Goal: Information Seeking & Learning: Check status

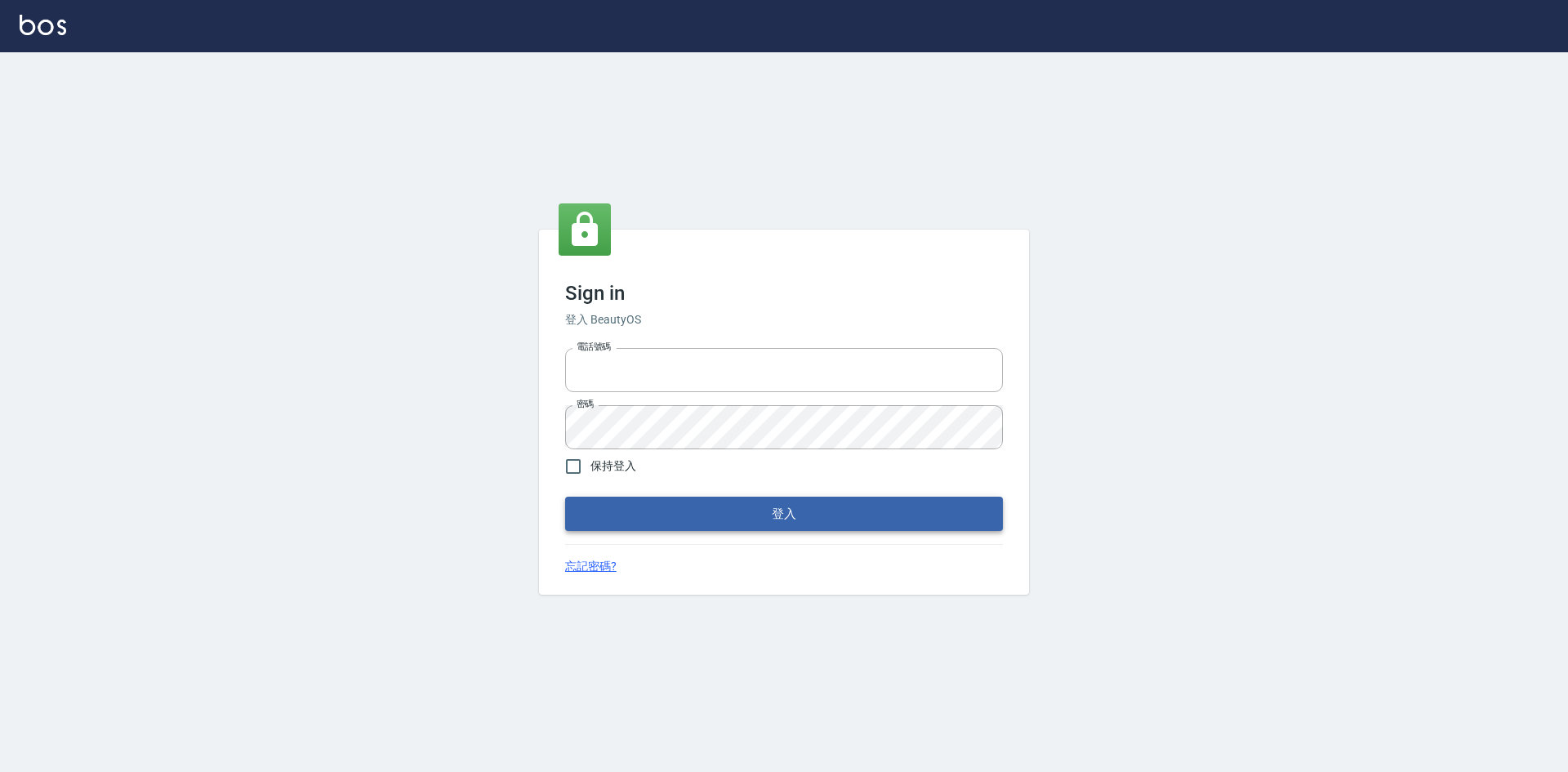
type input "0422211177"
click at [714, 502] on button "登入" at bounding box center [784, 513] width 437 height 34
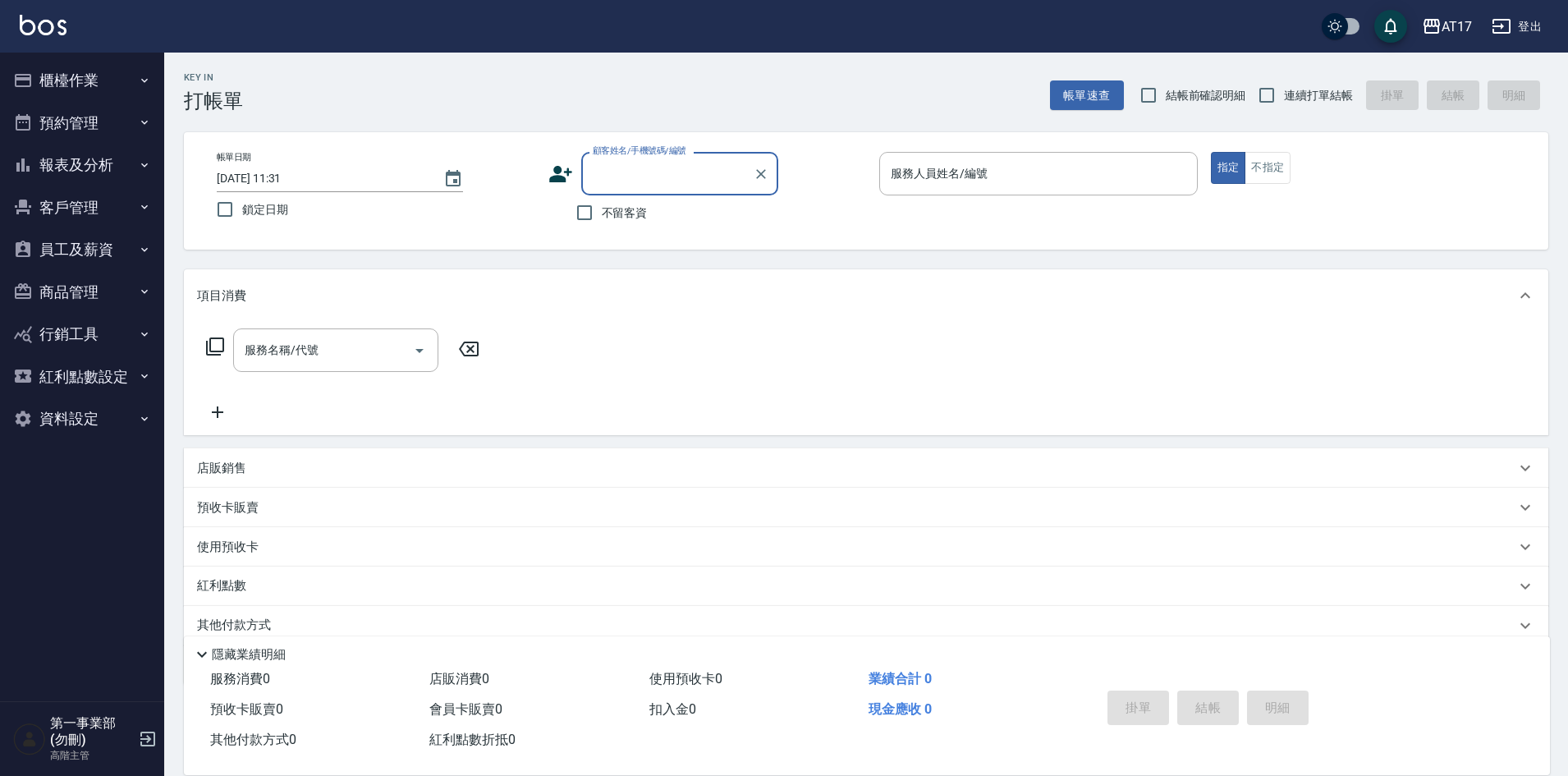
click at [101, 167] on button "報表及分析" at bounding box center [82, 165] width 151 height 43
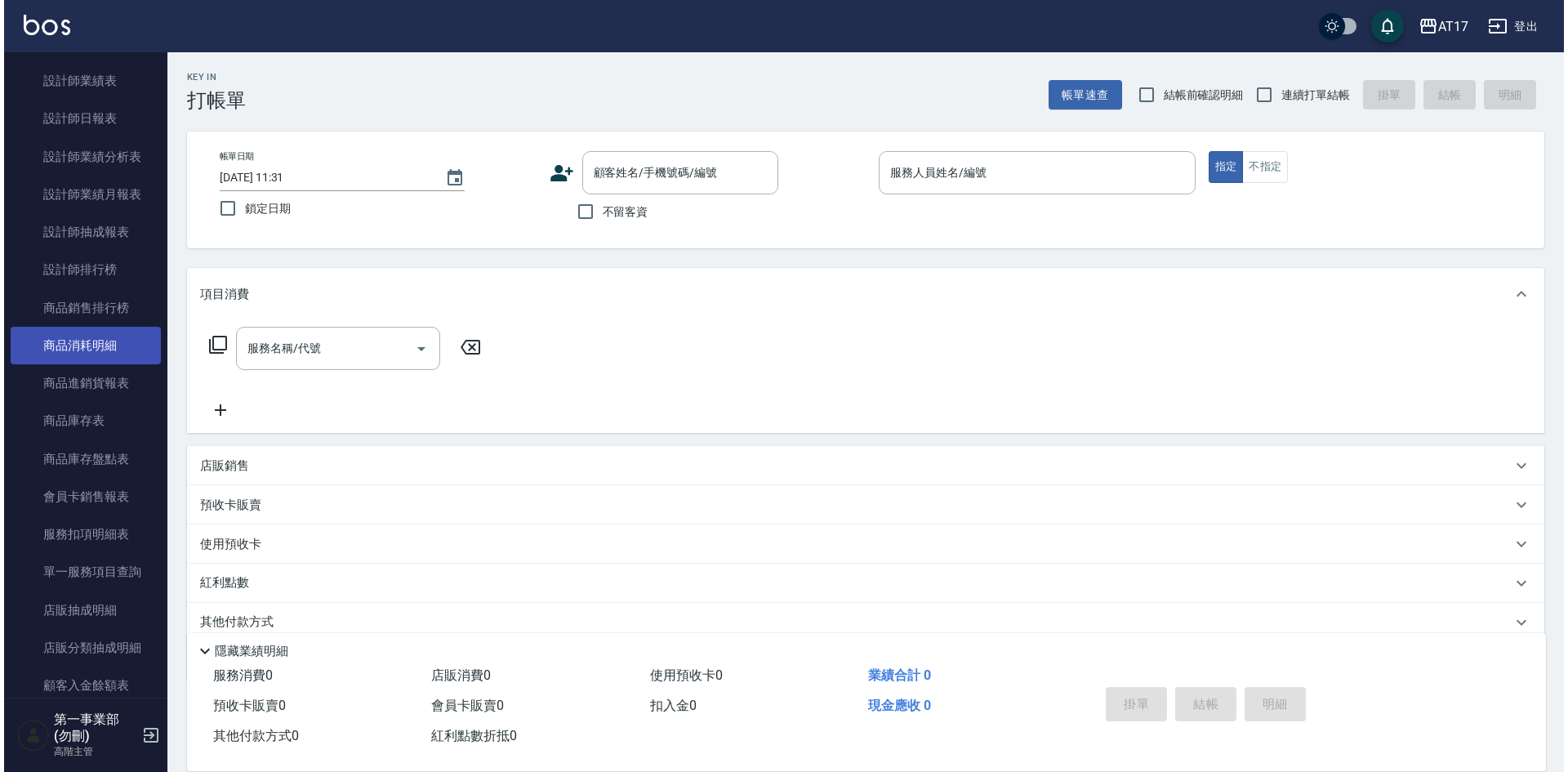
scroll to position [654, 0]
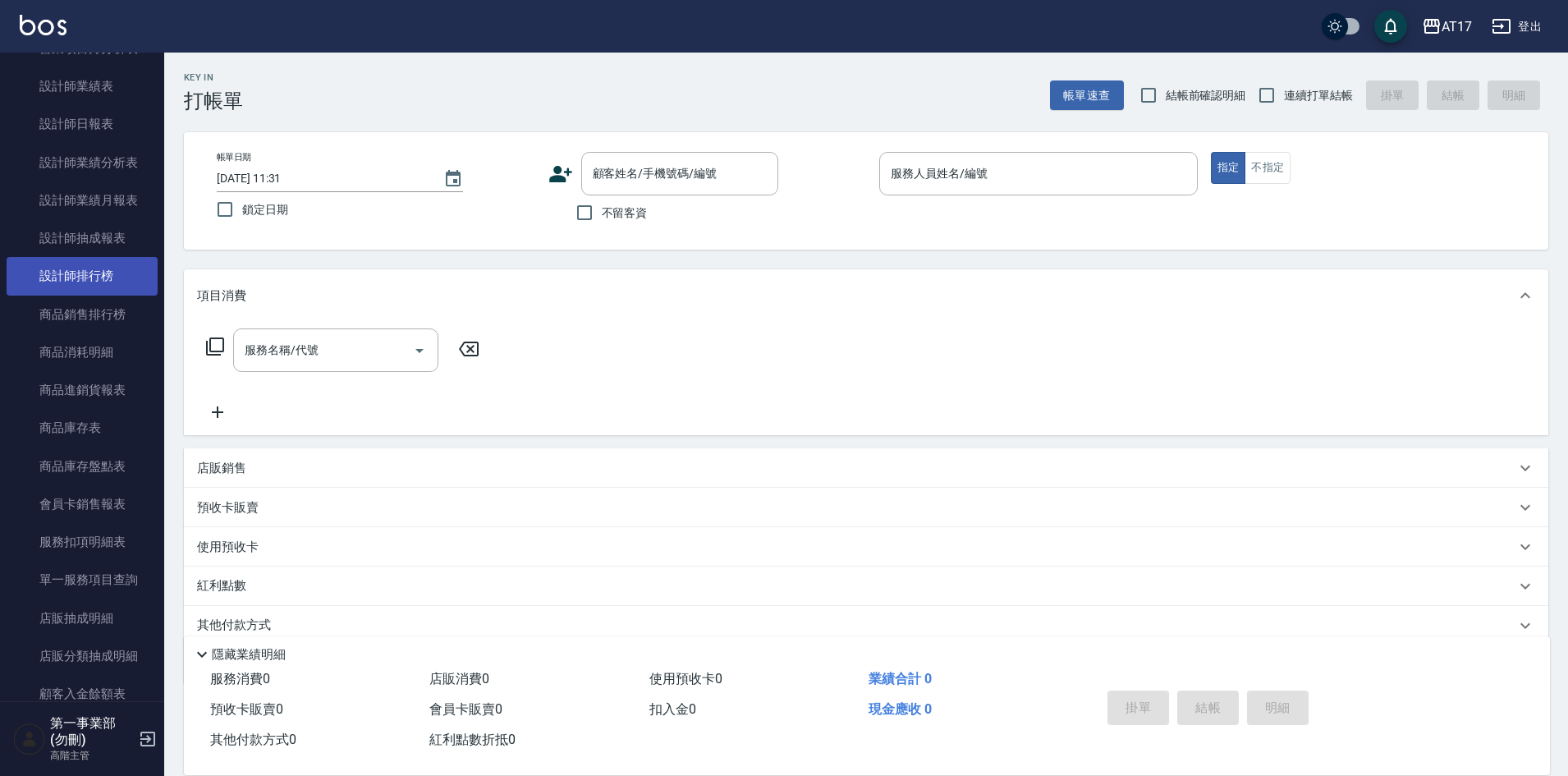
click at [113, 283] on link "設計師排行榜" at bounding box center [82, 276] width 151 height 38
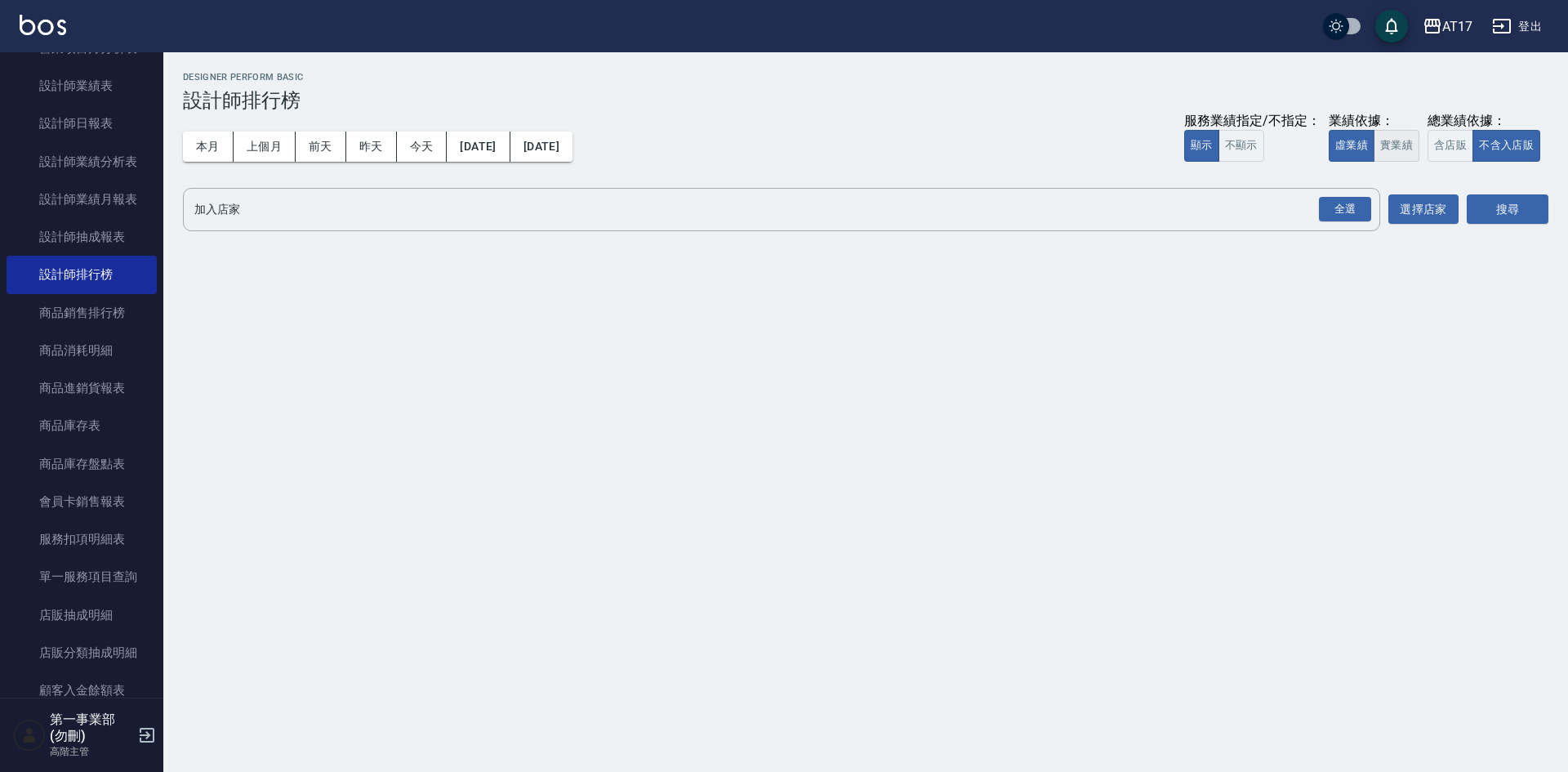
click at [1473, 142] on button "不含入店販" at bounding box center [1506, 146] width 68 height 32
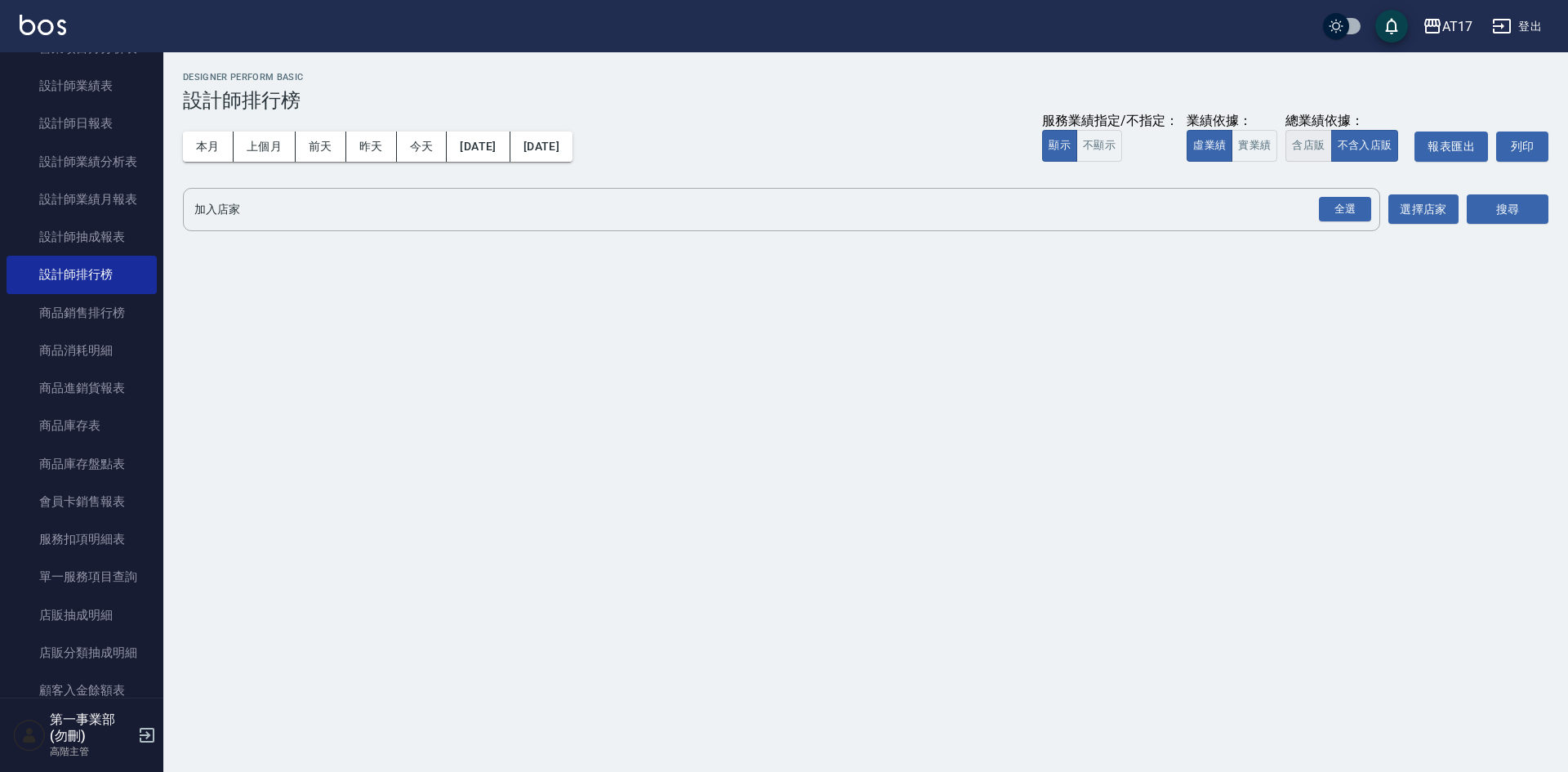
click at [1312, 149] on button "含店販" at bounding box center [1308, 146] width 46 height 32
click at [1356, 205] on div "全選" at bounding box center [1344, 209] width 53 height 25
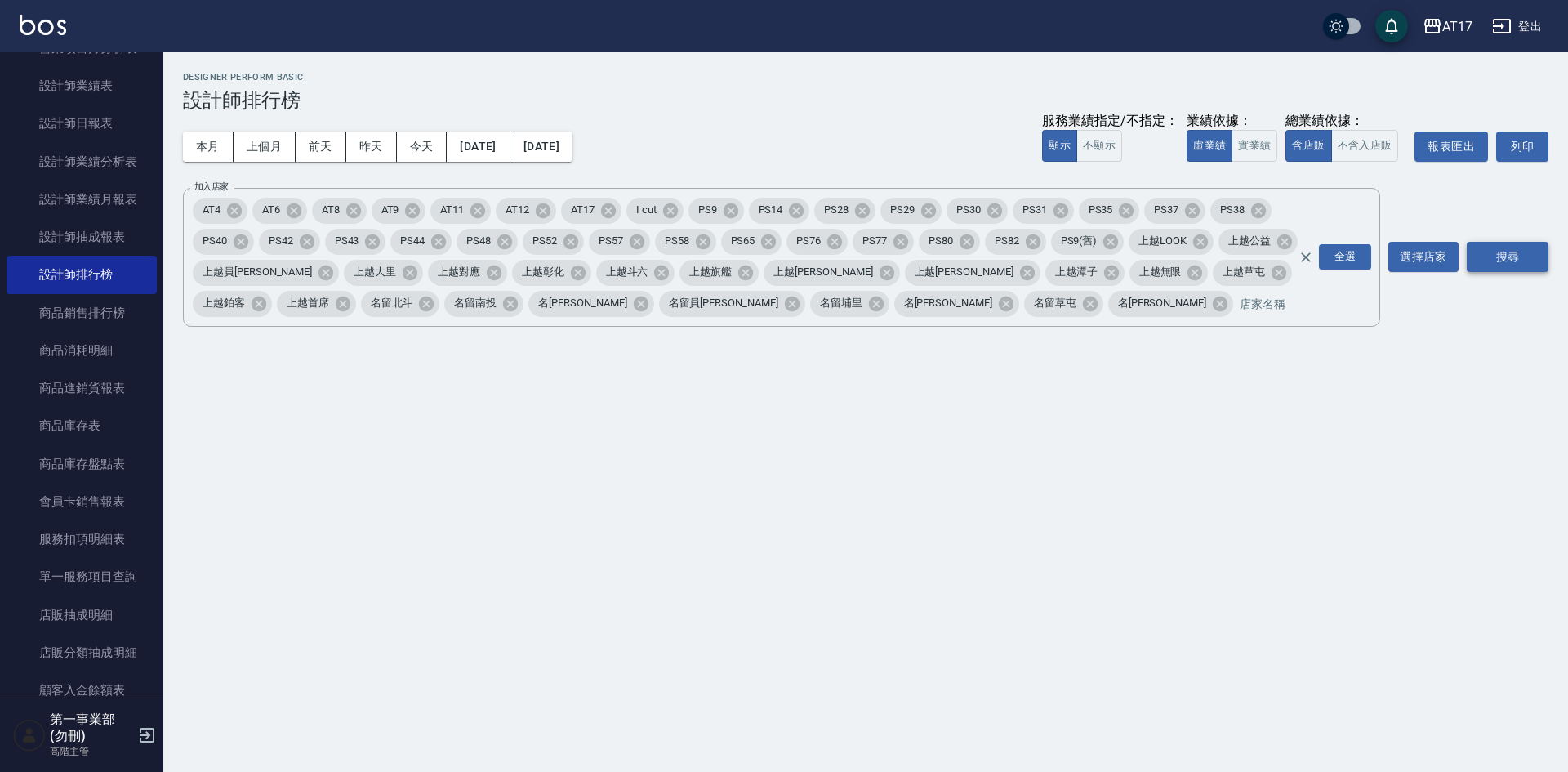
click at [1512, 250] on button "搜尋" at bounding box center [1507, 257] width 82 height 30
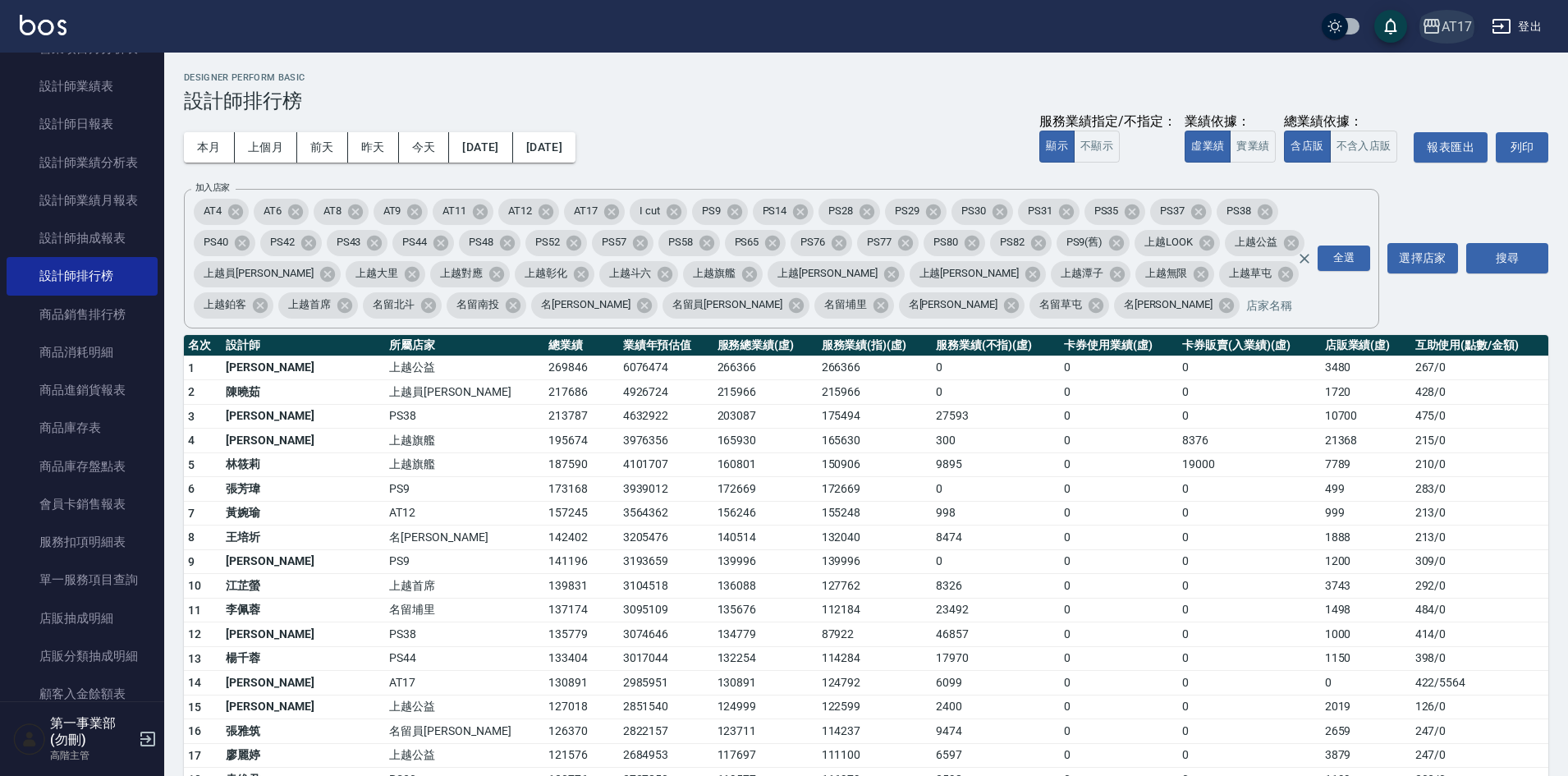
click at [1450, 23] on div "AT17" at bounding box center [1456, 26] width 30 height 21
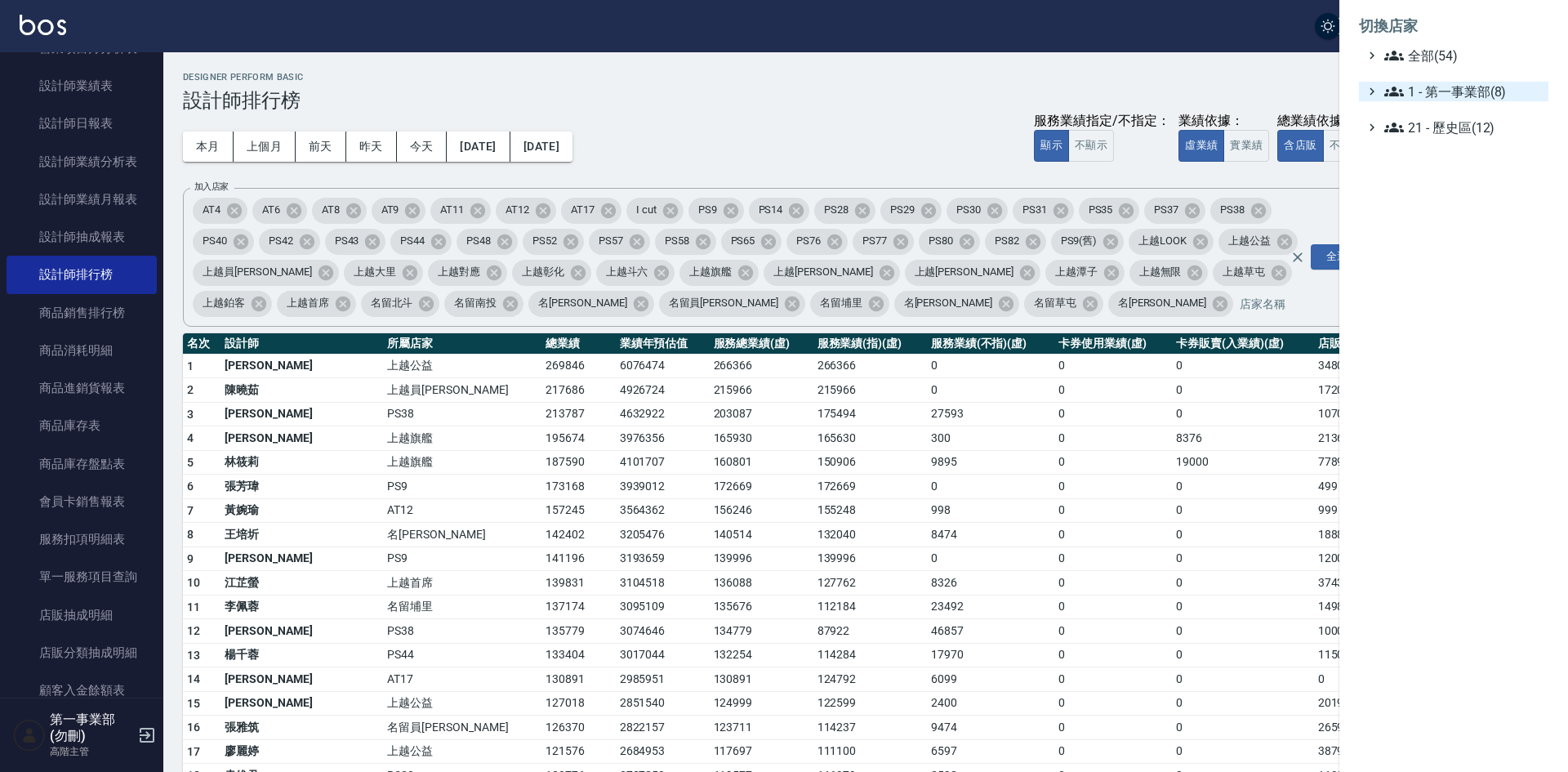
click at [1487, 88] on span "1 - 第一事業部(8)" at bounding box center [1463, 92] width 157 height 20
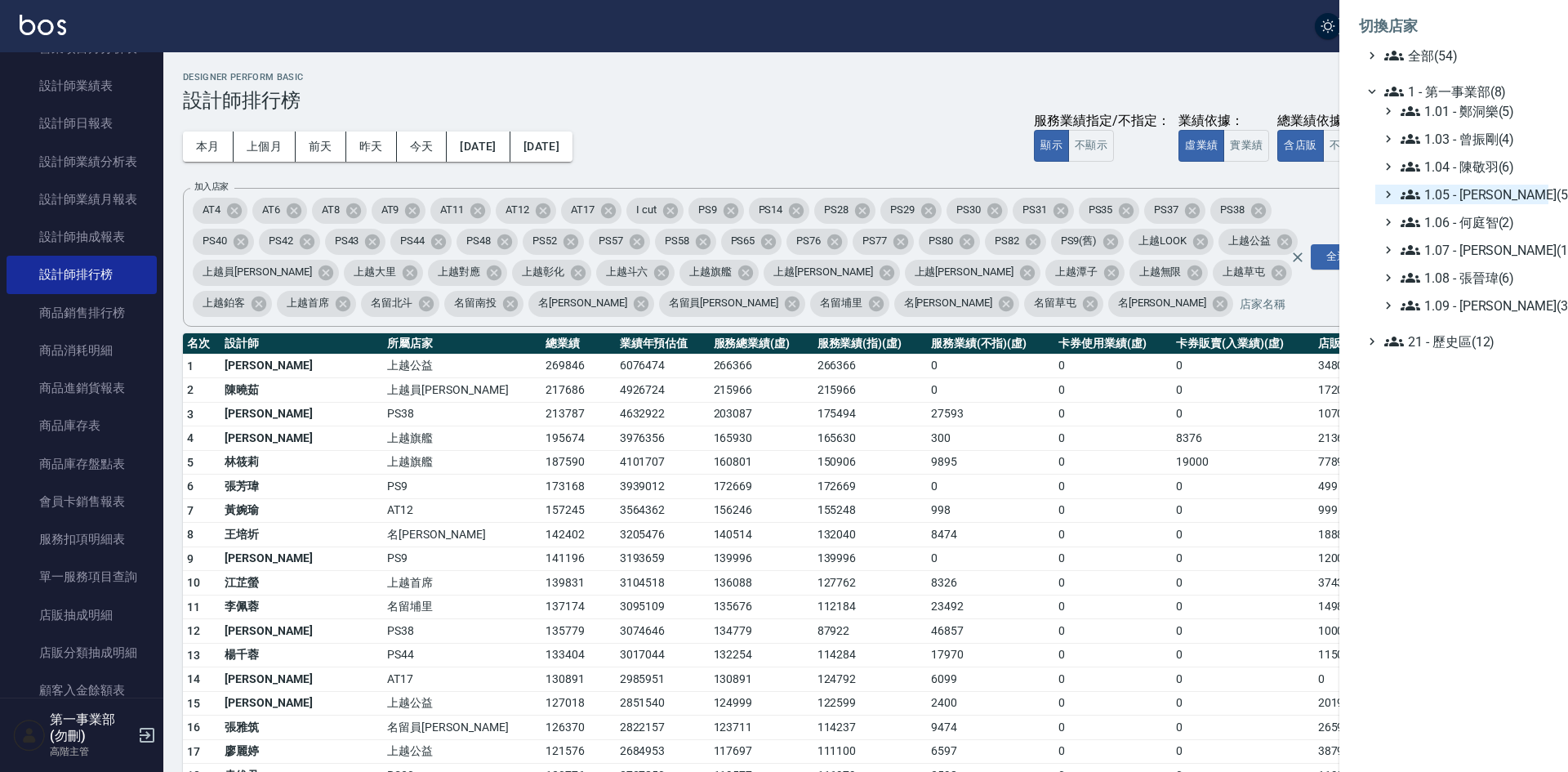
click at [1497, 198] on span "1.05 - [PERSON_NAME](5)" at bounding box center [1471, 195] width 141 height 20
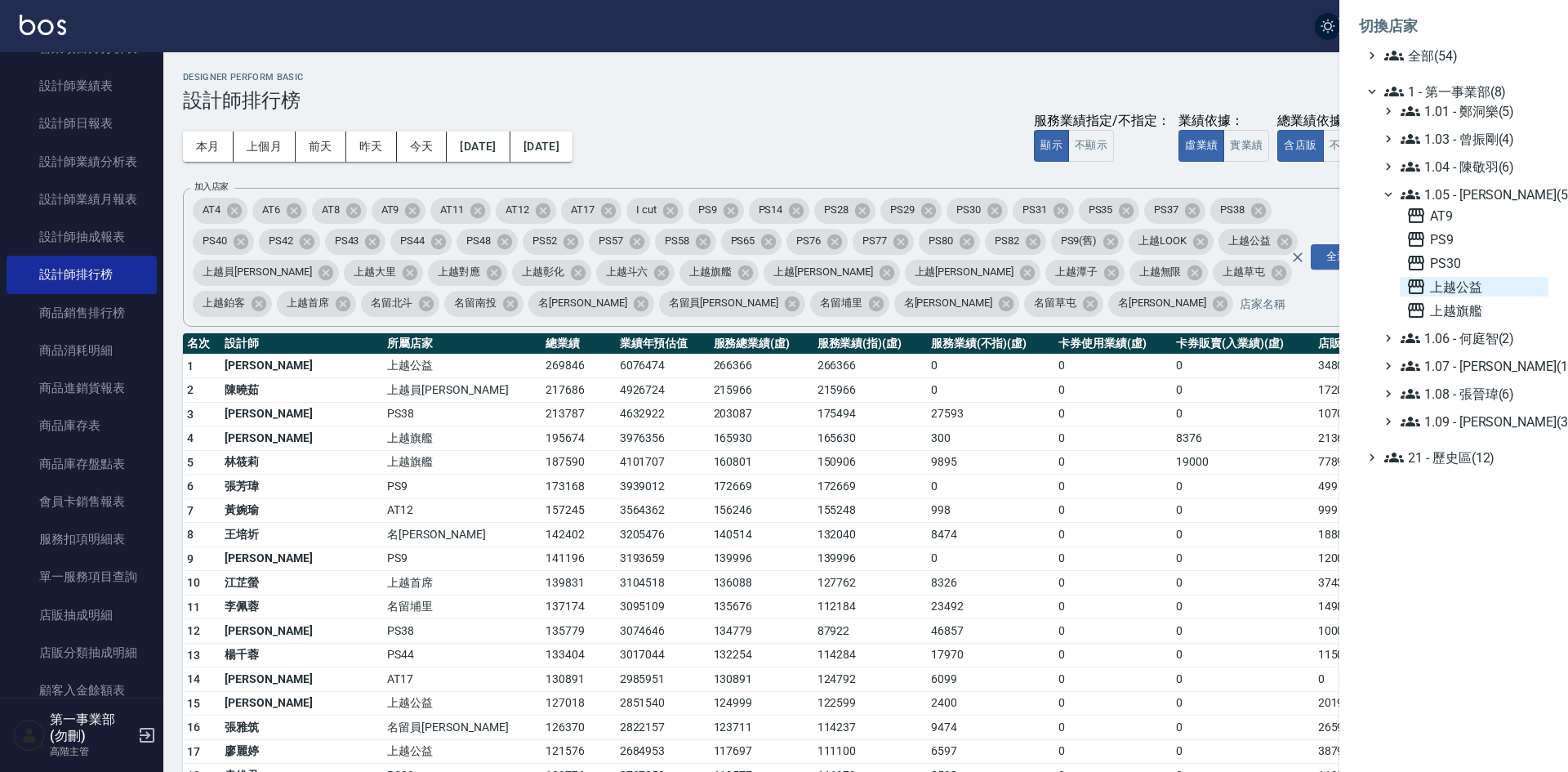
click at [1489, 282] on span "上越公益" at bounding box center [1474, 287] width 135 height 20
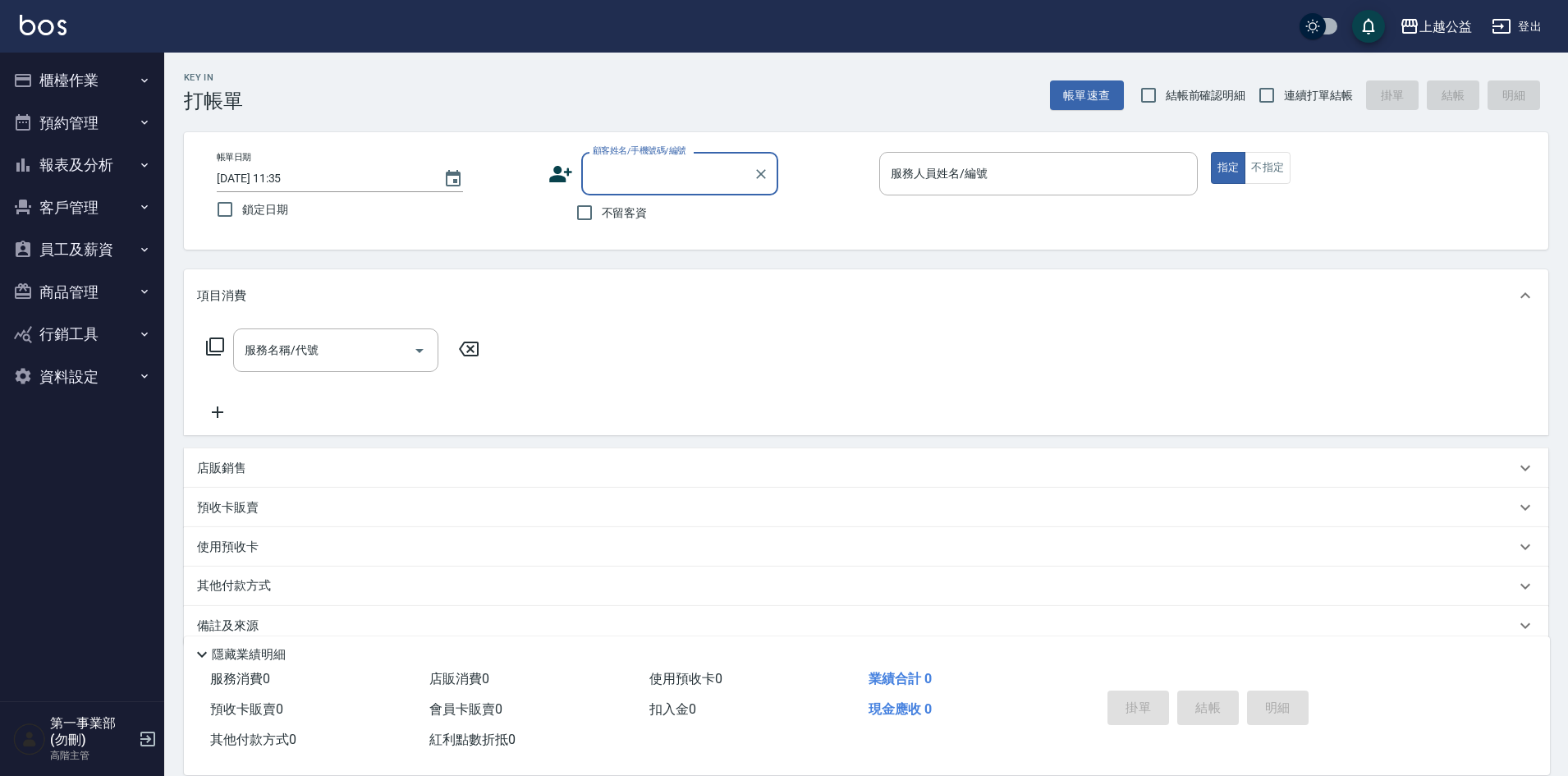
click at [81, 246] on button "員工及薪資" at bounding box center [82, 249] width 151 height 43
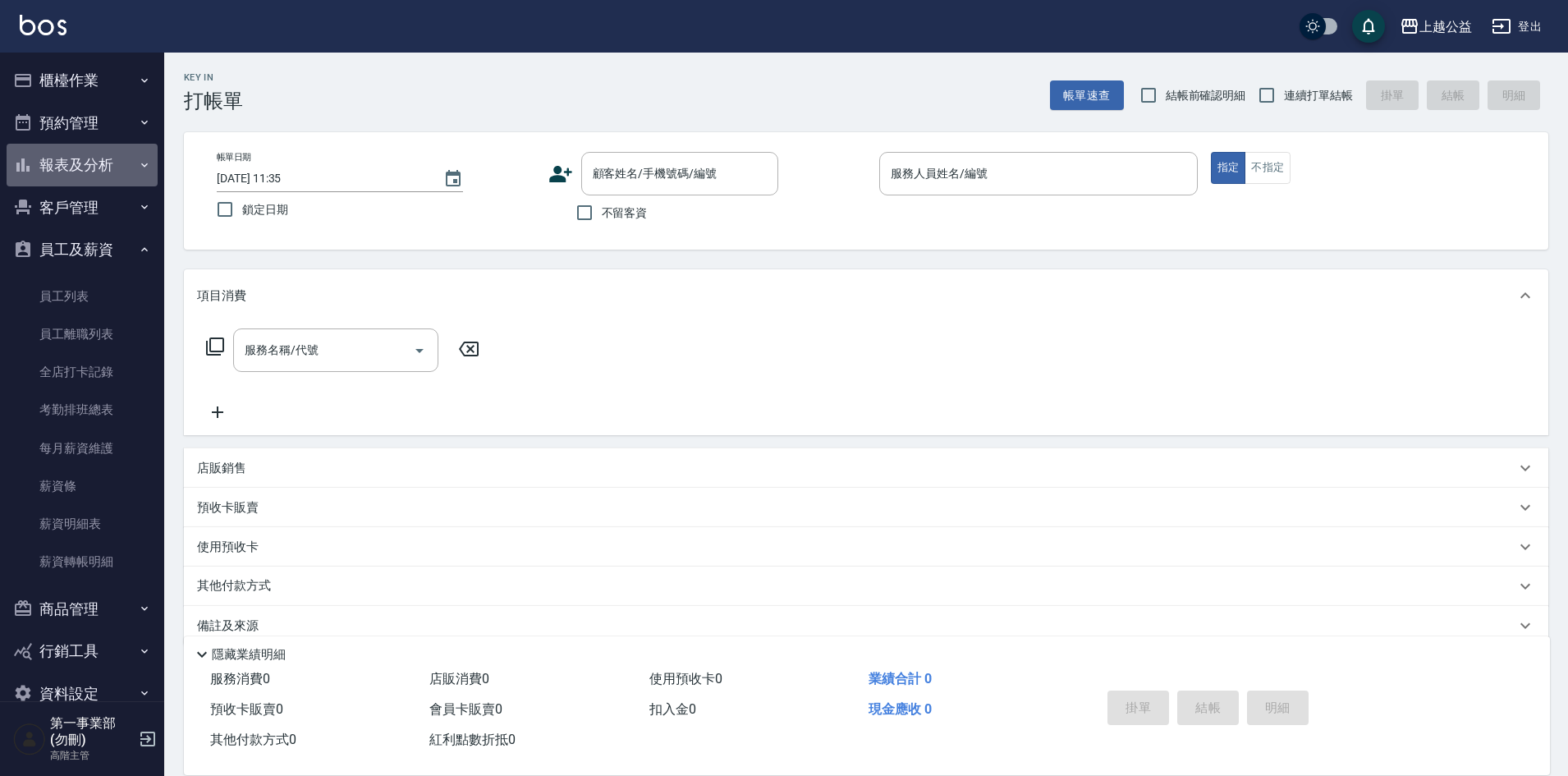
click at [91, 166] on button "報表及分析" at bounding box center [82, 165] width 151 height 43
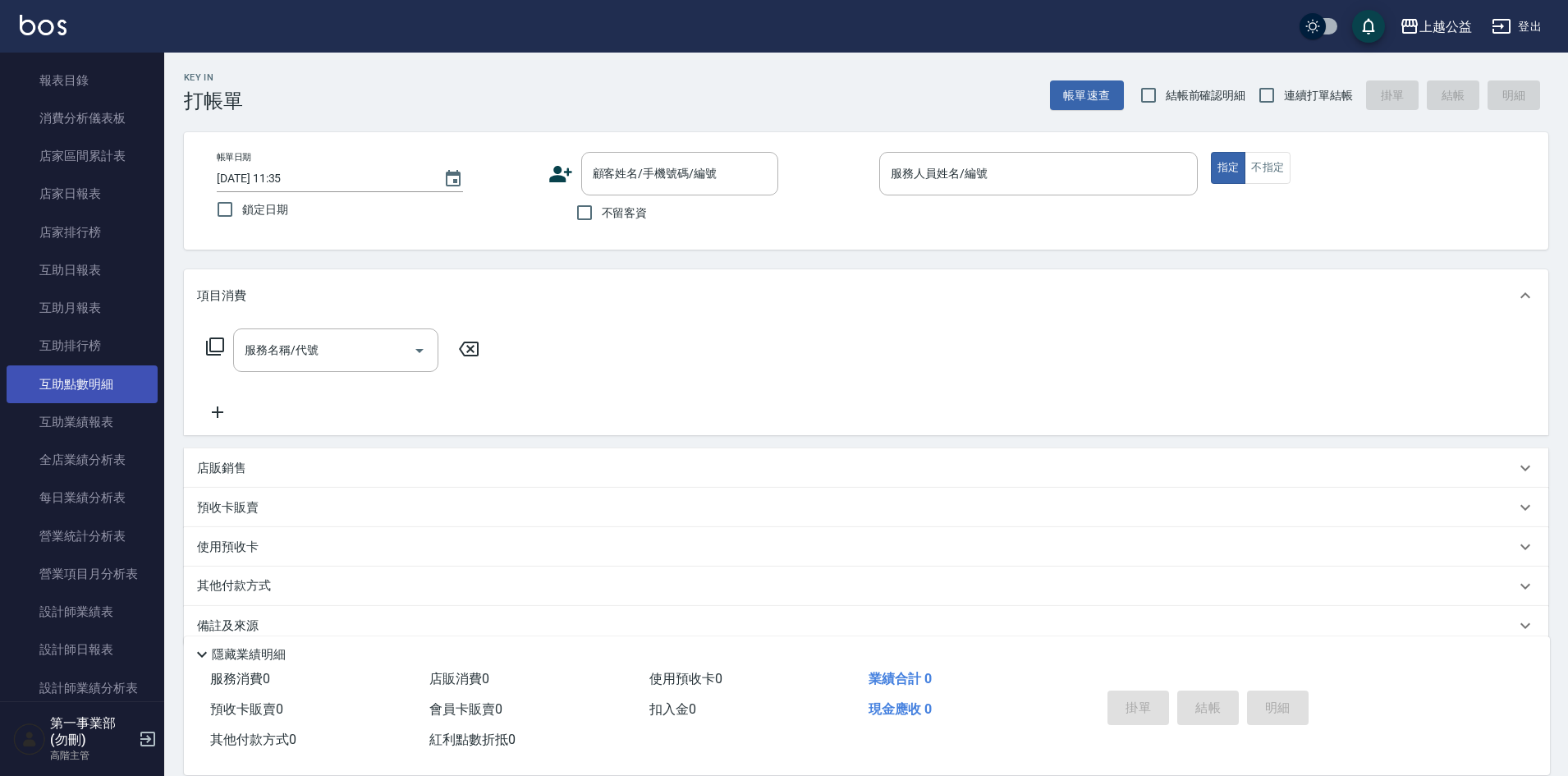
scroll to position [328, 0]
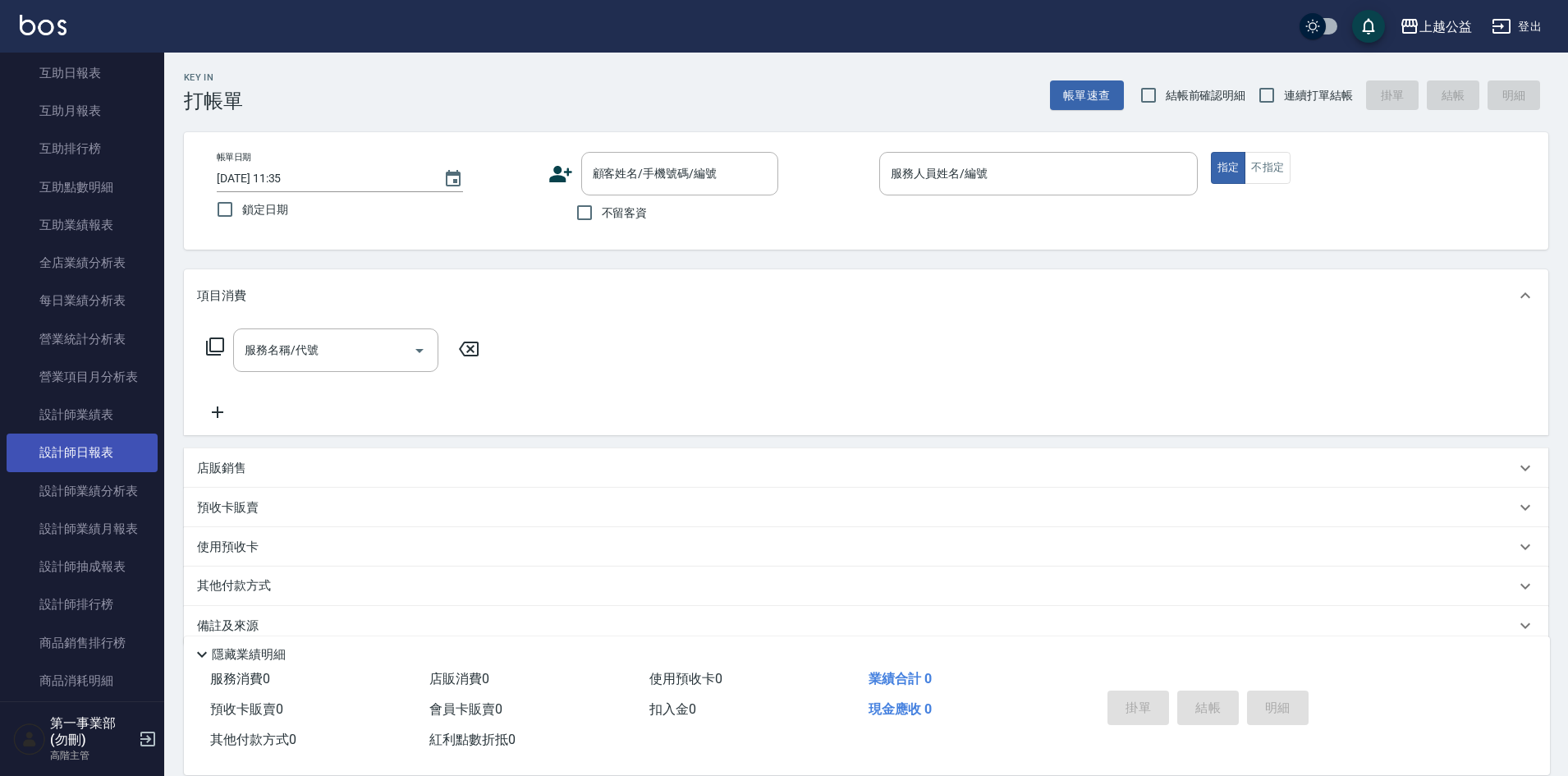
click at [89, 462] on link "設計師日報表" at bounding box center [82, 453] width 151 height 38
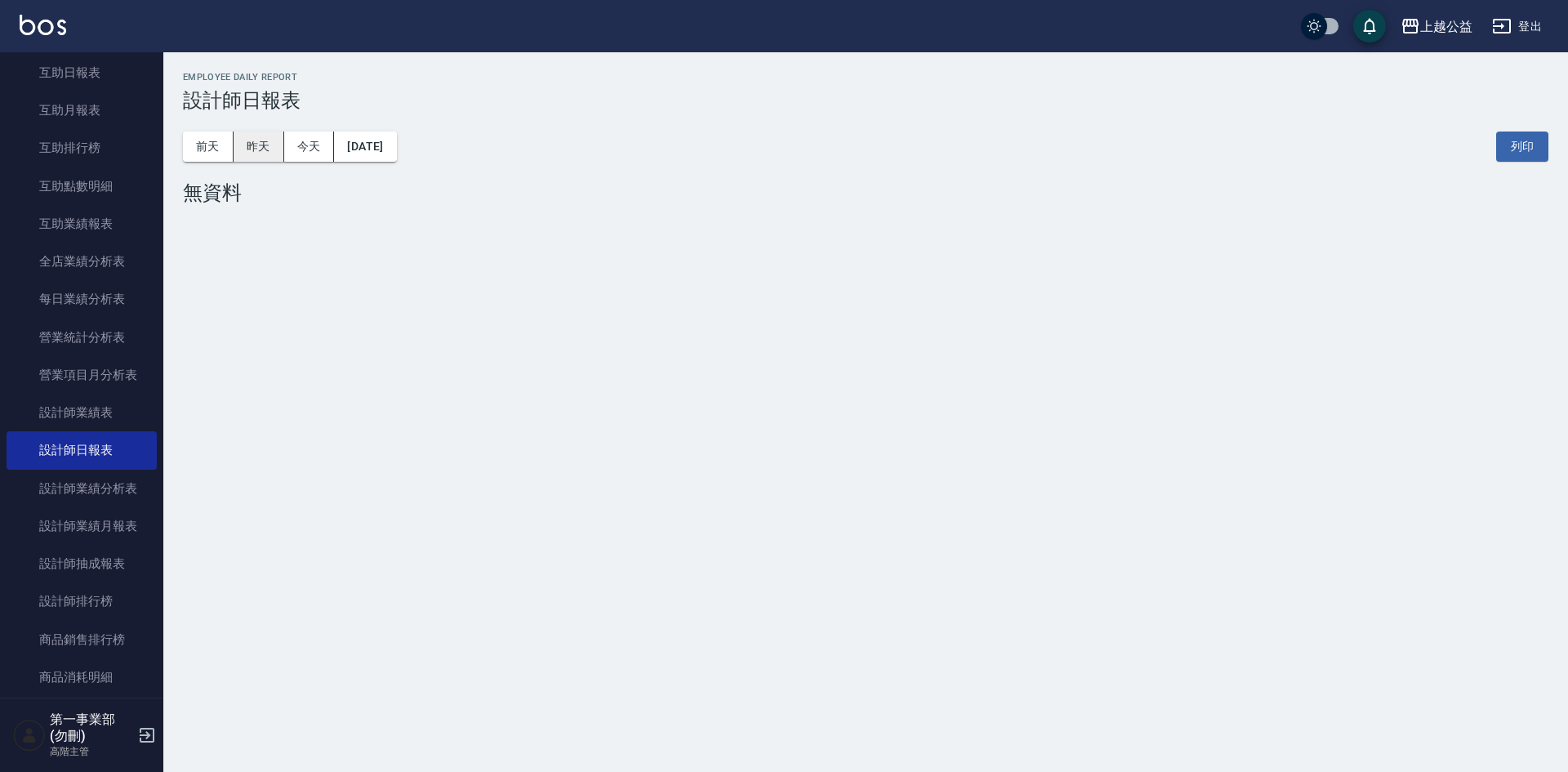
click at [258, 142] on button "昨天" at bounding box center [259, 146] width 51 height 30
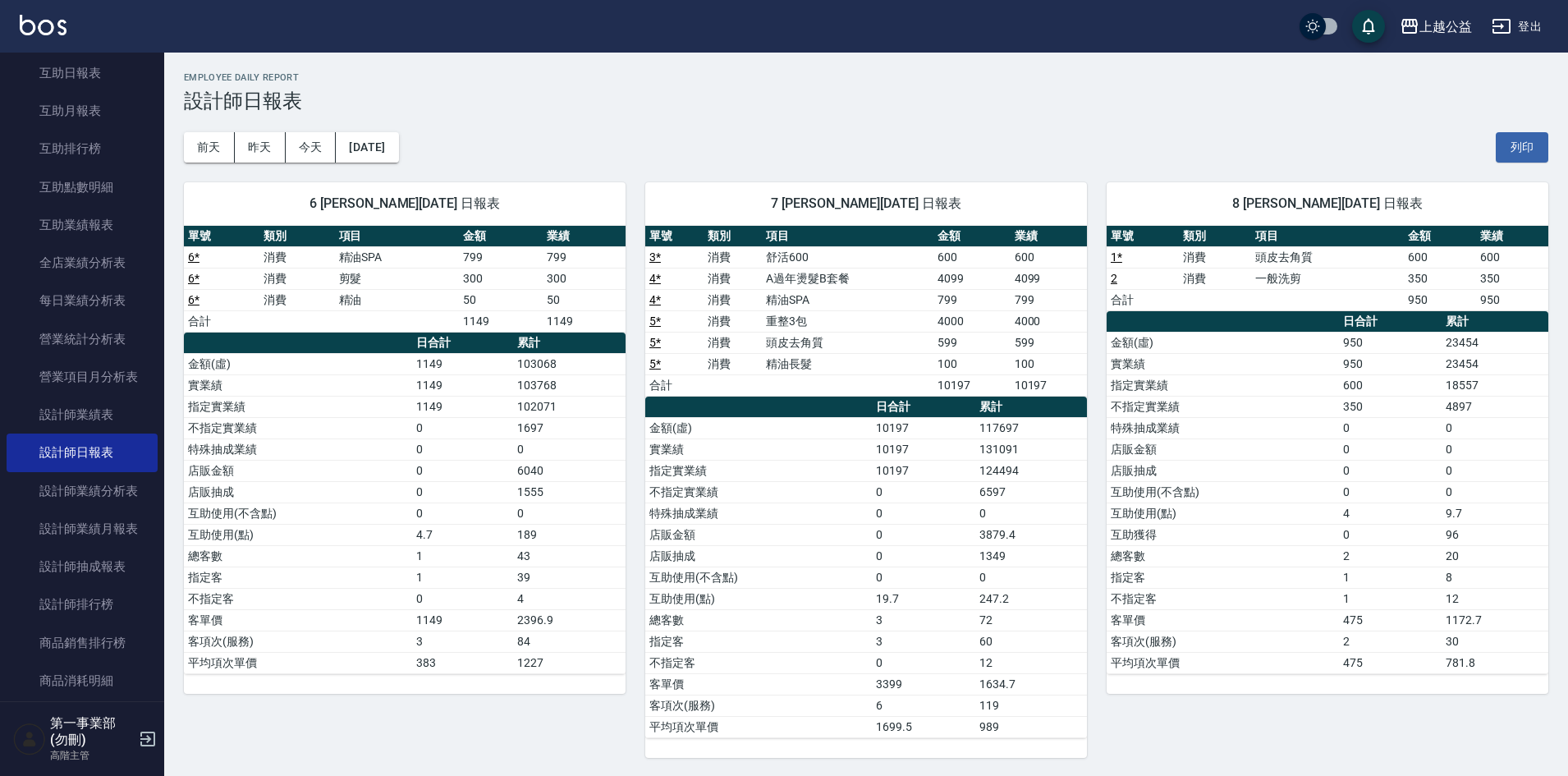
scroll to position [2, 0]
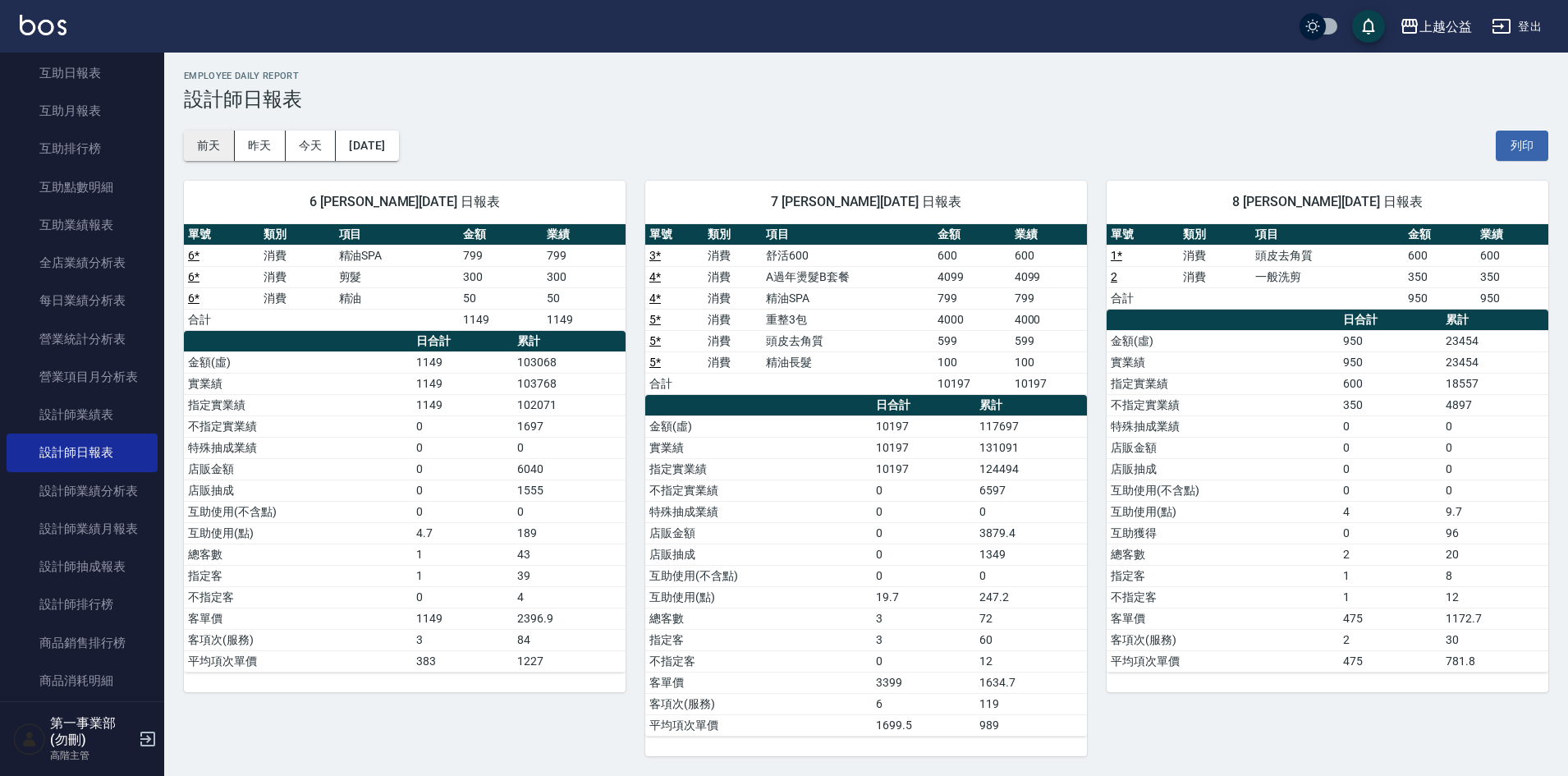
click at [207, 146] on button "前天" at bounding box center [209, 146] width 51 height 30
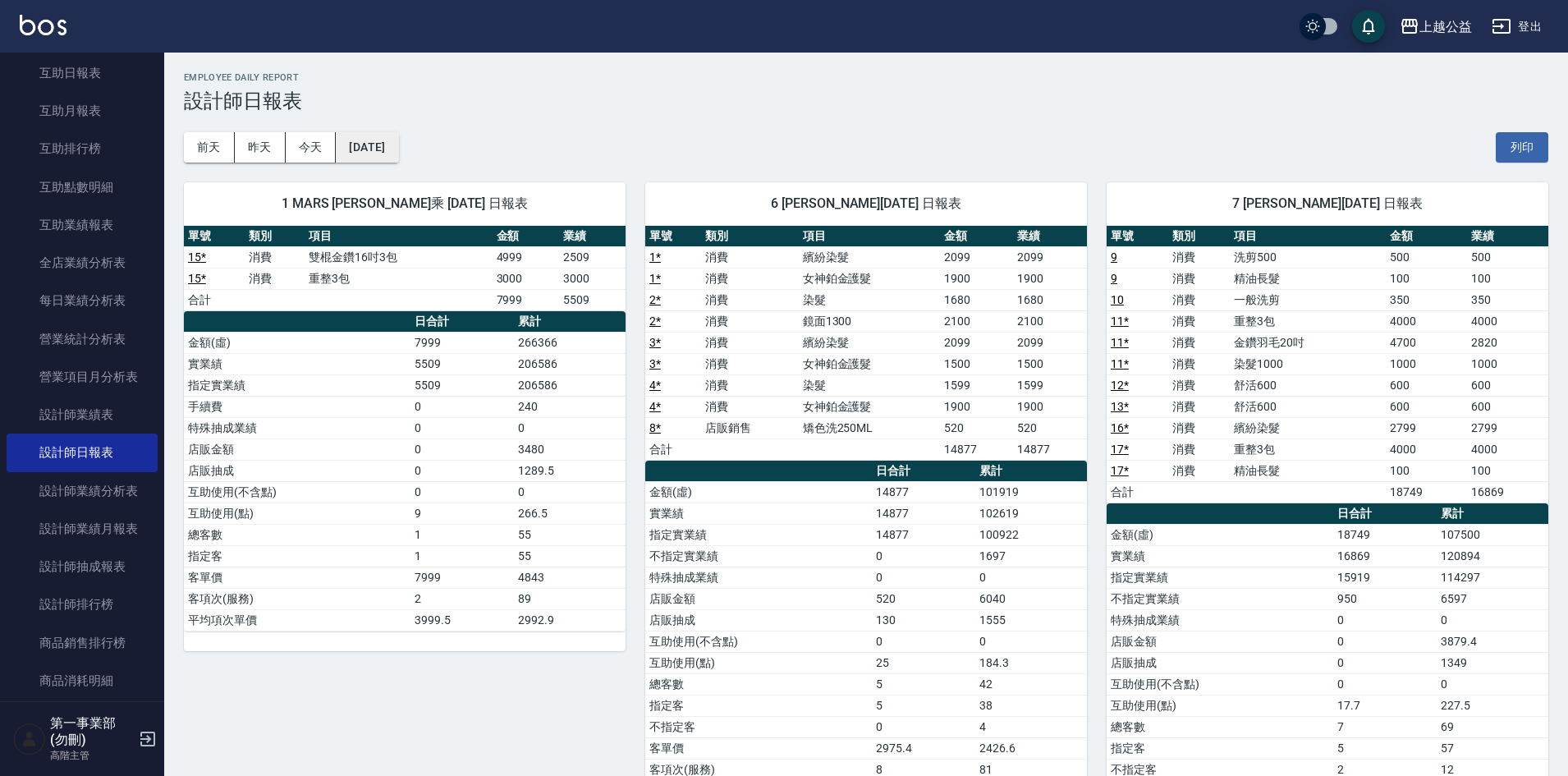
click at [370, 145] on button "[DATE]" at bounding box center [367, 147] width 62 height 30
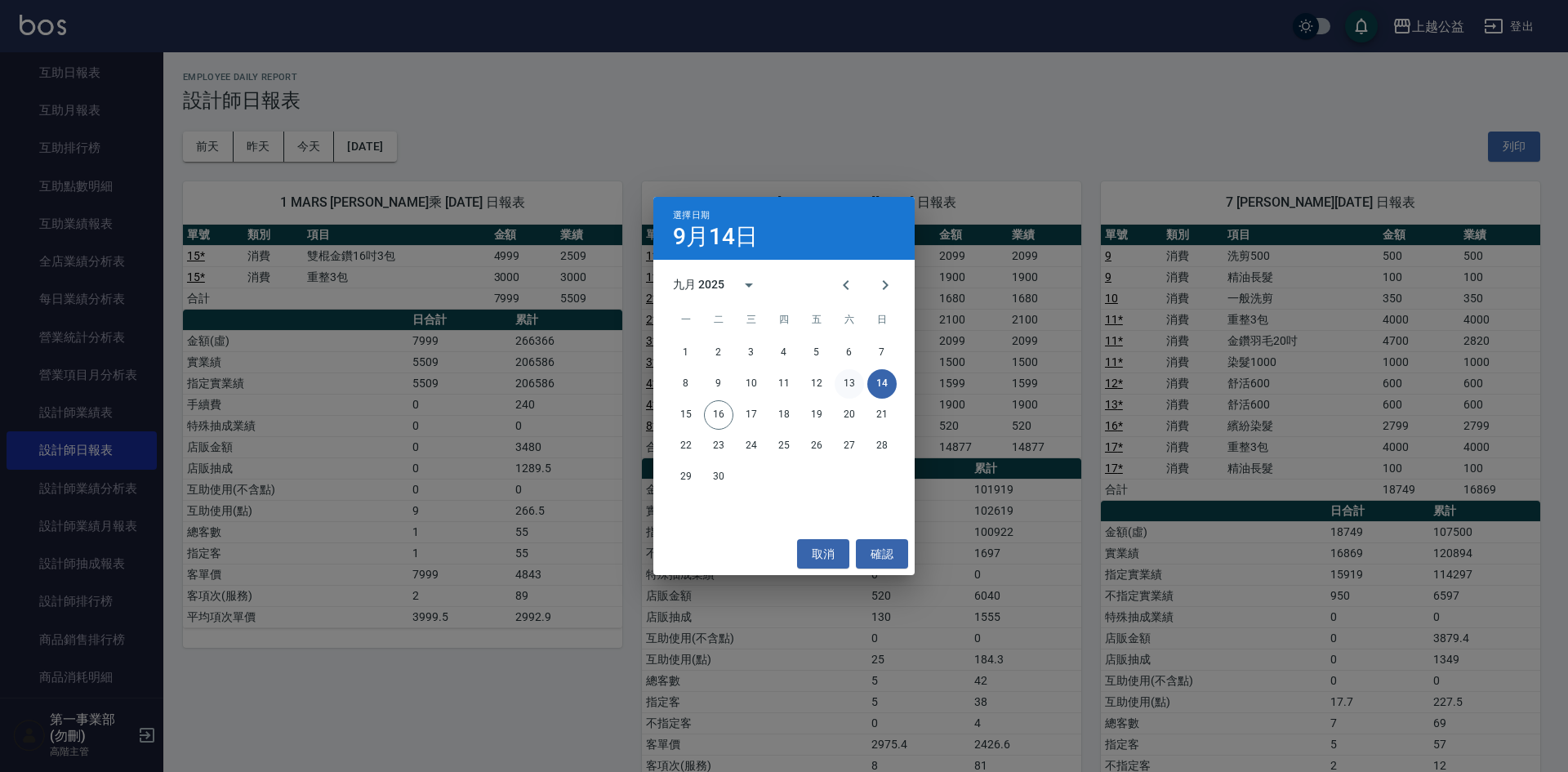
click at [845, 382] on button "13" at bounding box center [849, 384] width 30 height 30
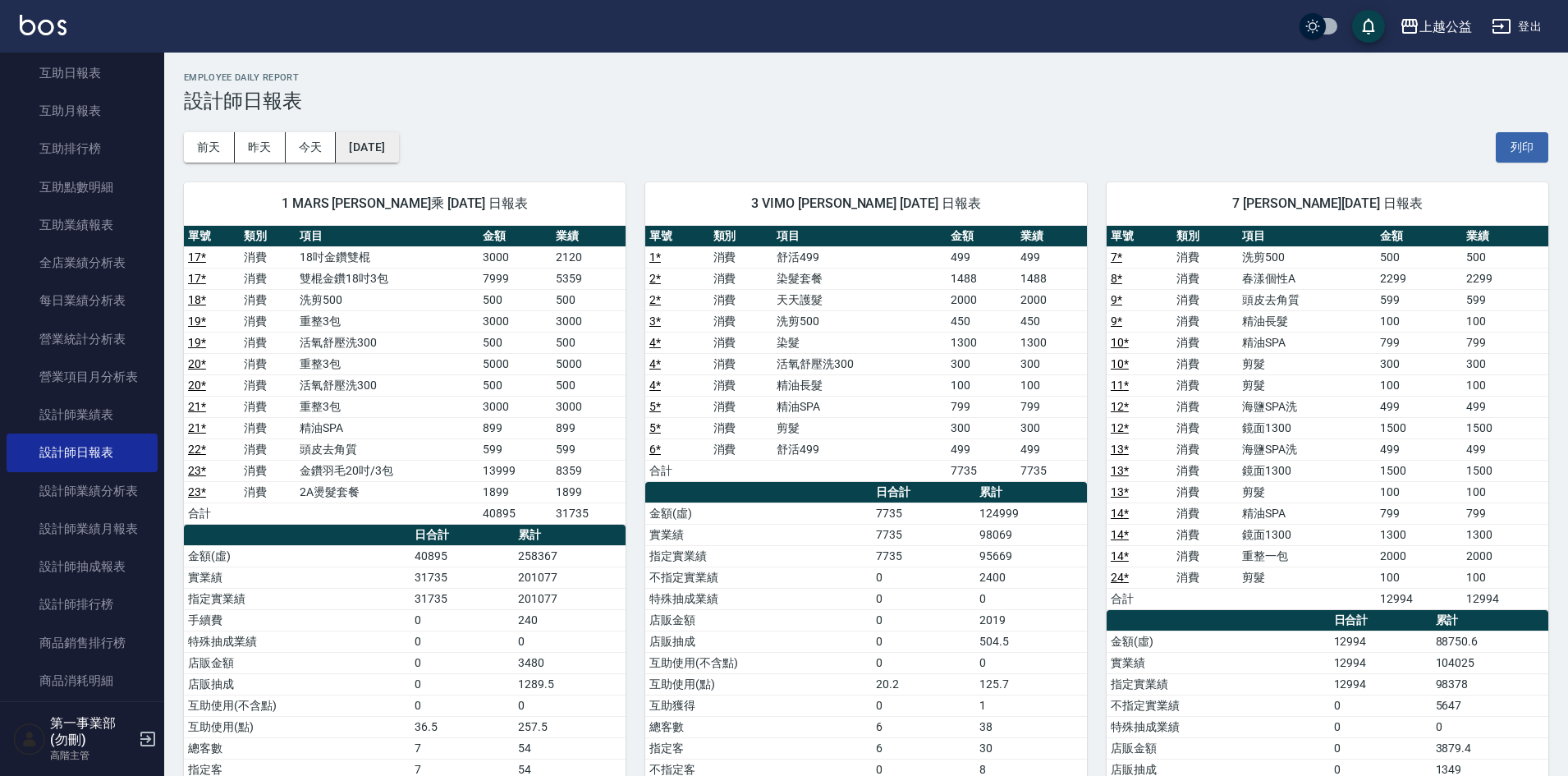
click at [393, 149] on button "[DATE]" at bounding box center [367, 147] width 62 height 30
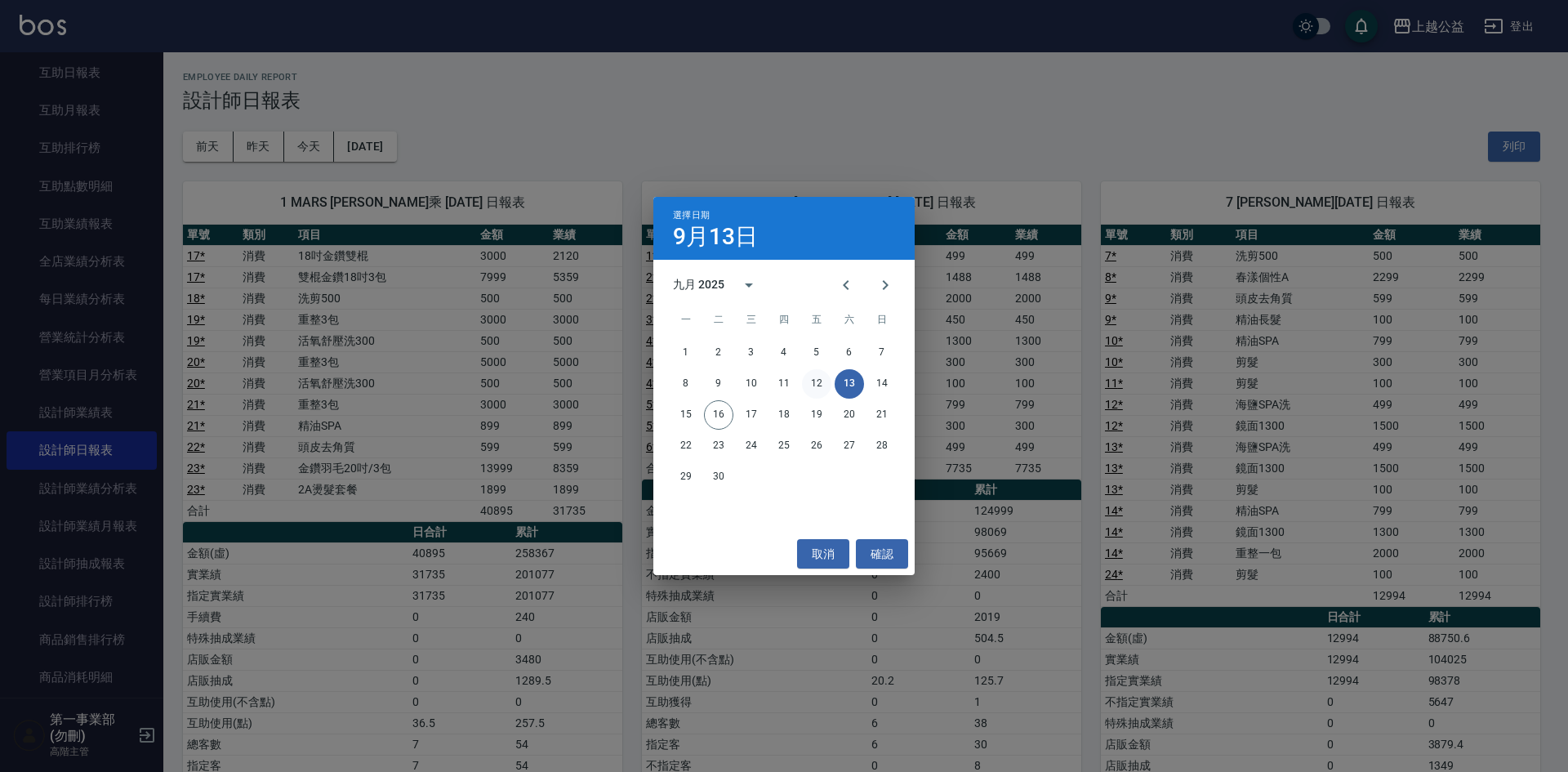
click at [810, 383] on button "12" at bounding box center [816, 384] width 30 height 30
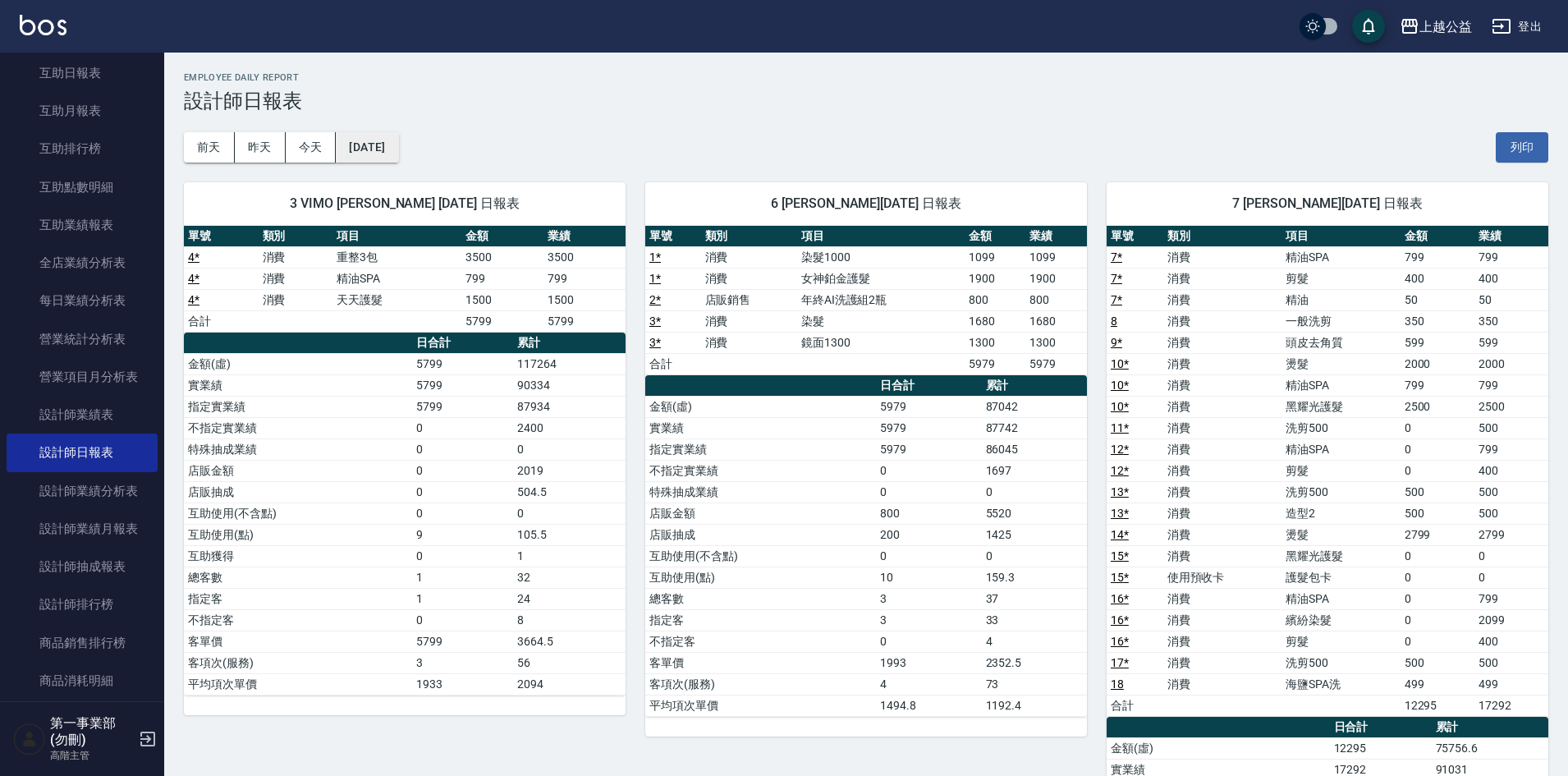
click at [388, 143] on button "[DATE]" at bounding box center [367, 147] width 62 height 30
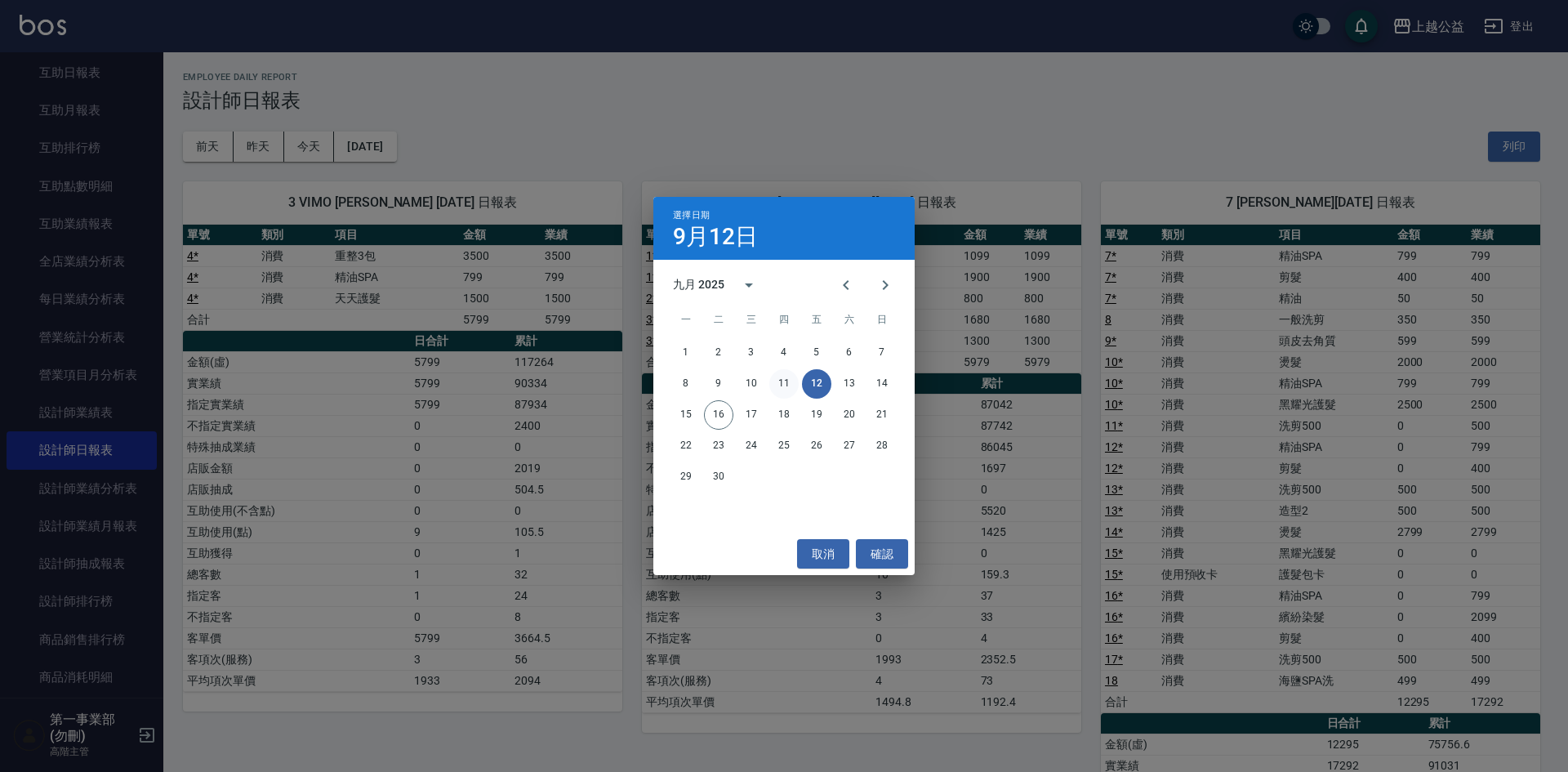
click at [783, 377] on button "11" at bounding box center [784, 384] width 30 height 30
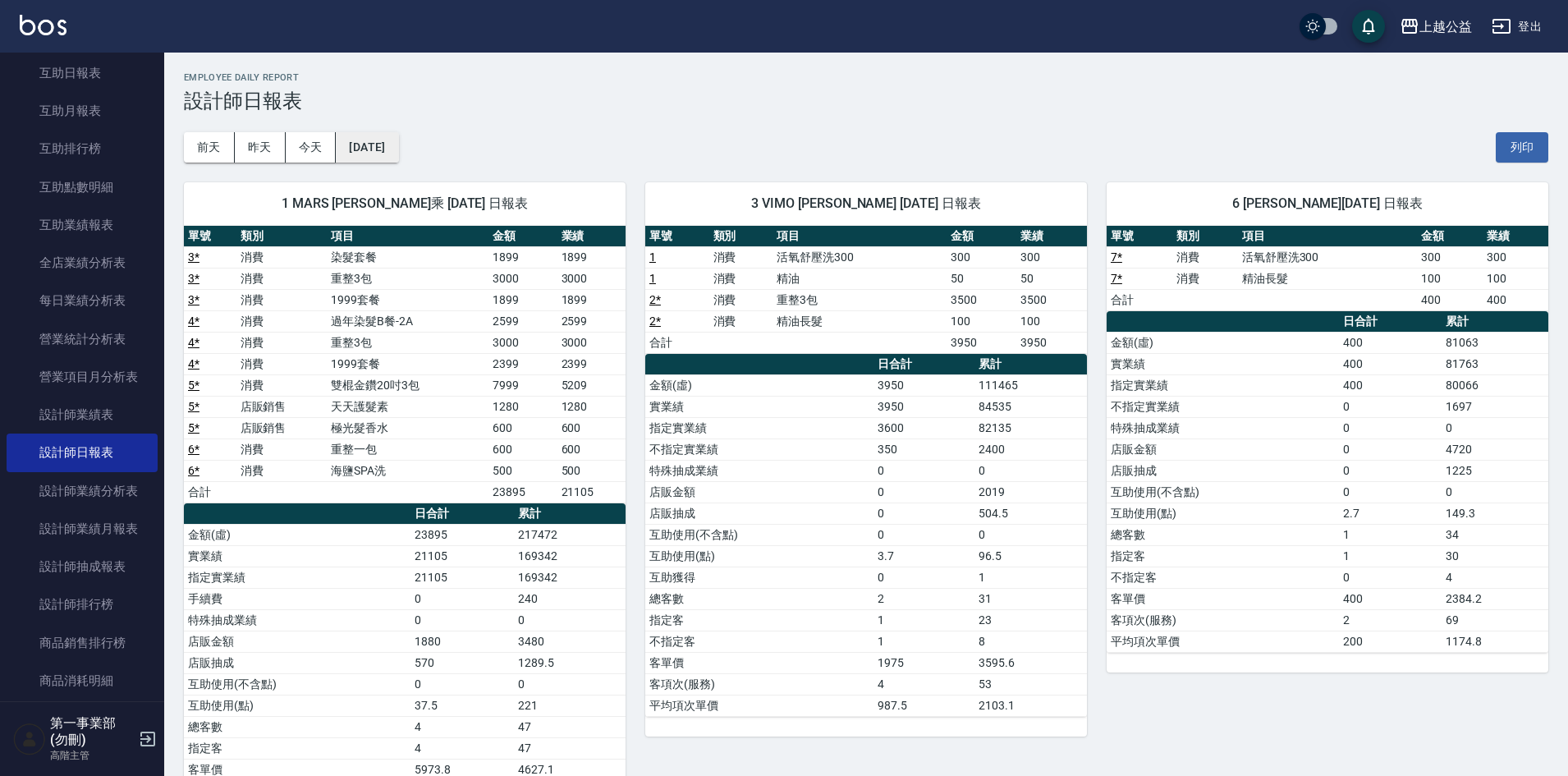
click at [398, 153] on button "[DATE]" at bounding box center [367, 147] width 62 height 30
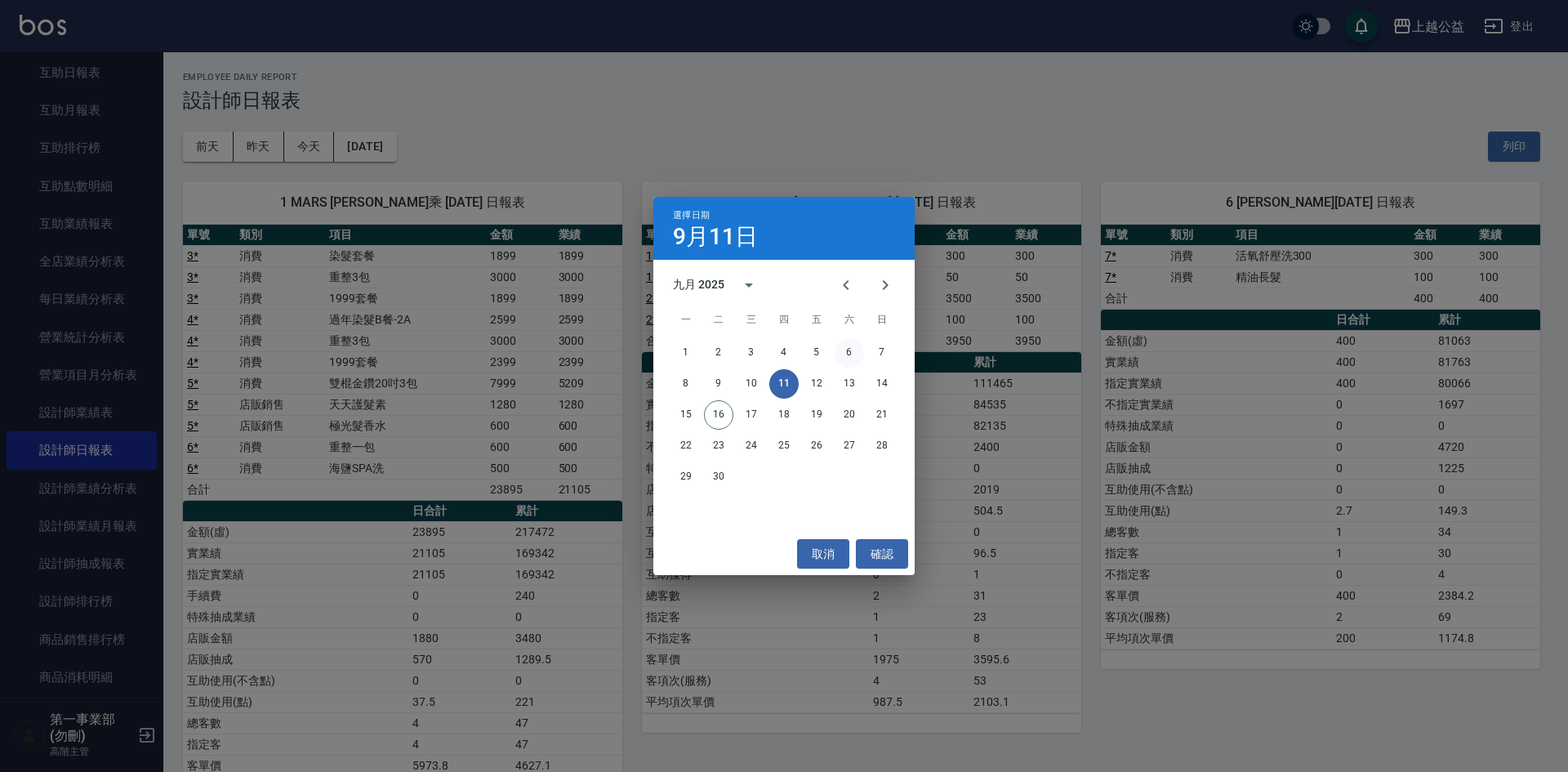
click at [845, 349] on button "6" at bounding box center [849, 353] width 30 height 30
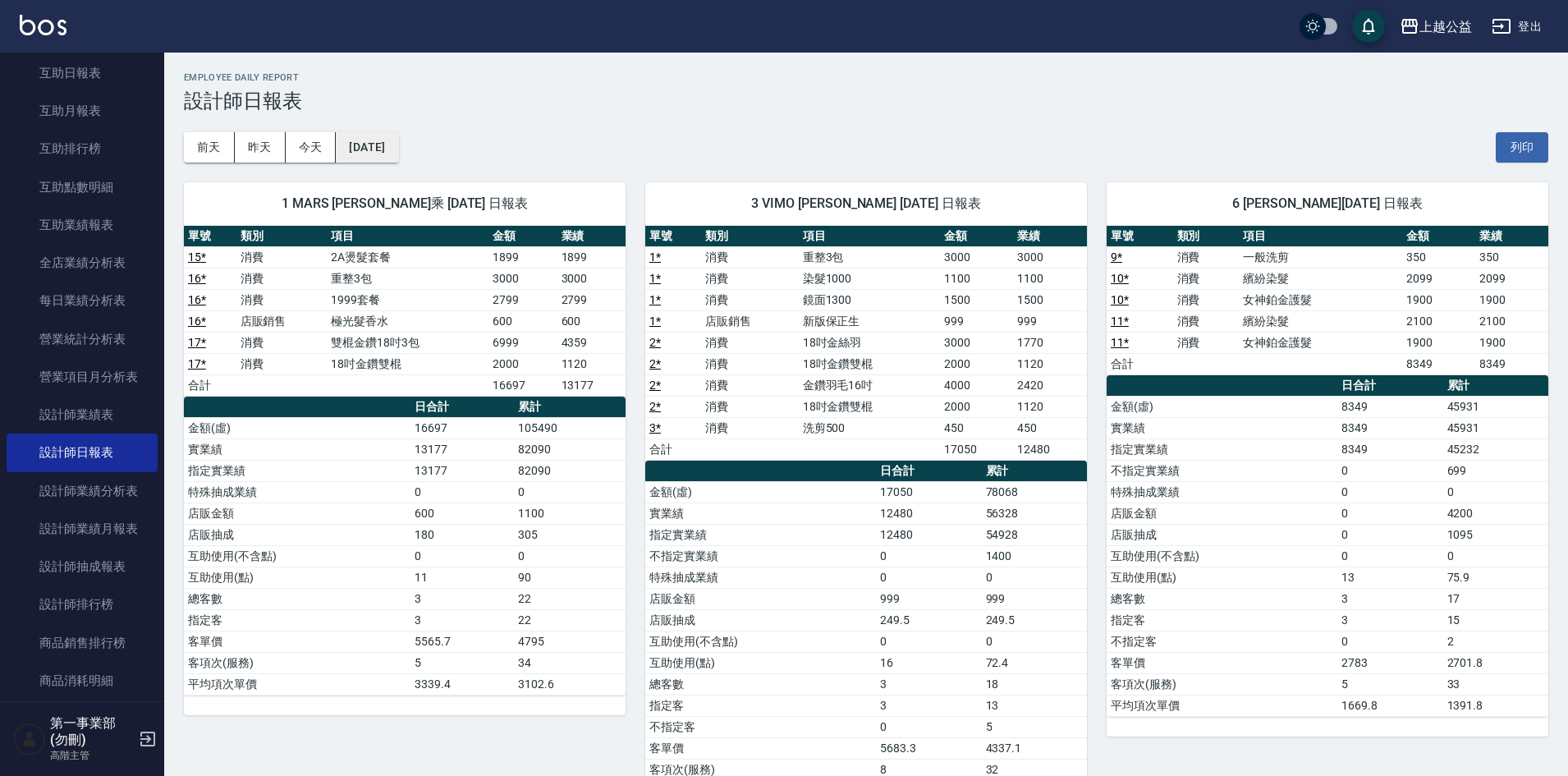
click at [397, 153] on button "[DATE]" at bounding box center [367, 147] width 62 height 30
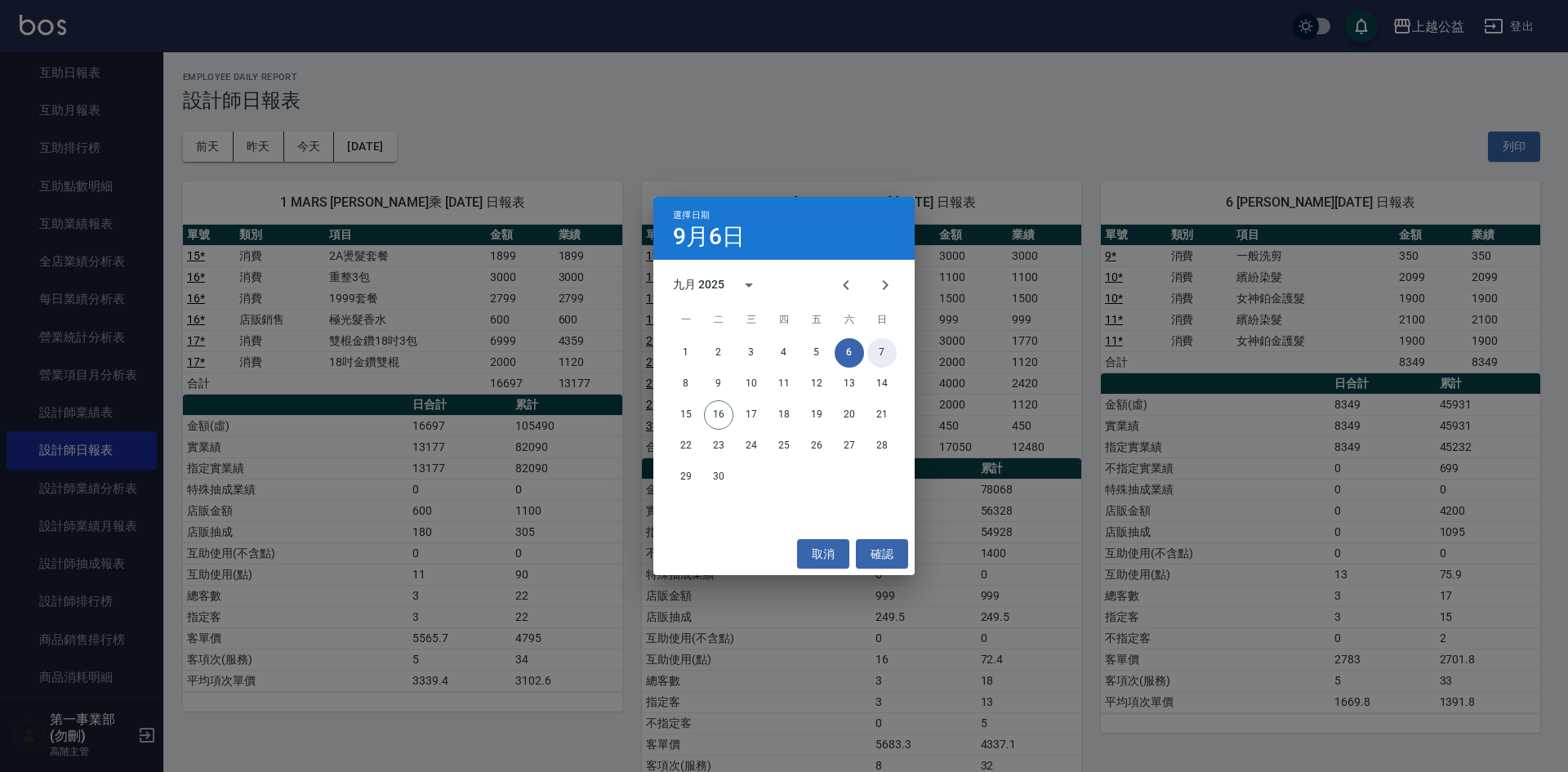
click at [882, 348] on button "7" at bounding box center [882, 353] width 30 height 30
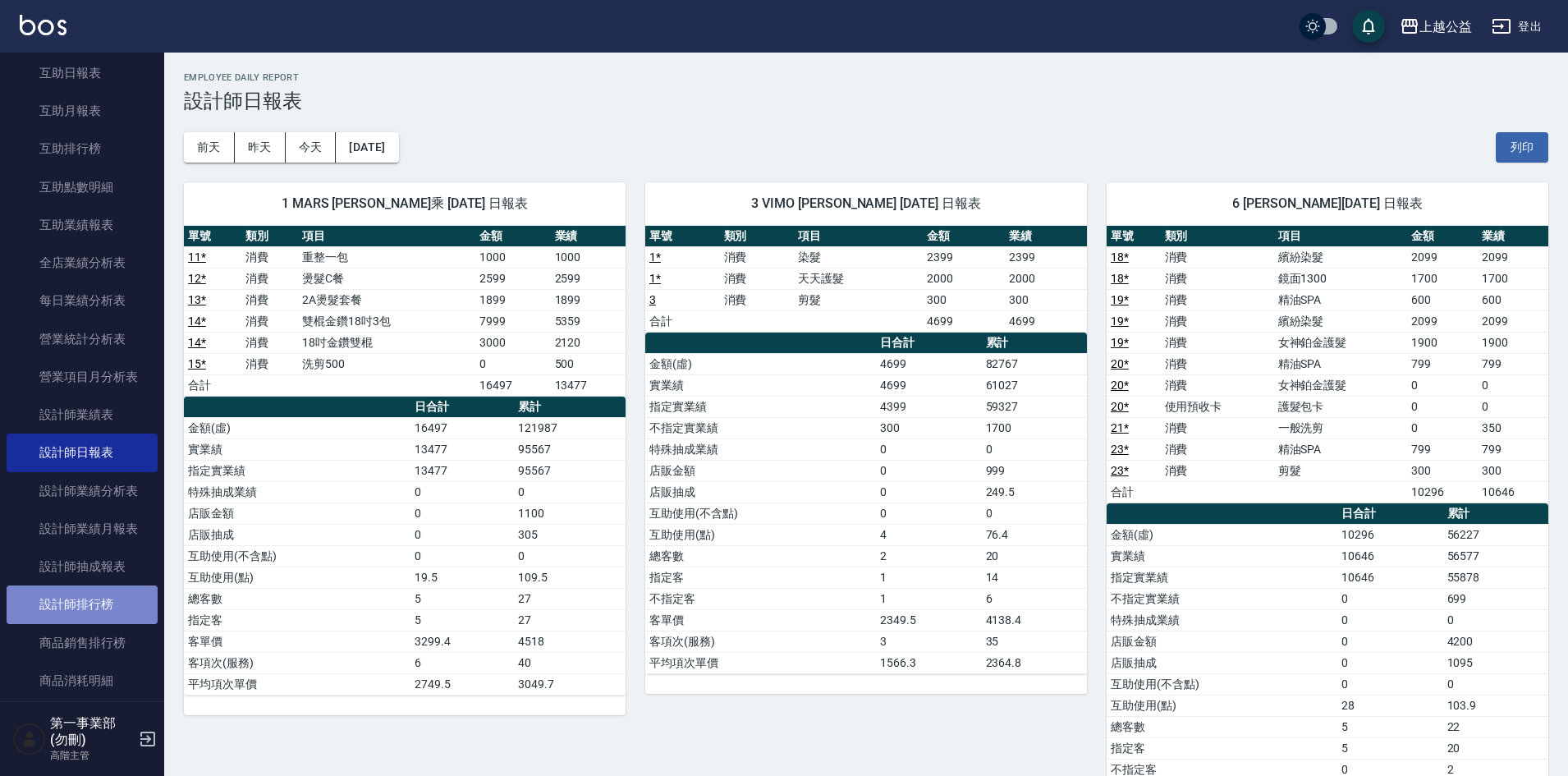
click at [101, 599] on link "設計師排行榜" at bounding box center [82, 605] width 151 height 38
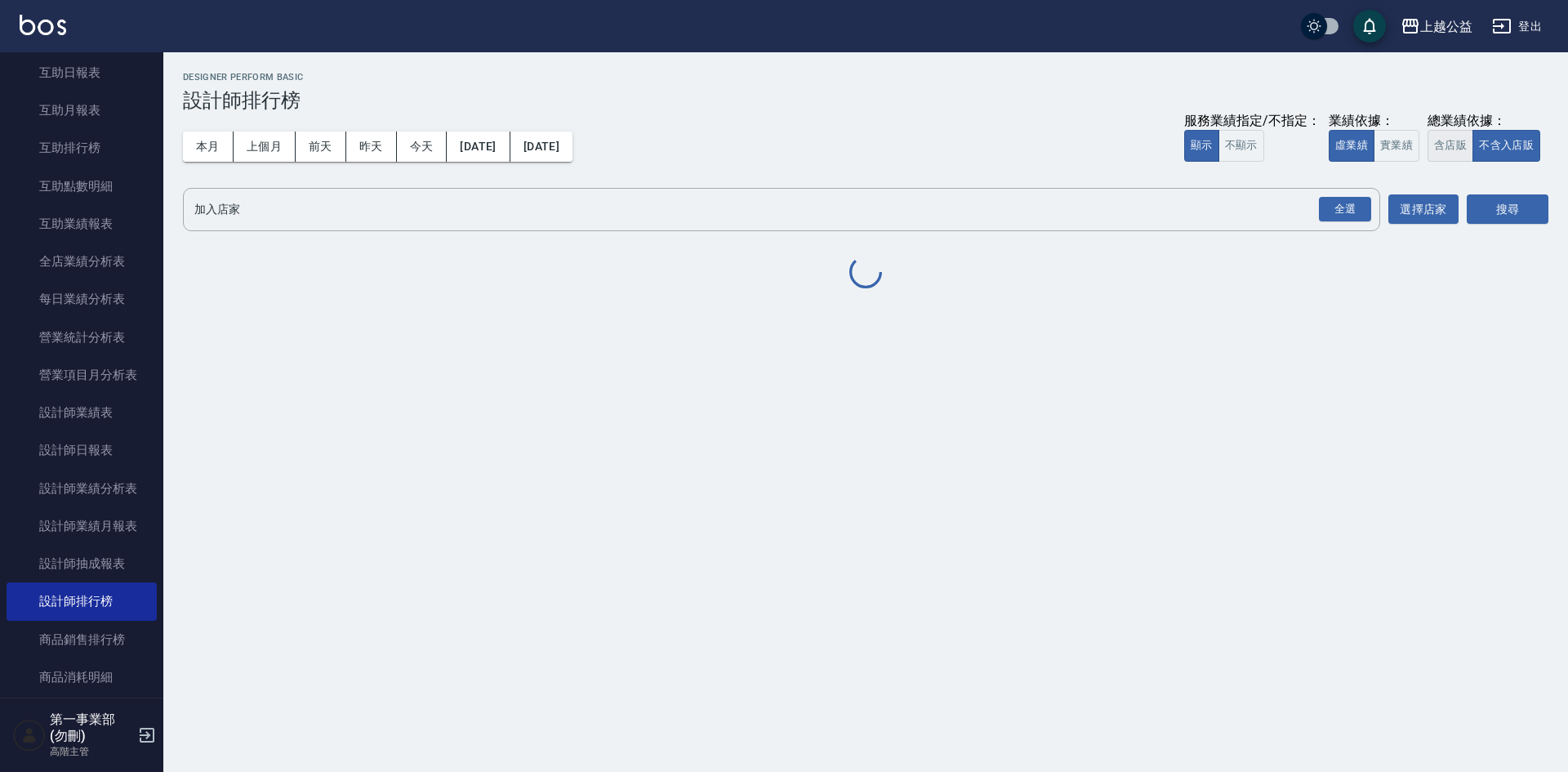
click at [1447, 148] on button "含店販" at bounding box center [1451, 146] width 46 height 32
click at [1353, 215] on div "全選" at bounding box center [1344, 209] width 53 height 25
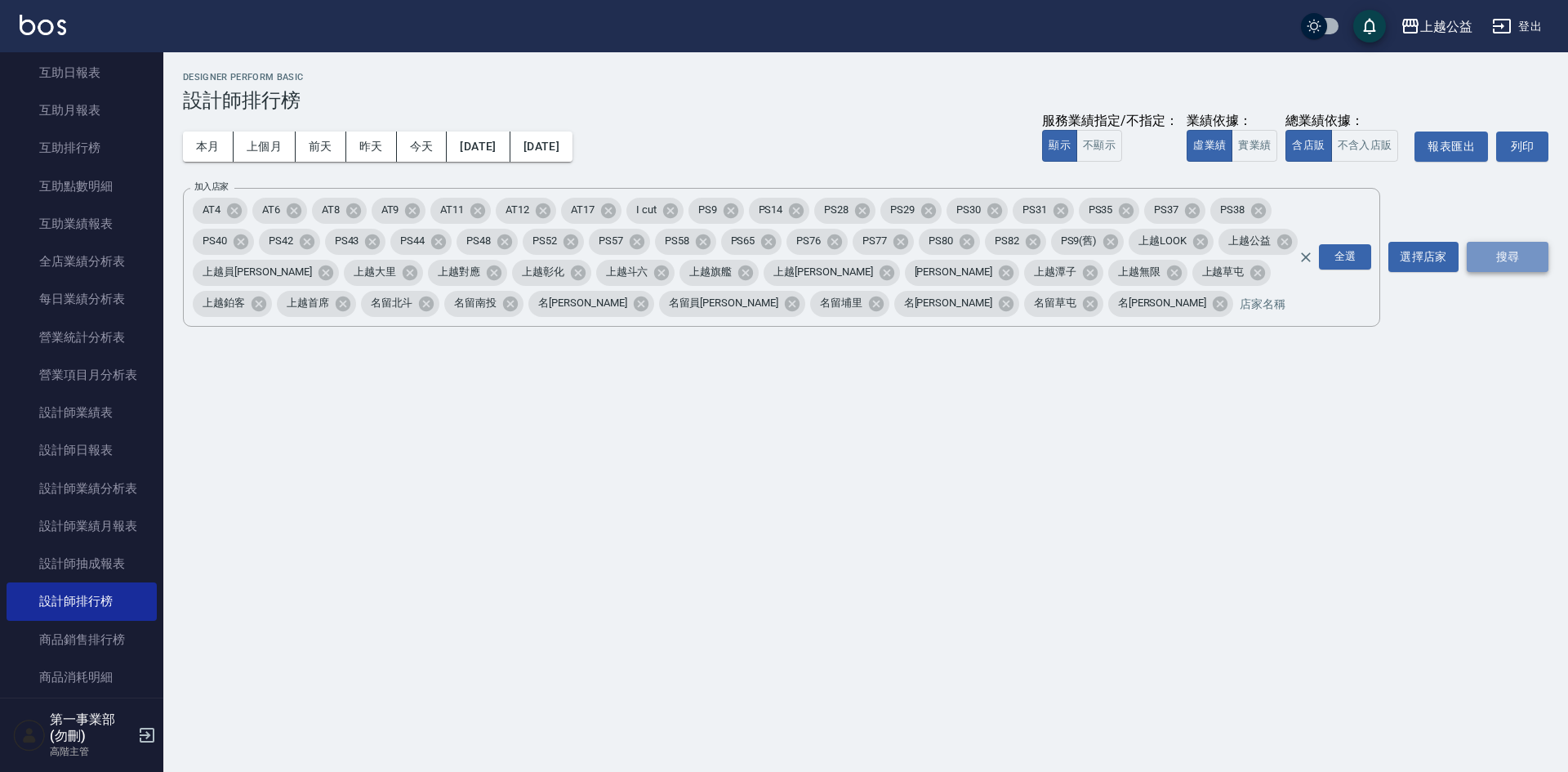
click at [1532, 266] on button "搜尋" at bounding box center [1507, 257] width 82 height 30
click at [1503, 258] on button "搜尋" at bounding box center [1507, 257] width 82 height 30
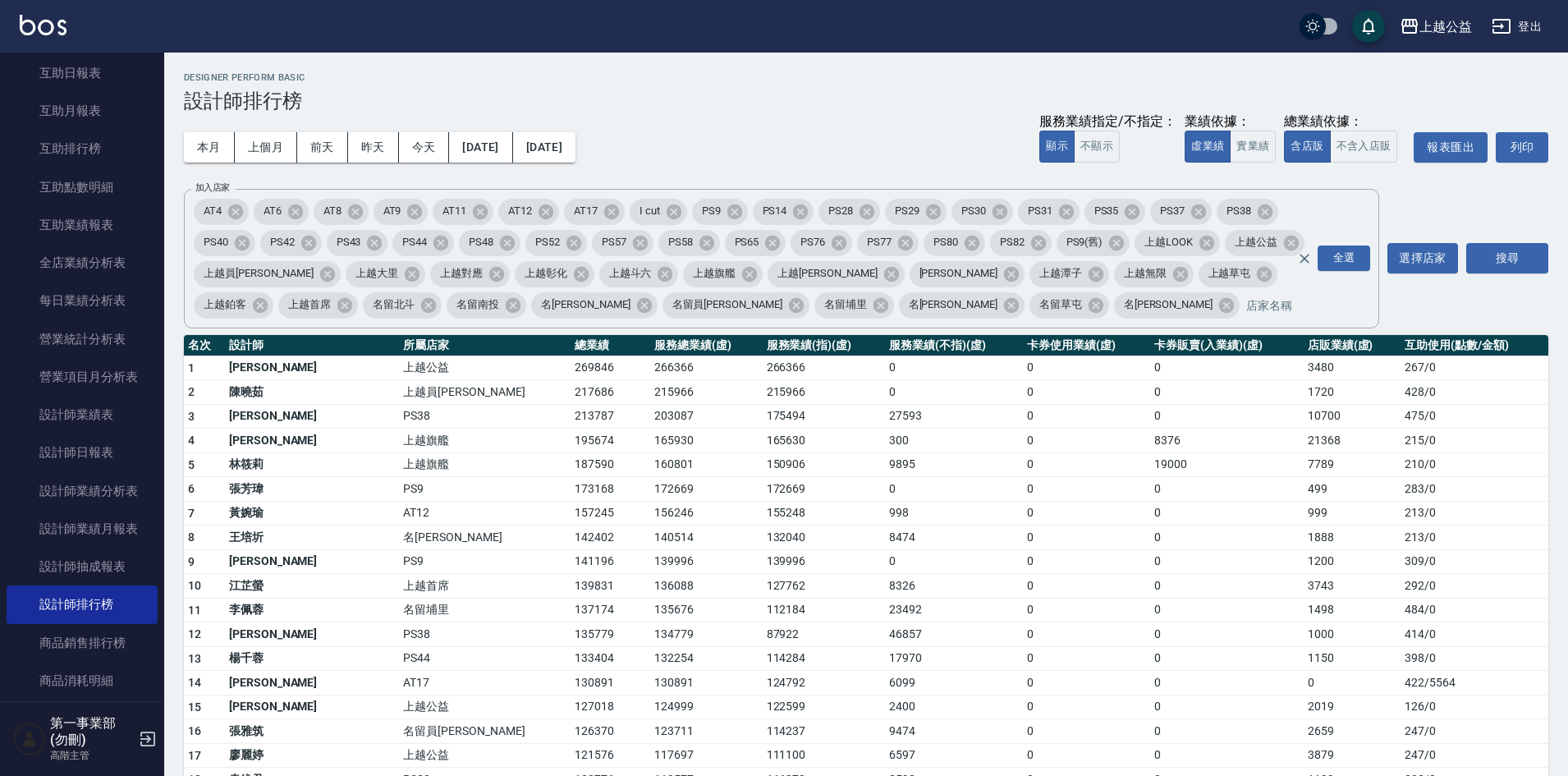
click at [763, 546] on td "132040" at bounding box center [823, 538] width 123 height 25
drag, startPoint x: 479, startPoint y: 388, endPoint x: 566, endPoint y: 396, distance: 87.4
click at [553, 388] on tr "2 [PERSON_NAME]員[PERSON_NAME] 217686 215966 215966 0 0 0 1720 428 / 0" at bounding box center [865, 392] width 1364 height 25
click at [1435, 31] on div "上越公益" at bounding box center [1445, 26] width 53 height 21
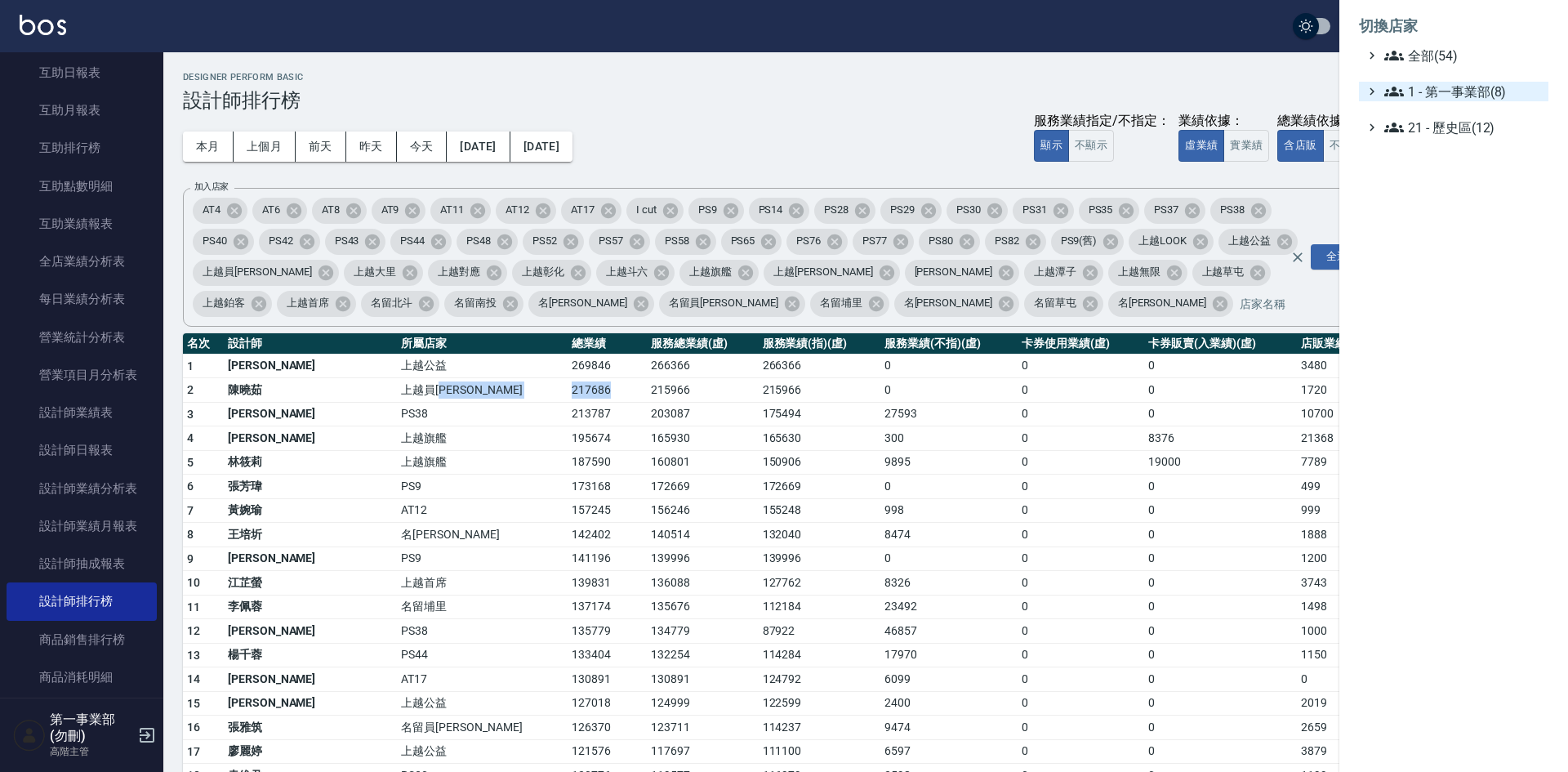
click at [1449, 95] on span "1 - 第一事業部(8)" at bounding box center [1463, 92] width 157 height 20
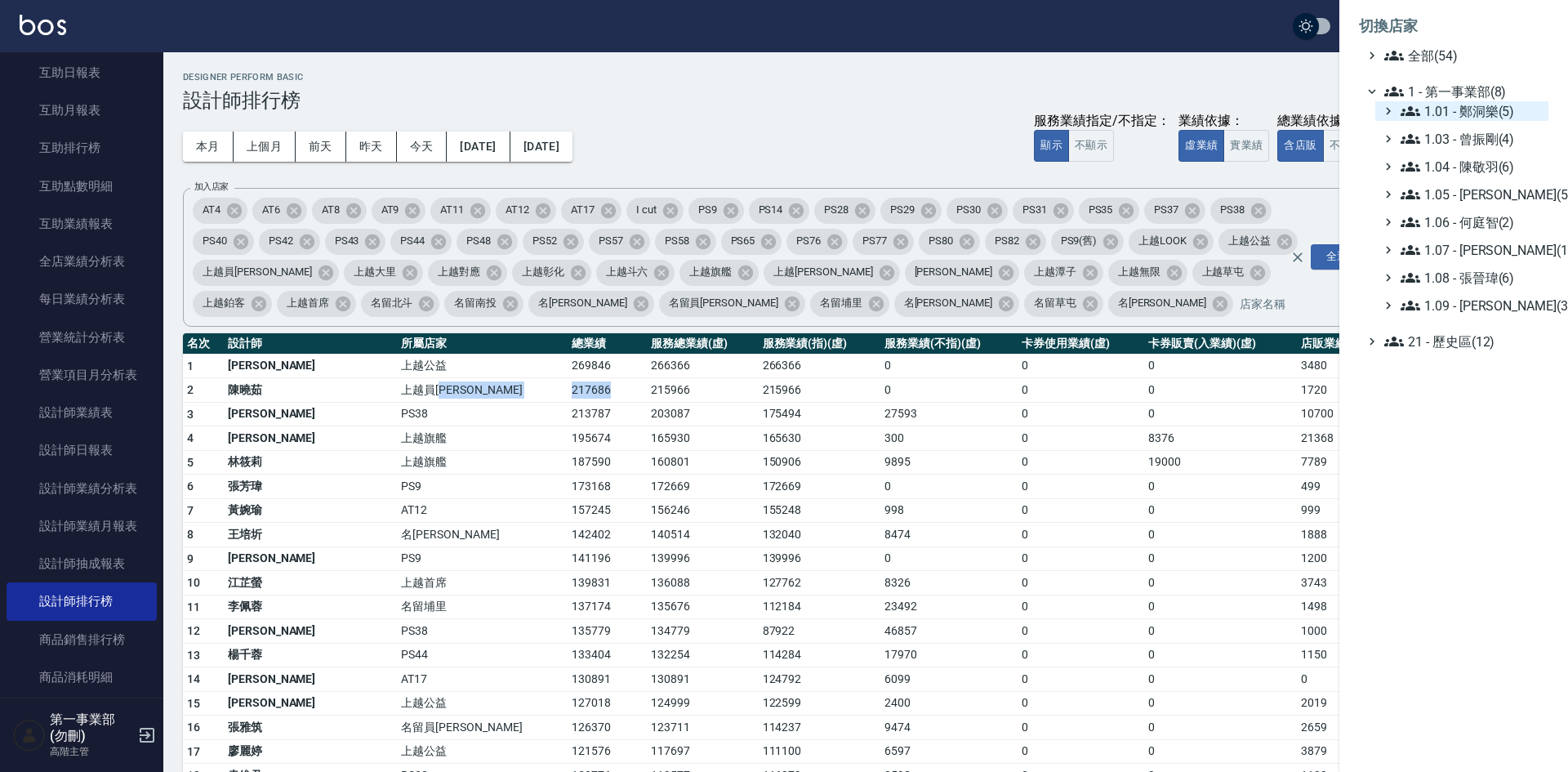
click at [1473, 111] on span "1.01 - 鄭洞樂(5)" at bounding box center [1471, 111] width 141 height 20
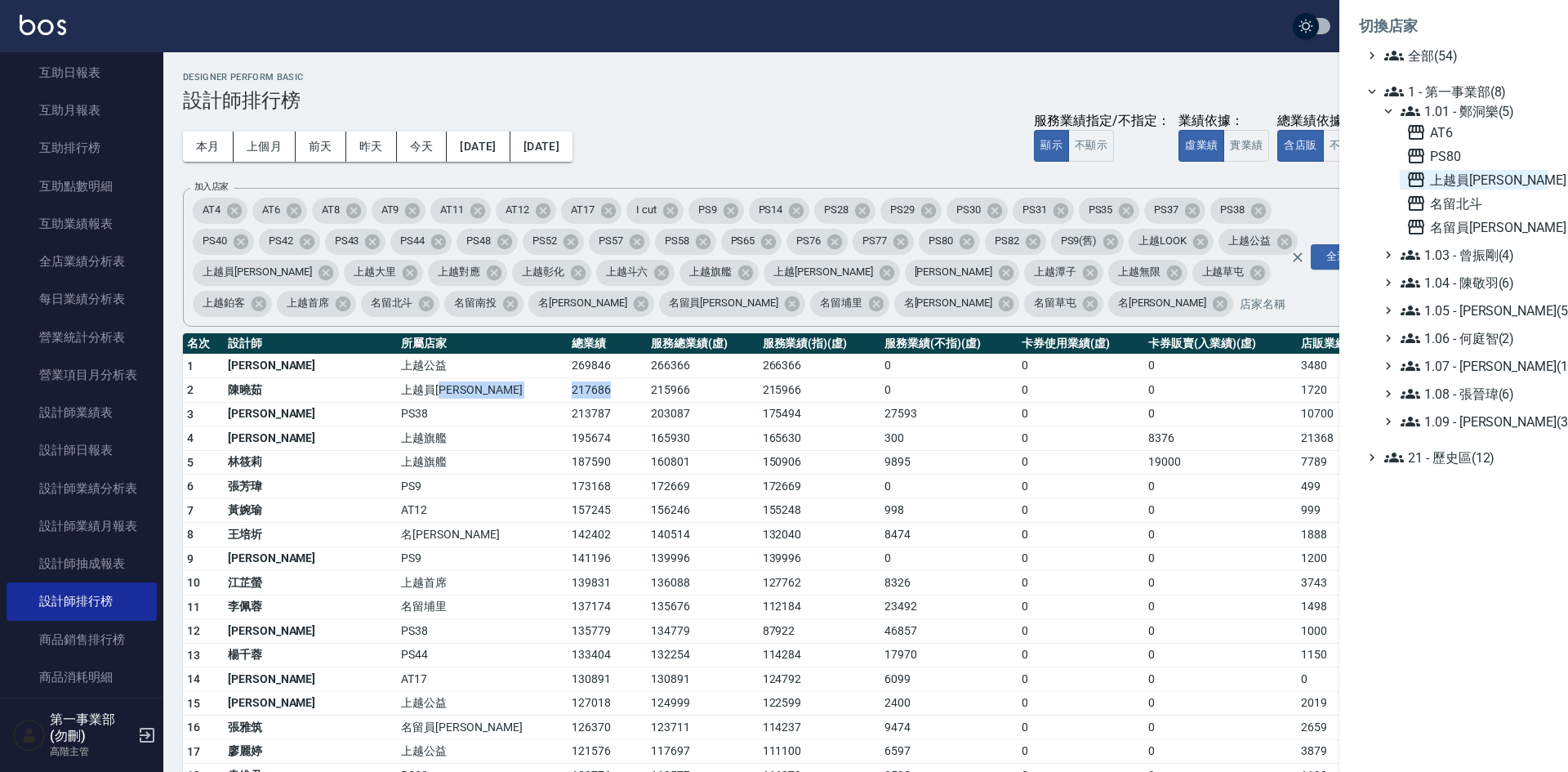
click at [1491, 171] on span "上越員[PERSON_NAME]" at bounding box center [1474, 180] width 135 height 20
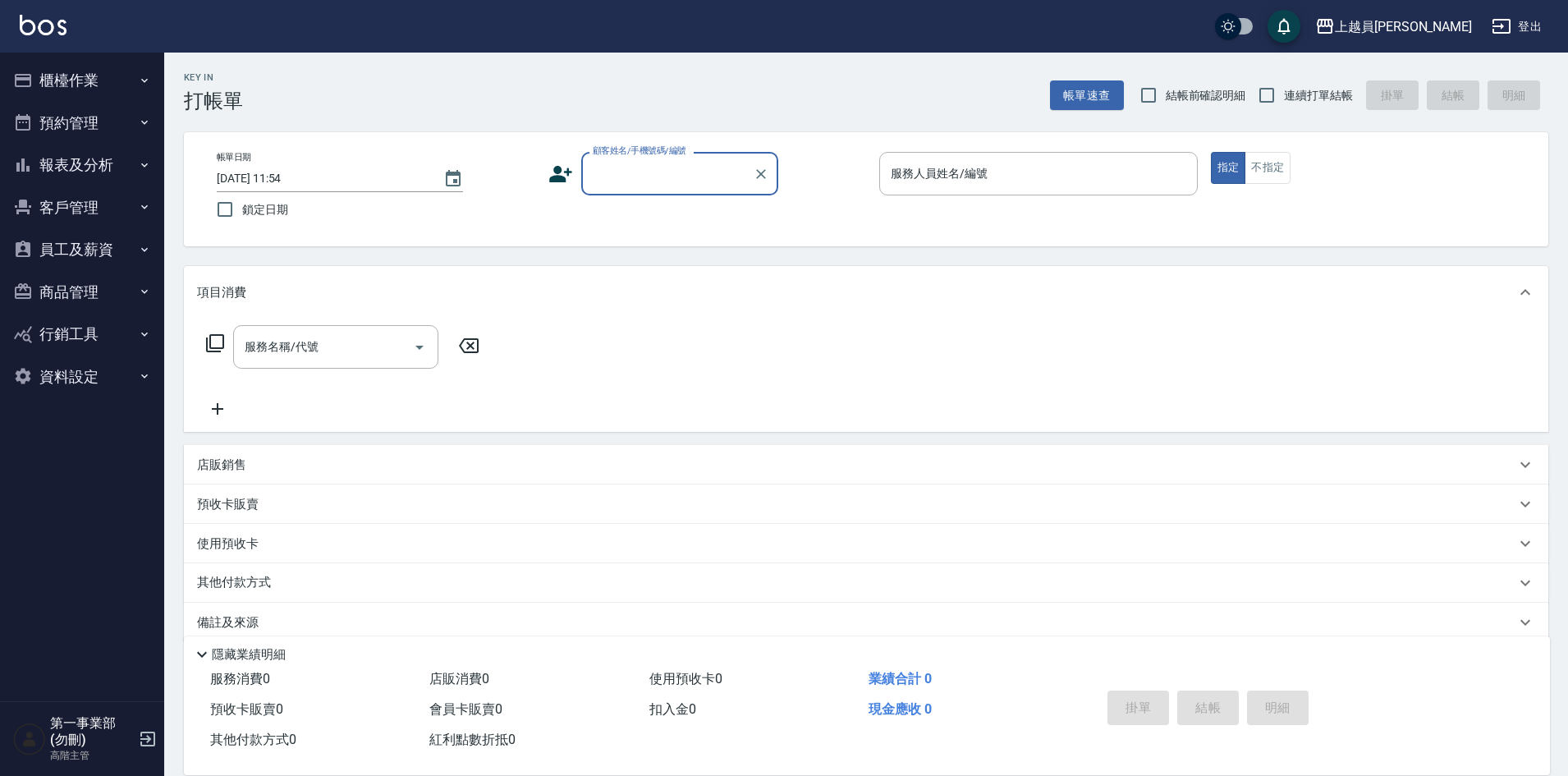
click at [90, 168] on button "報表及分析" at bounding box center [82, 165] width 151 height 43
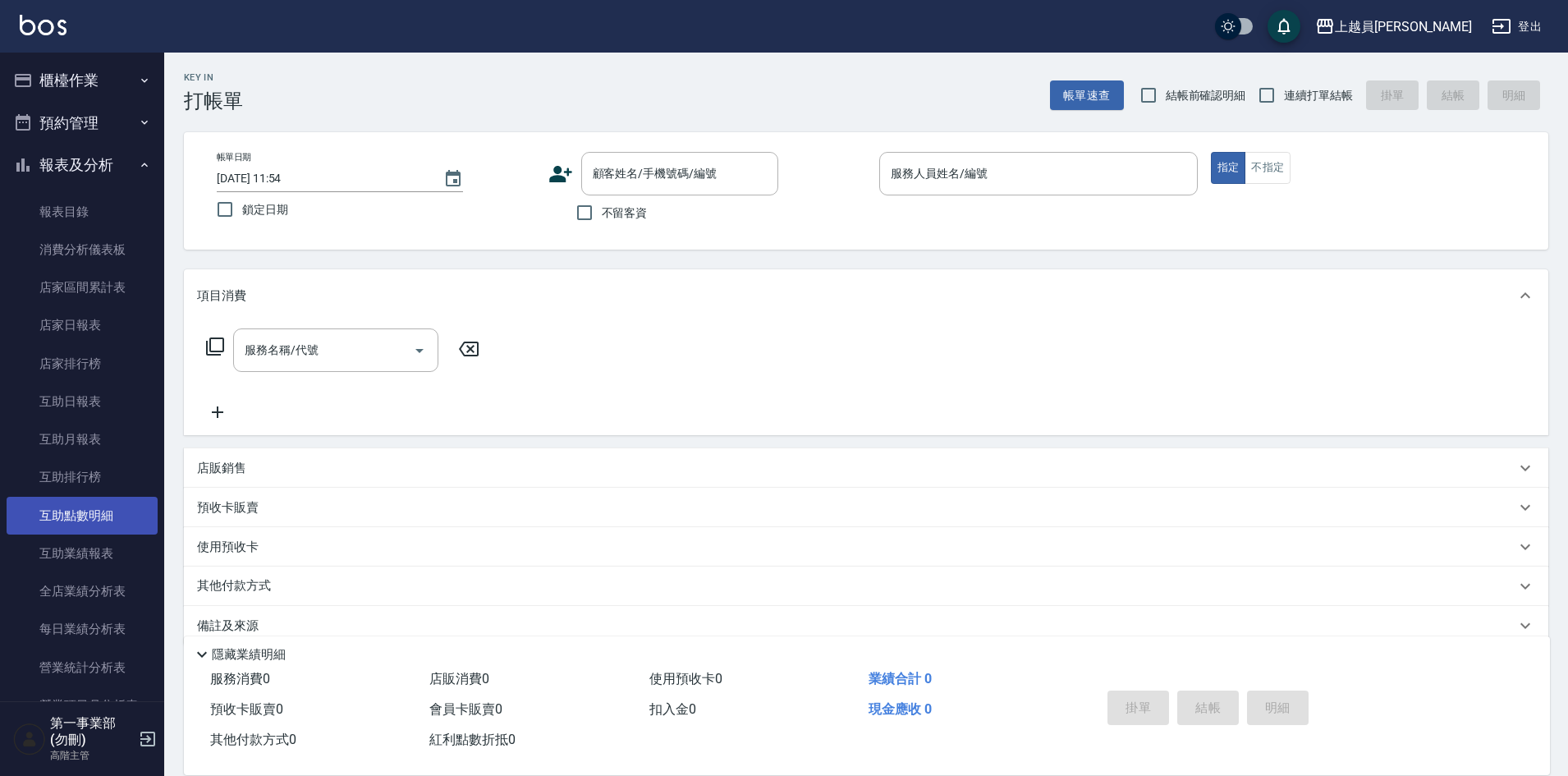
scroll to position [328, 0]
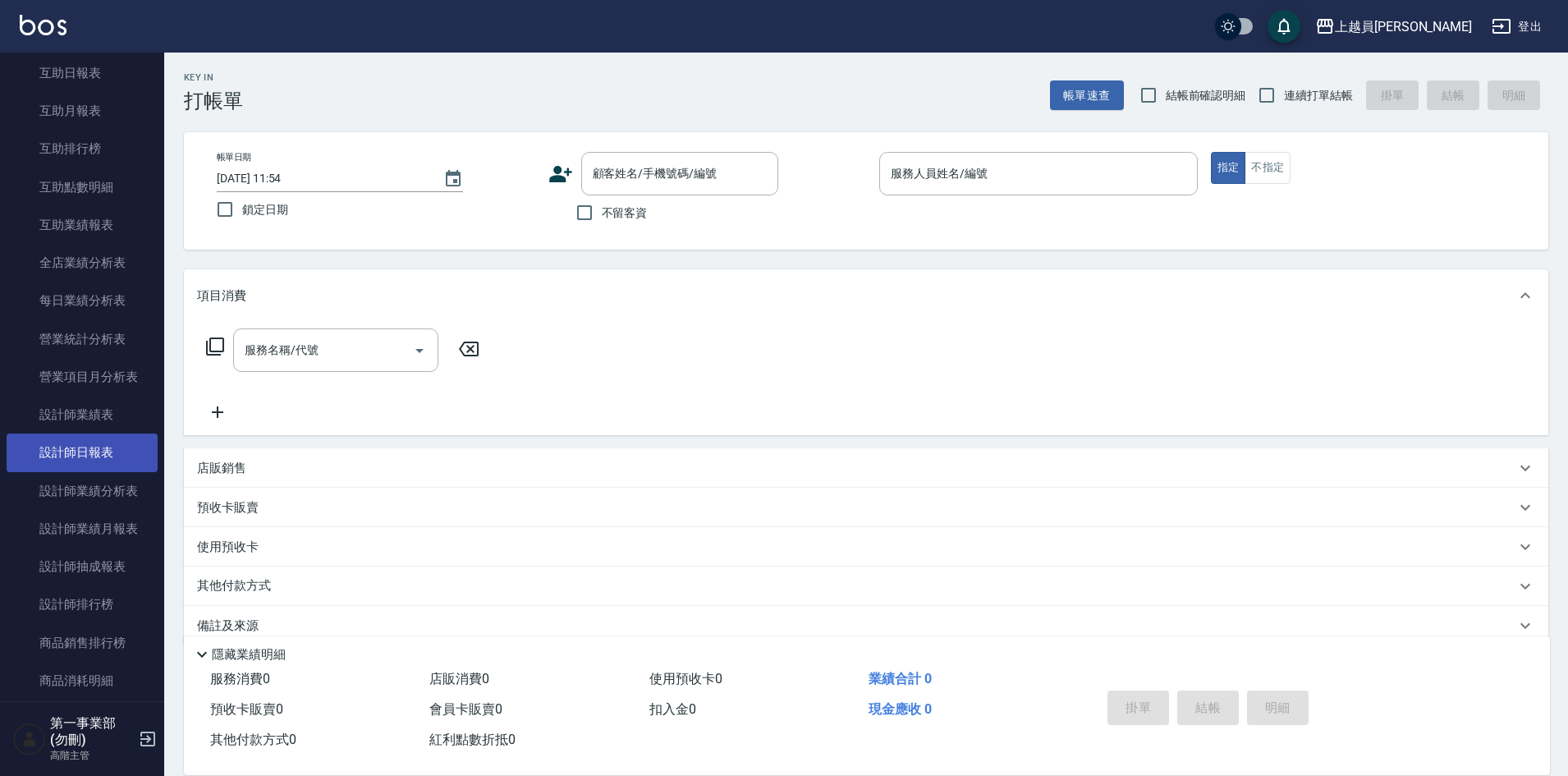
click at [85, 457] on link "設計師日報表" at bounding box center [82, 453] width 151 height 38
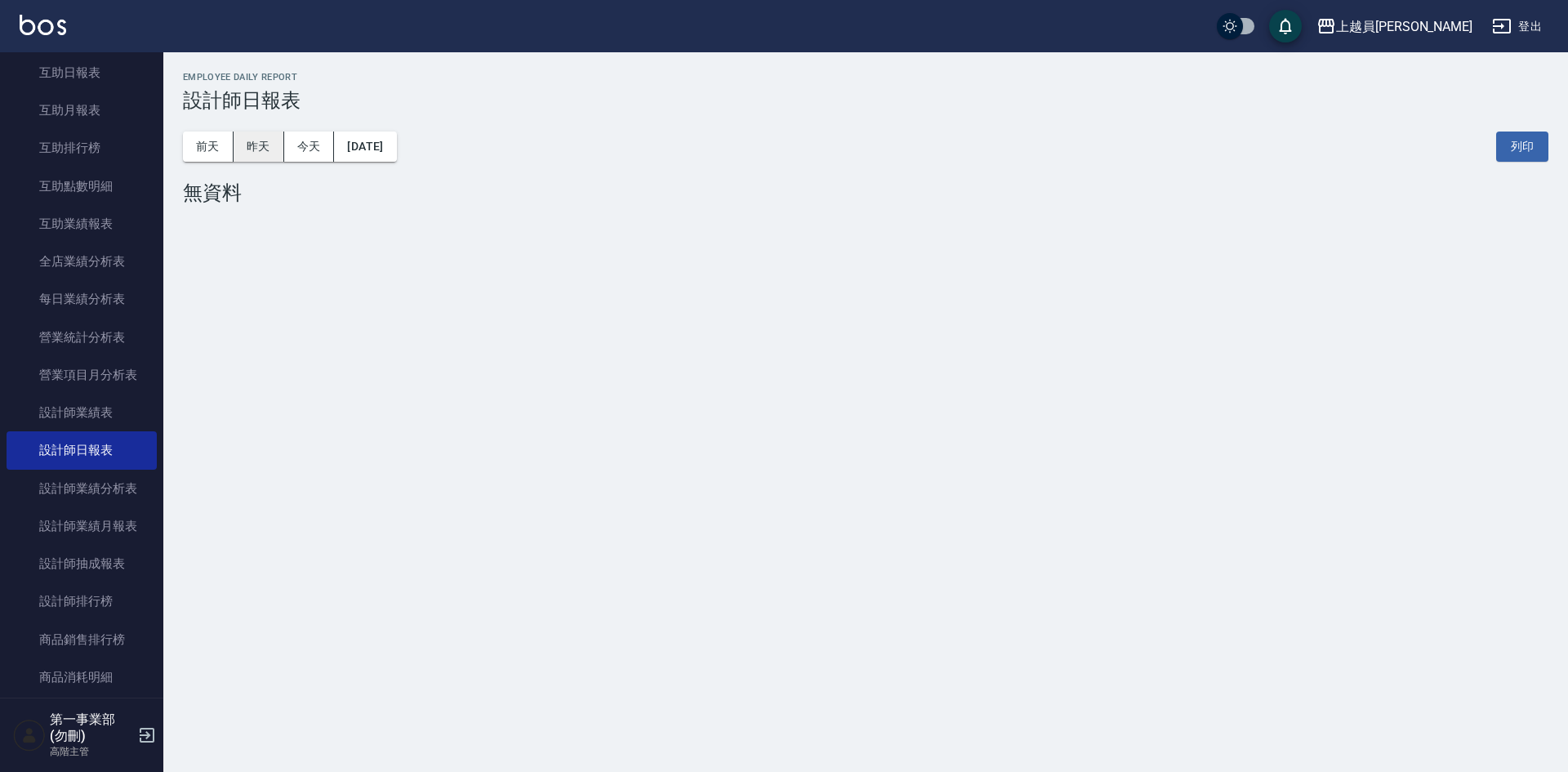
click at [259, 139] on button "昨天" at bounding box center [259, 146] width 51 height 30
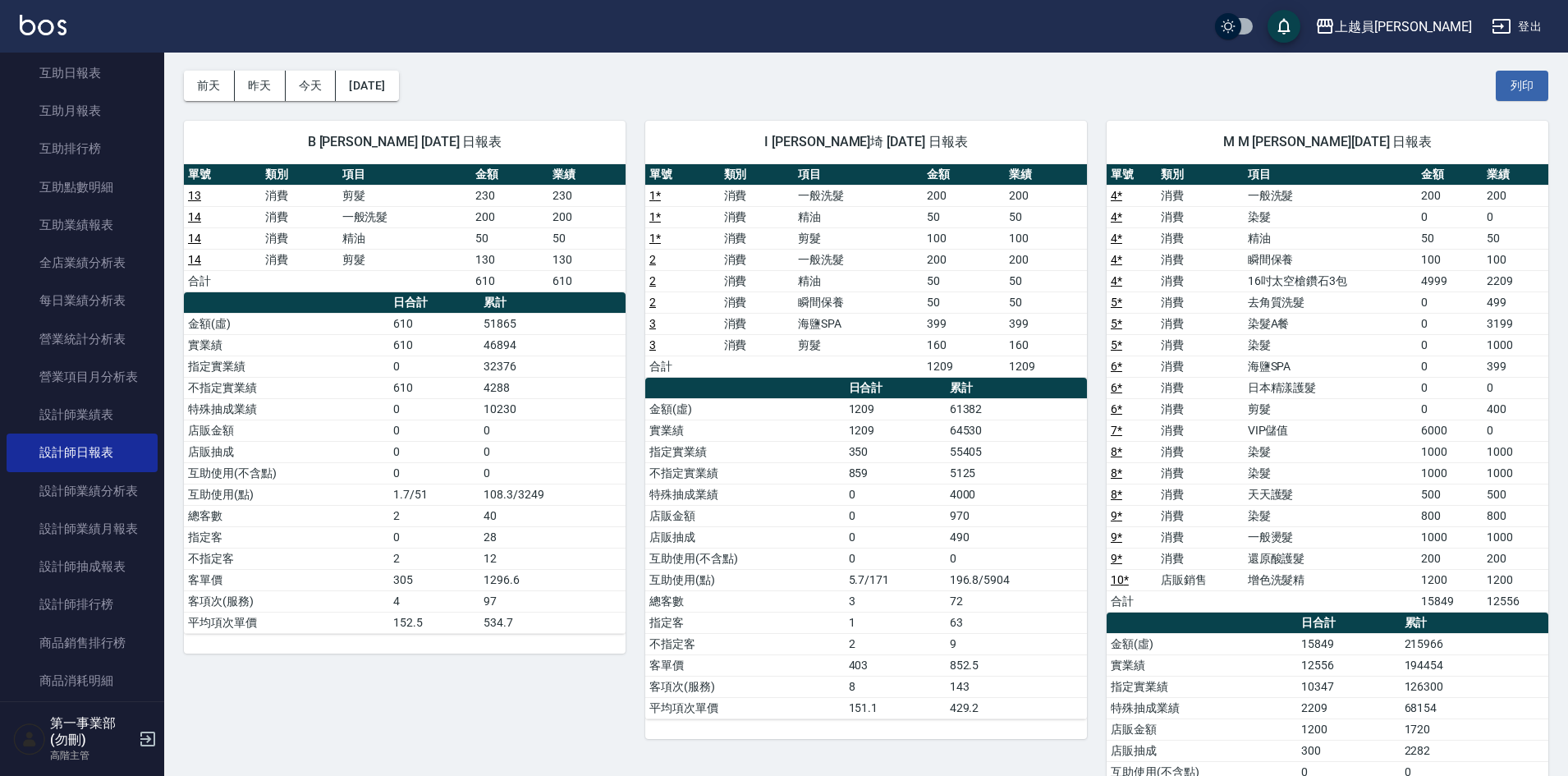
scroll to position [82, 0]
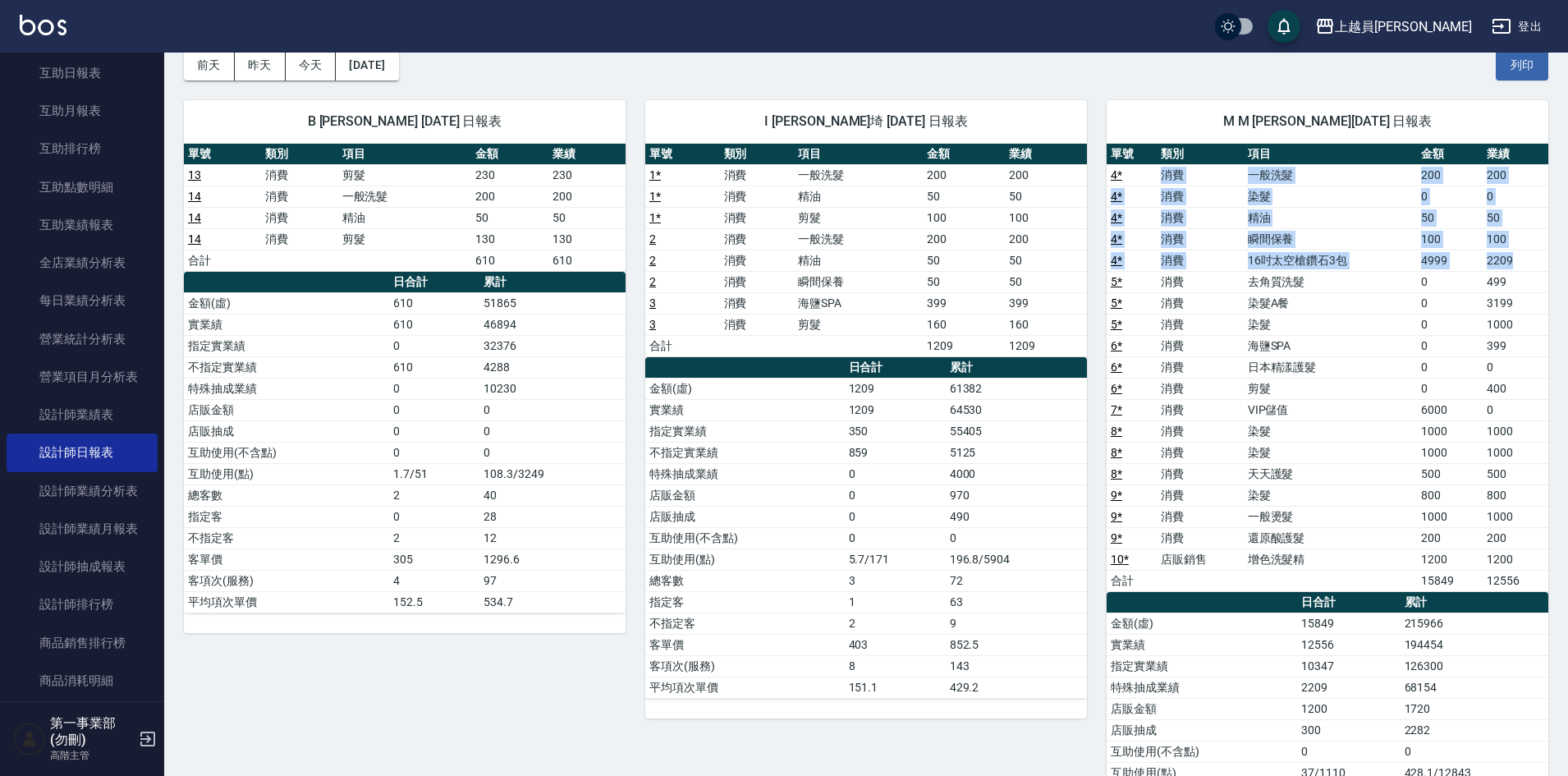
drag, startPoint x: 1159, startPoint y: 173, endPoint x: 1531, endPoint y: 257, distance: 381.4
click at [1531, 257] on tbody "4 * 消費 一般洗髮 200 200 4 * 消費 染髮 0 0 4 * 消費 精油 50 50 4 * 消費 瞬間保養 100 100 4 * 消費 16…" at bounding box center [1327, 377] width 442 height 427
click at [1338, 231] on td "瞬間保養" at bounding box center [1329, 238] width 173 height 21
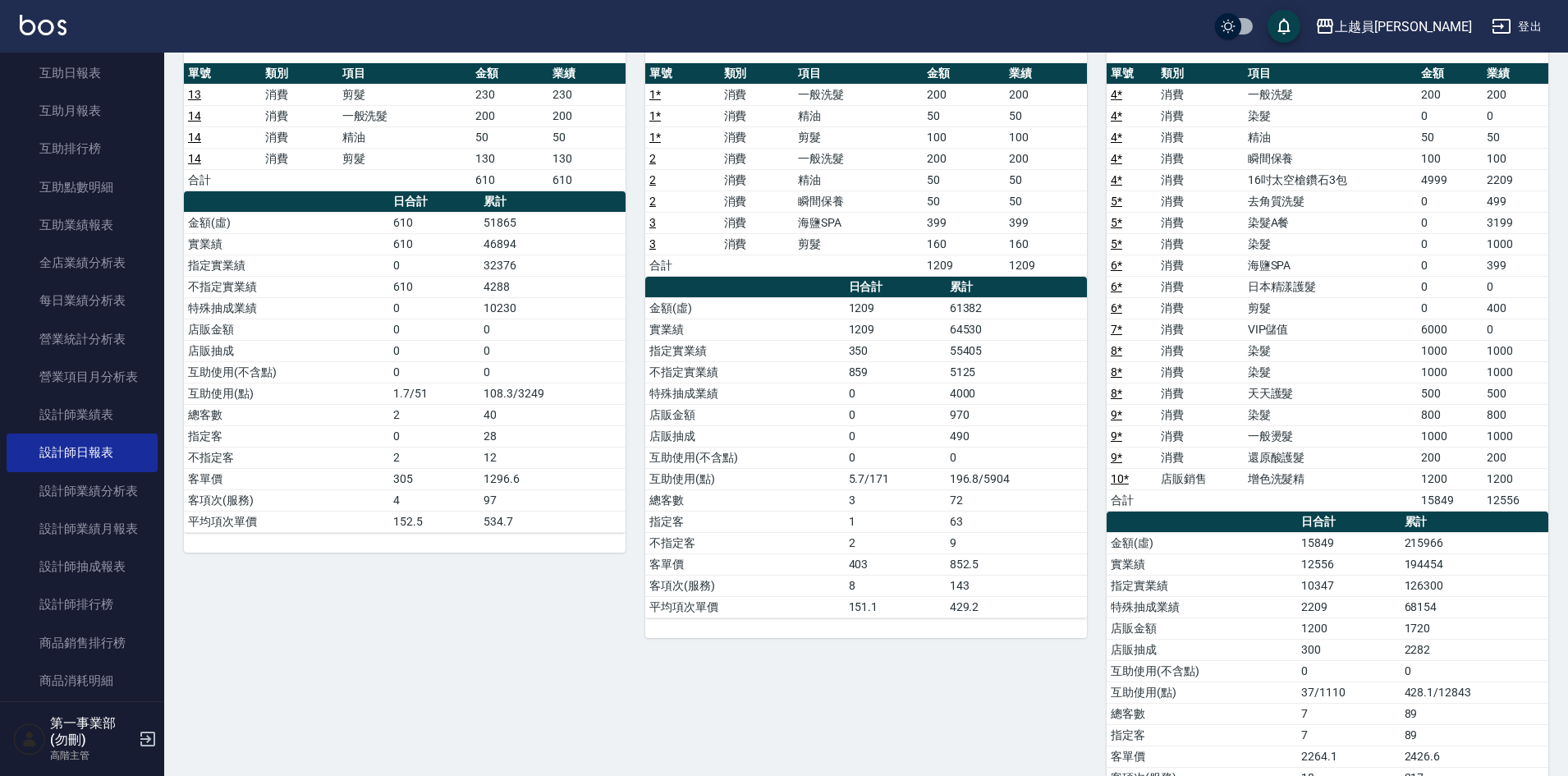
scroll to position [0, 0]
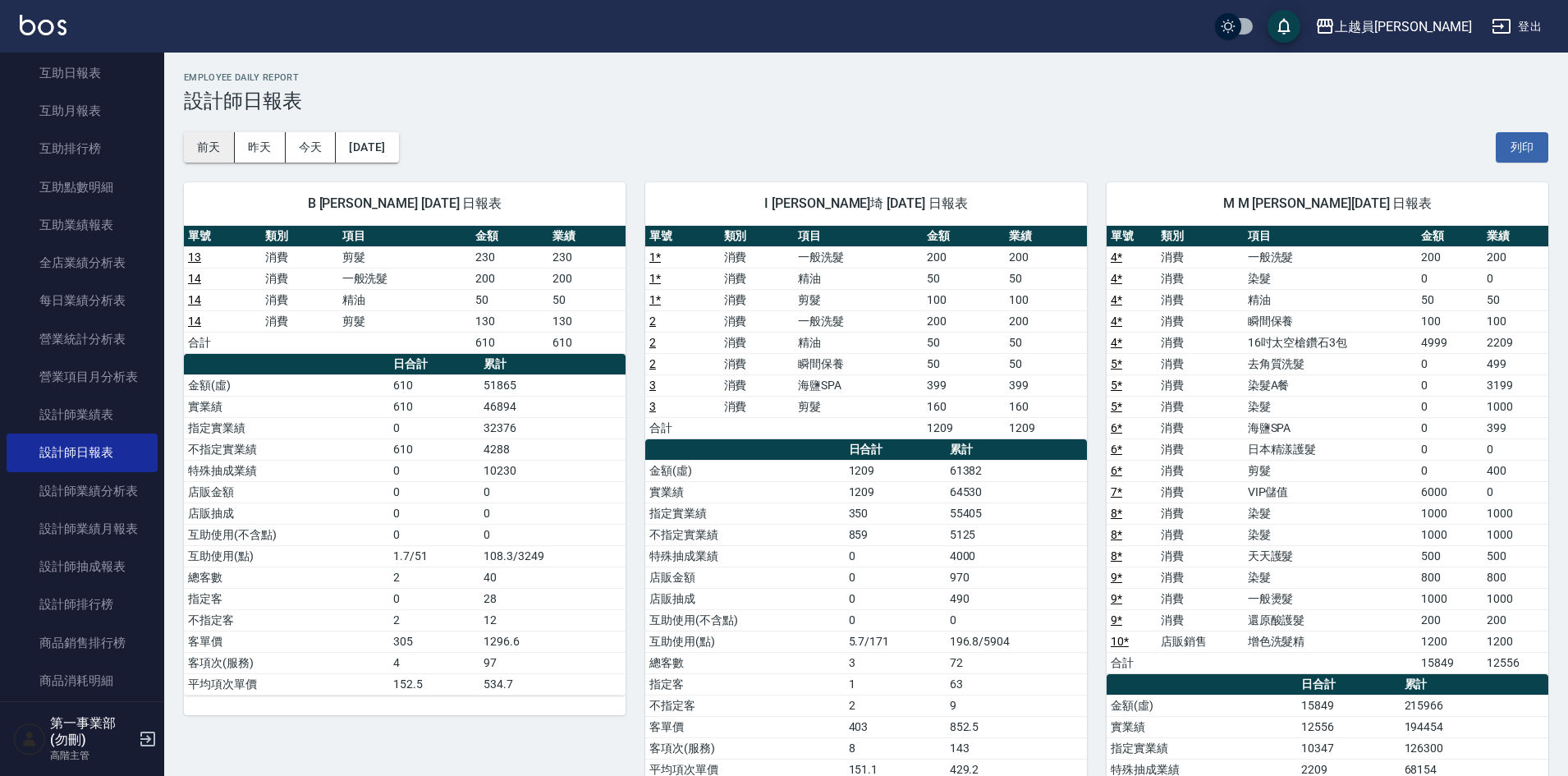
click at [216, 143] on button "前天" at bounding box center [209, 147] width 51 height 30
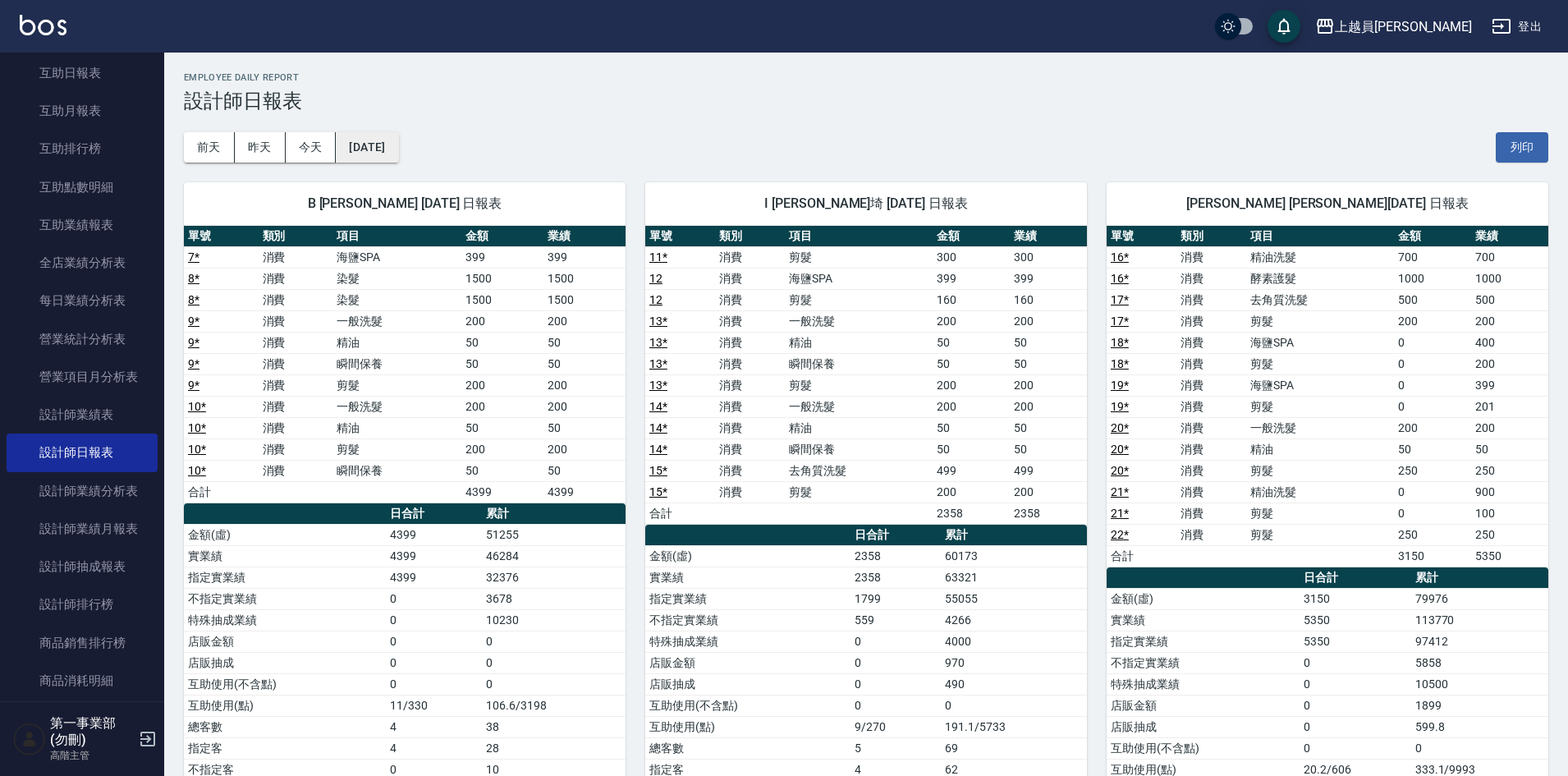
click at [386, 144] on button "[DATE]" at bounding box center [367, 147] width 62 height 30
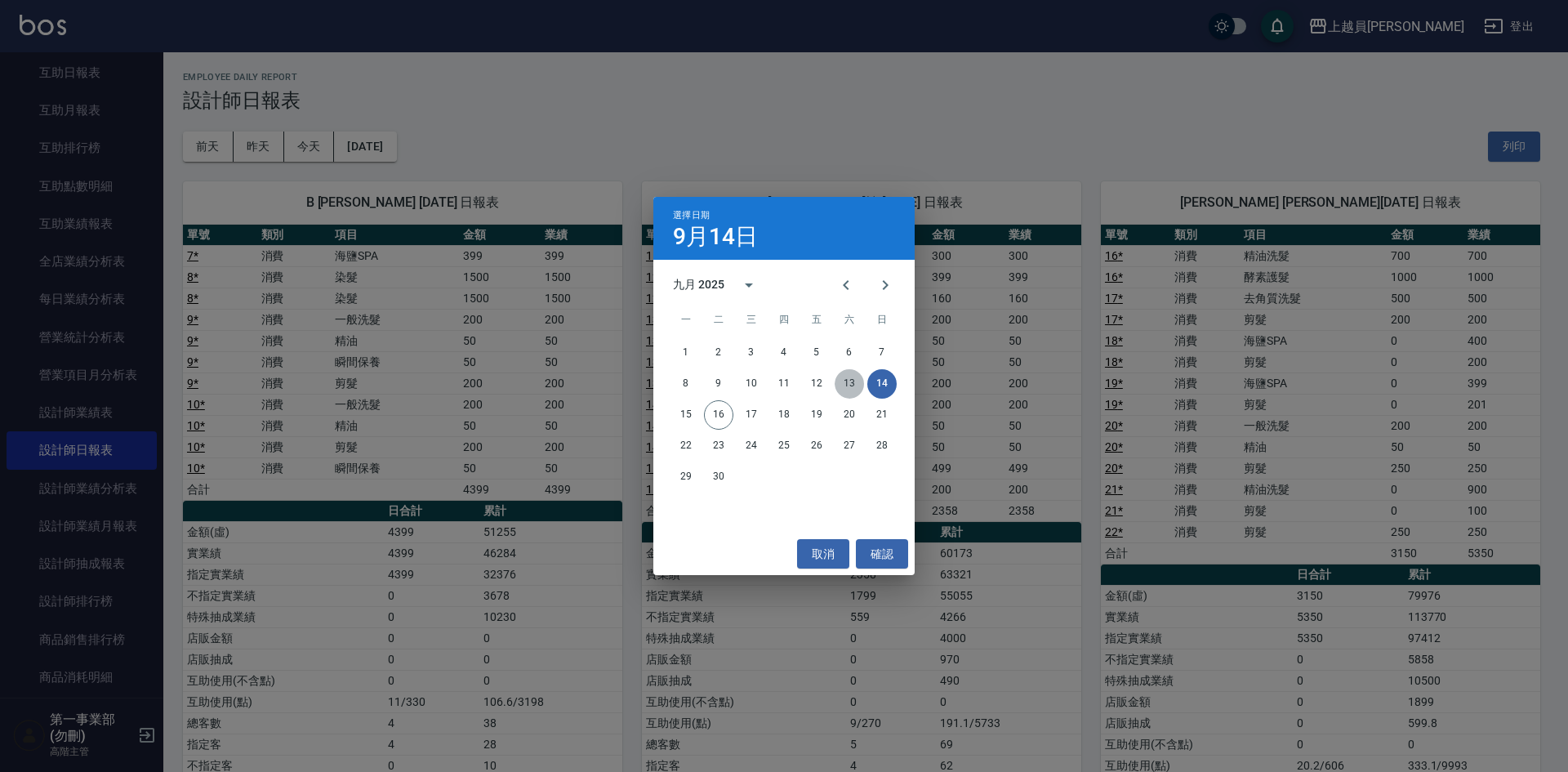
click at [850, 392] on button "13" at bounding box center [849, 384] width 30 height 30
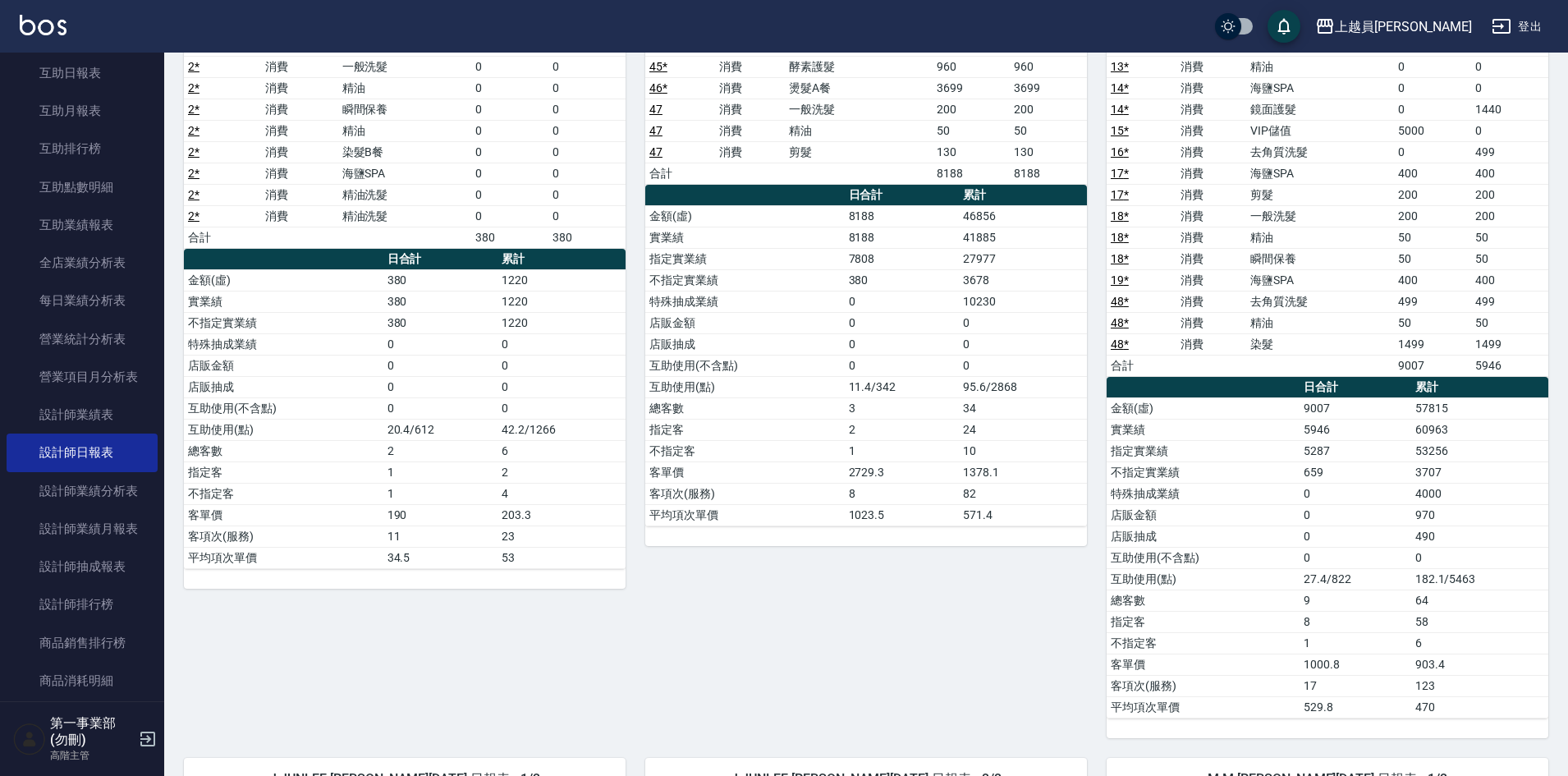
scroll to position [82, 0]
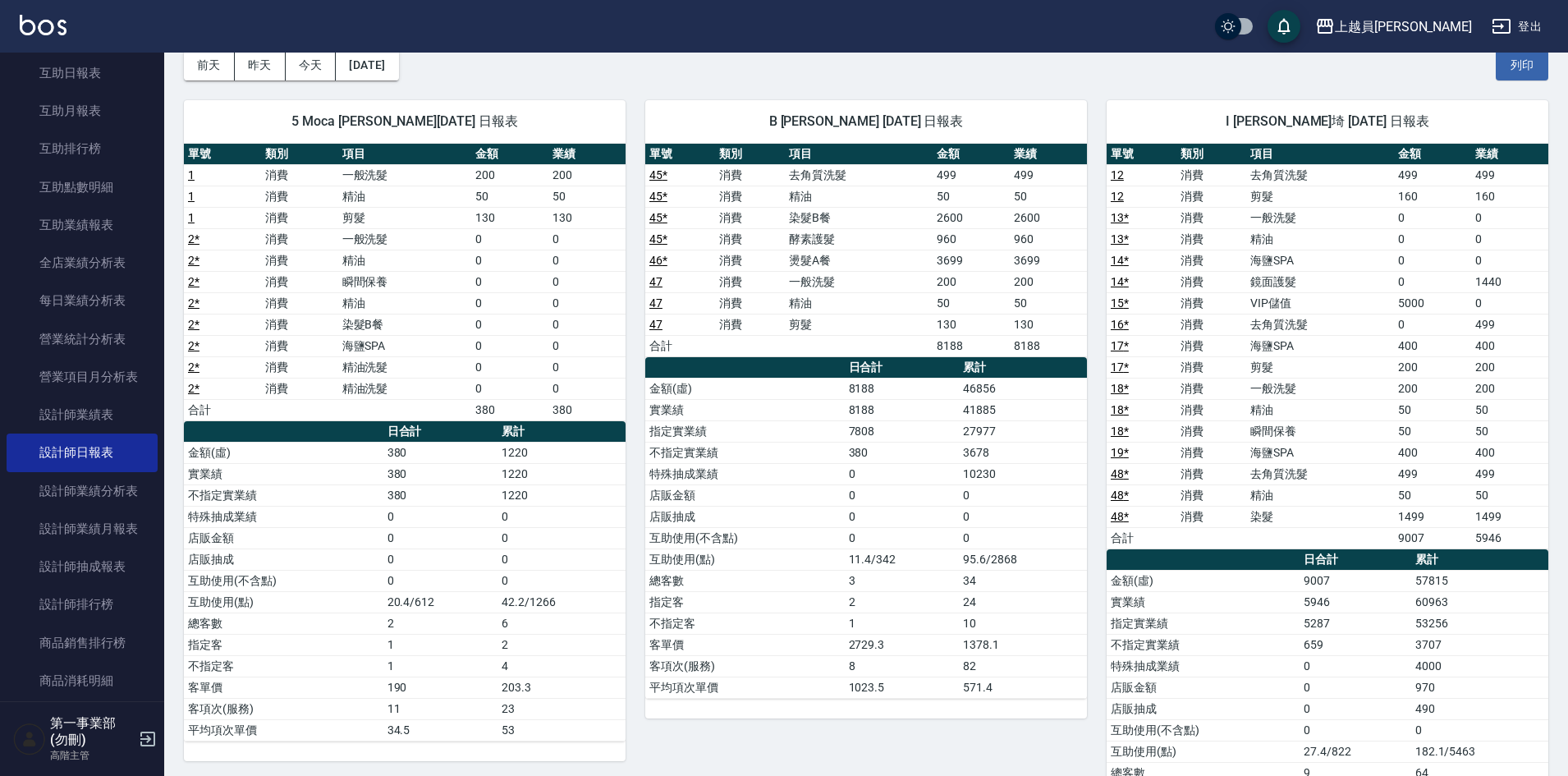
click at [1389, 363] on td "剪髮" at bounding box center [1319, 366] width 147 height 21
click at [947, 480] on td "0" at bounding box center [901, 473] width 115 height 21
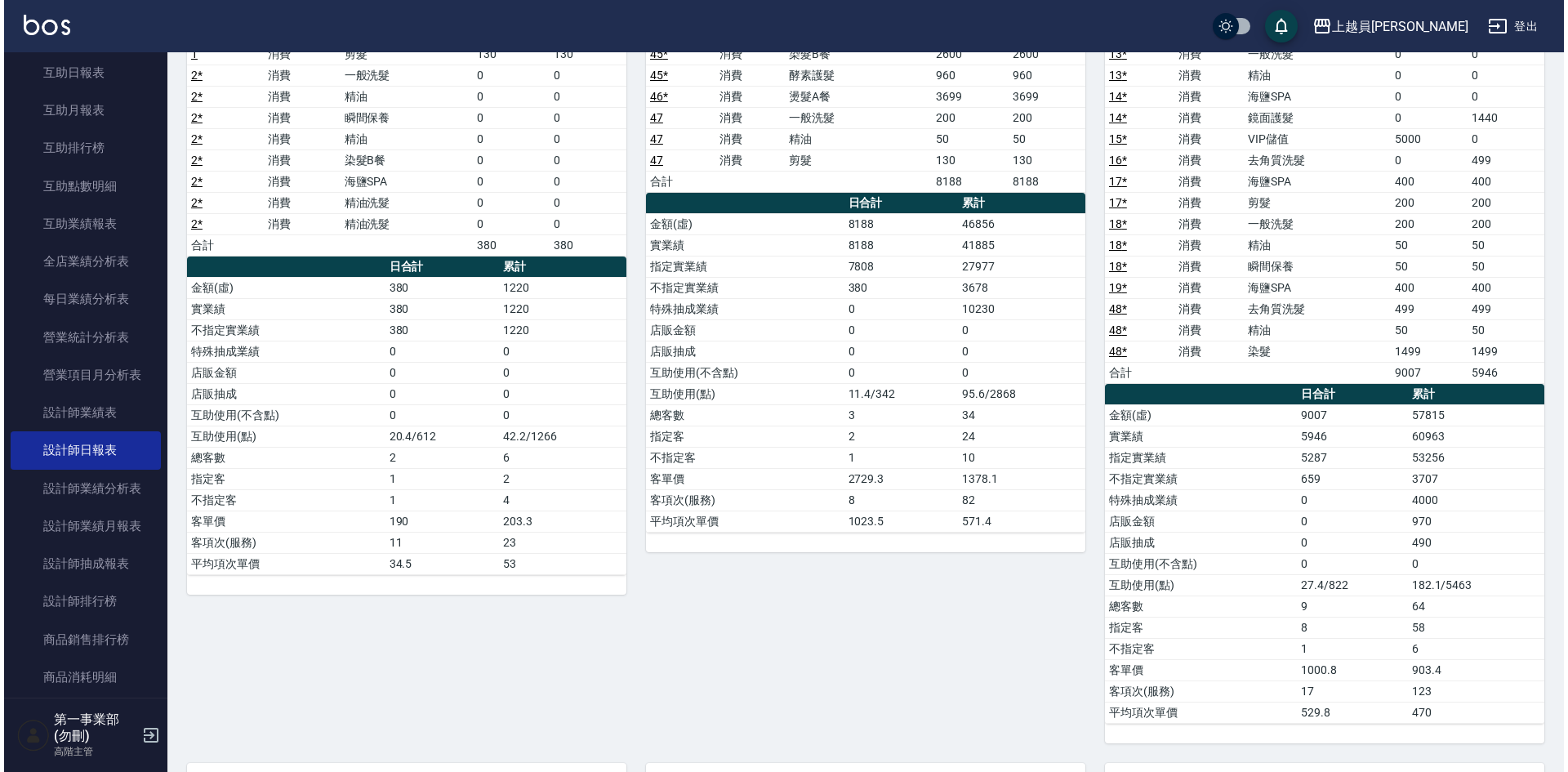
scroll to position [245, 0]
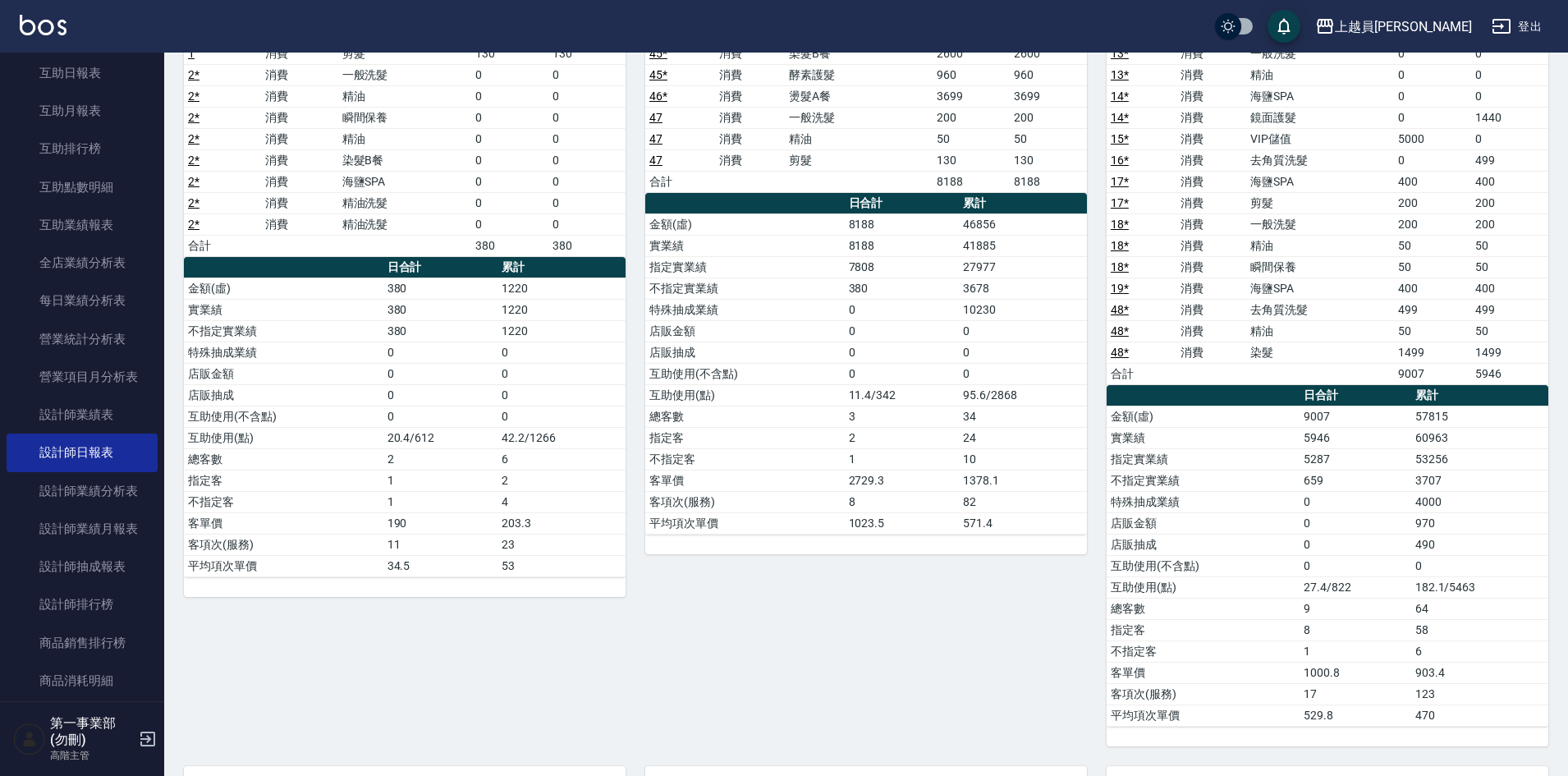
drag, startPoint x: 927, startPoint y: 633, endPoint x: 989, endPoint y: 654, distance: 65.5
click at [927, 633] on div "B Bonnie 林庭伃 09/13/2025 日報表 單號 類別 項目 金額 業績 45 * 消費 去角質洗髮 499 499 45 * 消費 精油 50 …" at bounding box center [856, 331] width 462 height 830
click at [1455, 18] on div "上越員[PERSON_NAME]" at bounding box center [1402, 26] width 137 height 21
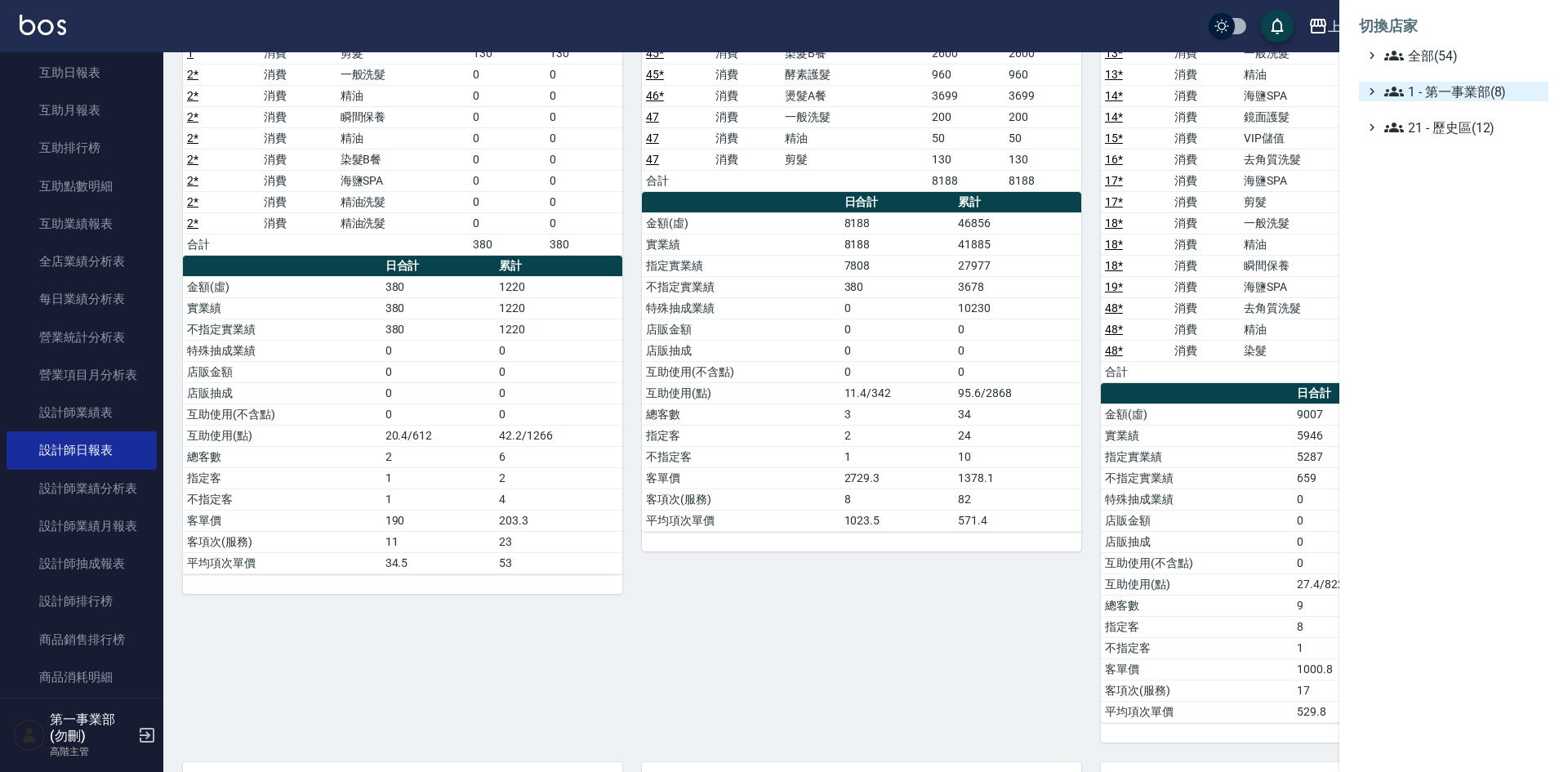
click at [1481, 96] on span "1 - 第一事業部(8)" at bounding box center [1463, 92] width 157 height 20
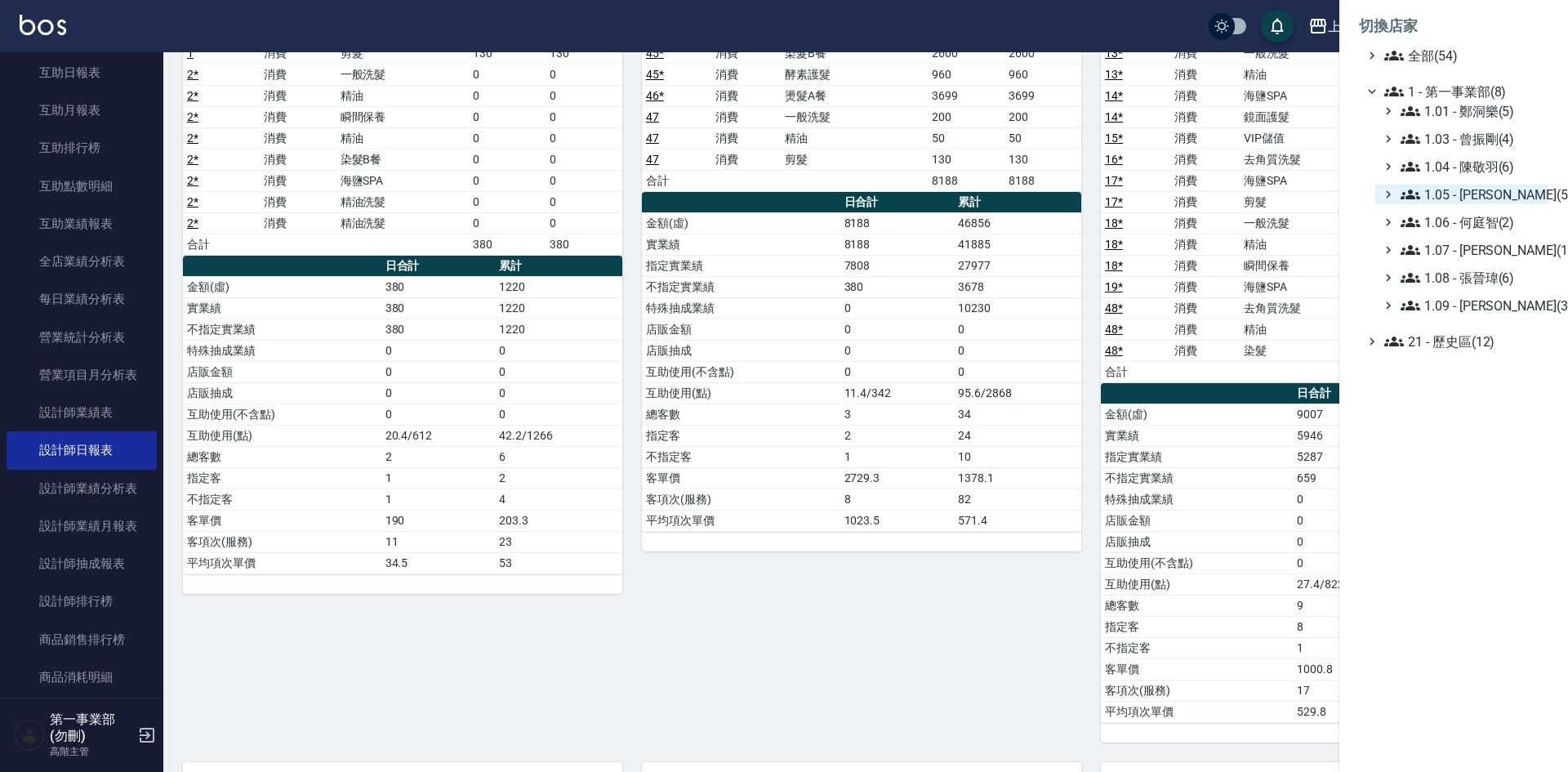
click at [1514, 198] on span "1.05 - [PERSON_NAME](5)" at bounding box center [1471, 195] width 141 height 20
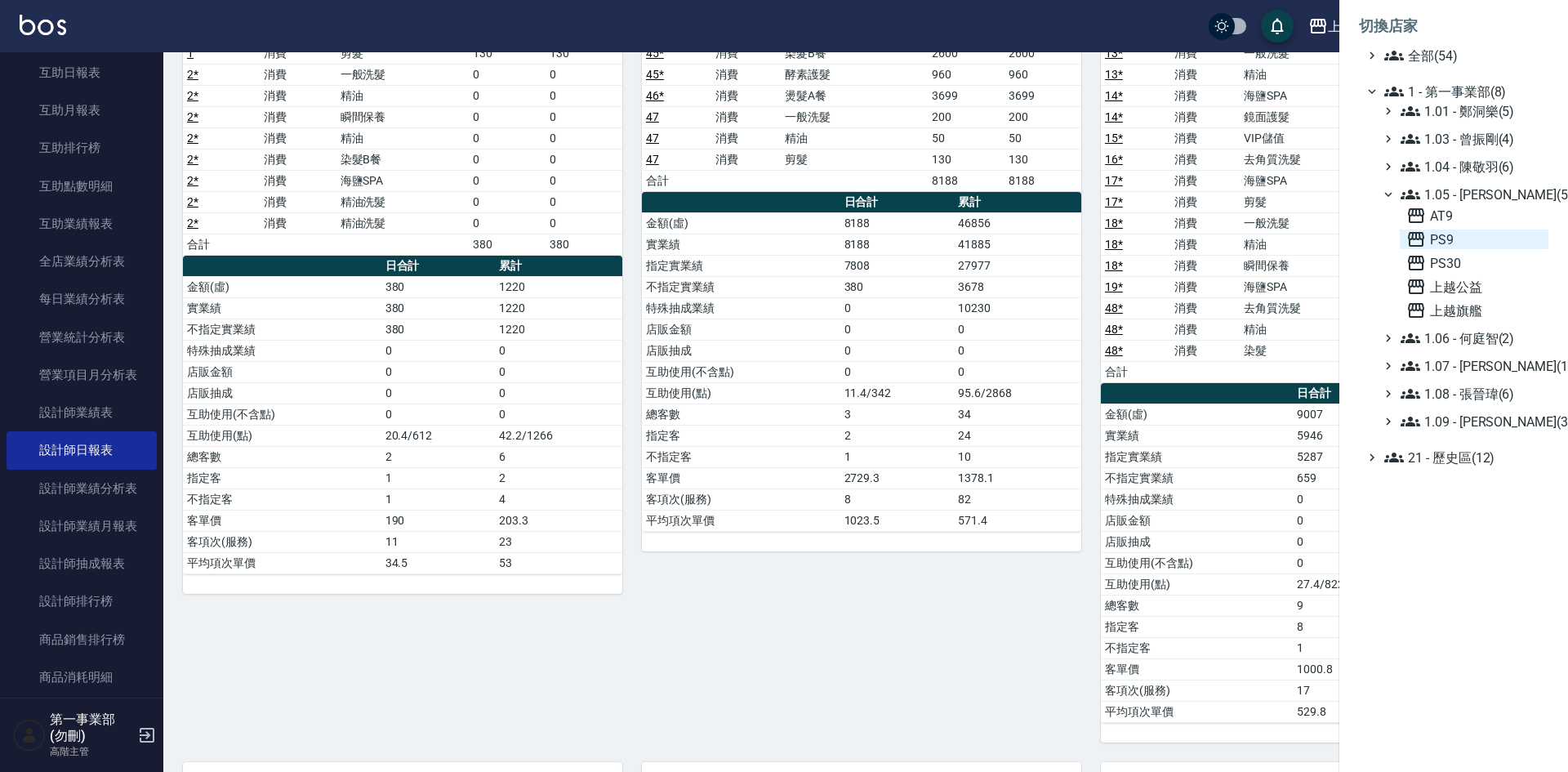
click at [1474, 241] on span "PS9" at bounding box center [1474, 240] width 135 height 20
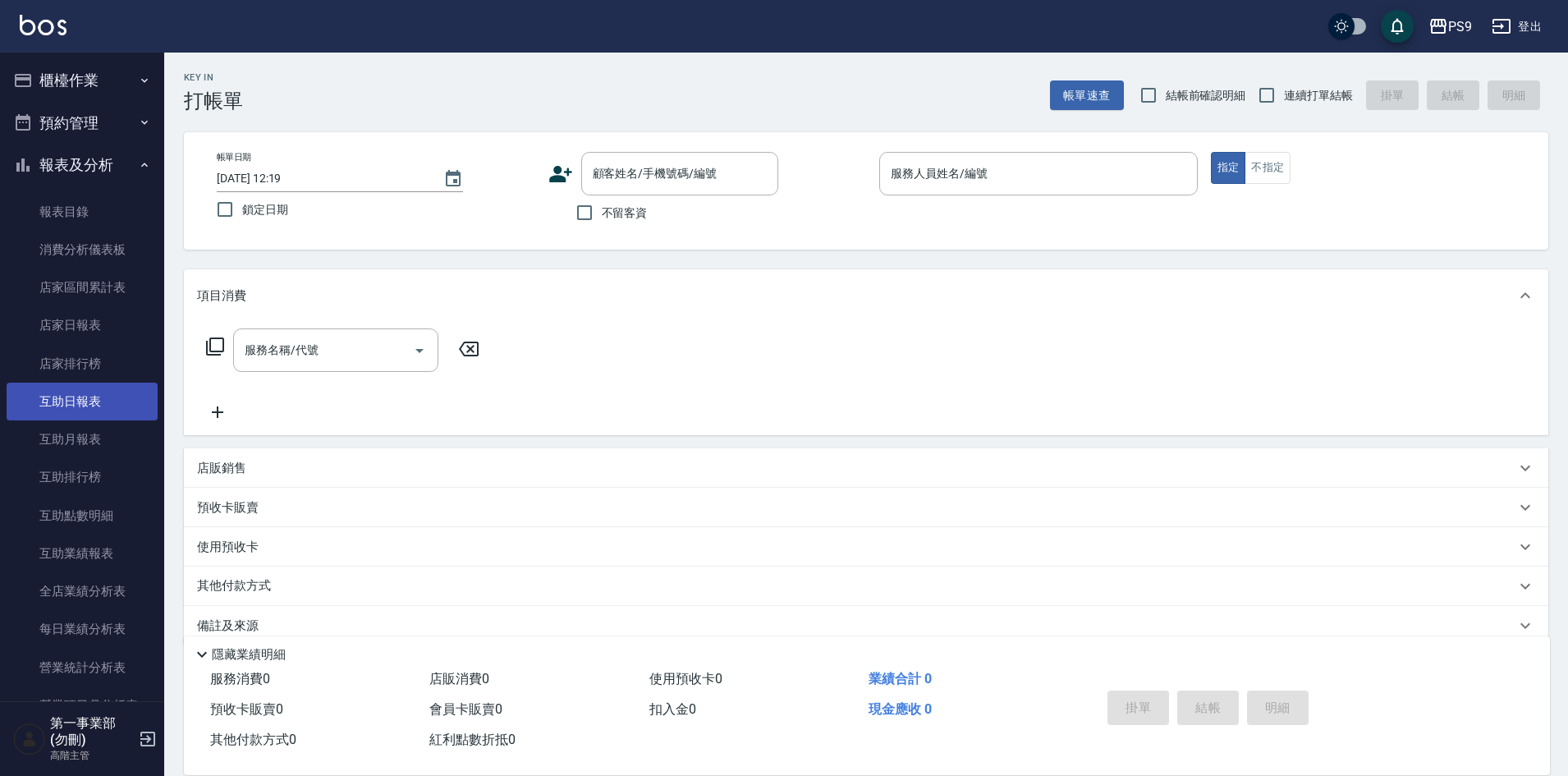
click at [92, 384] on link "互助日報表" at bounding box center [82, 402] width 151 height 38
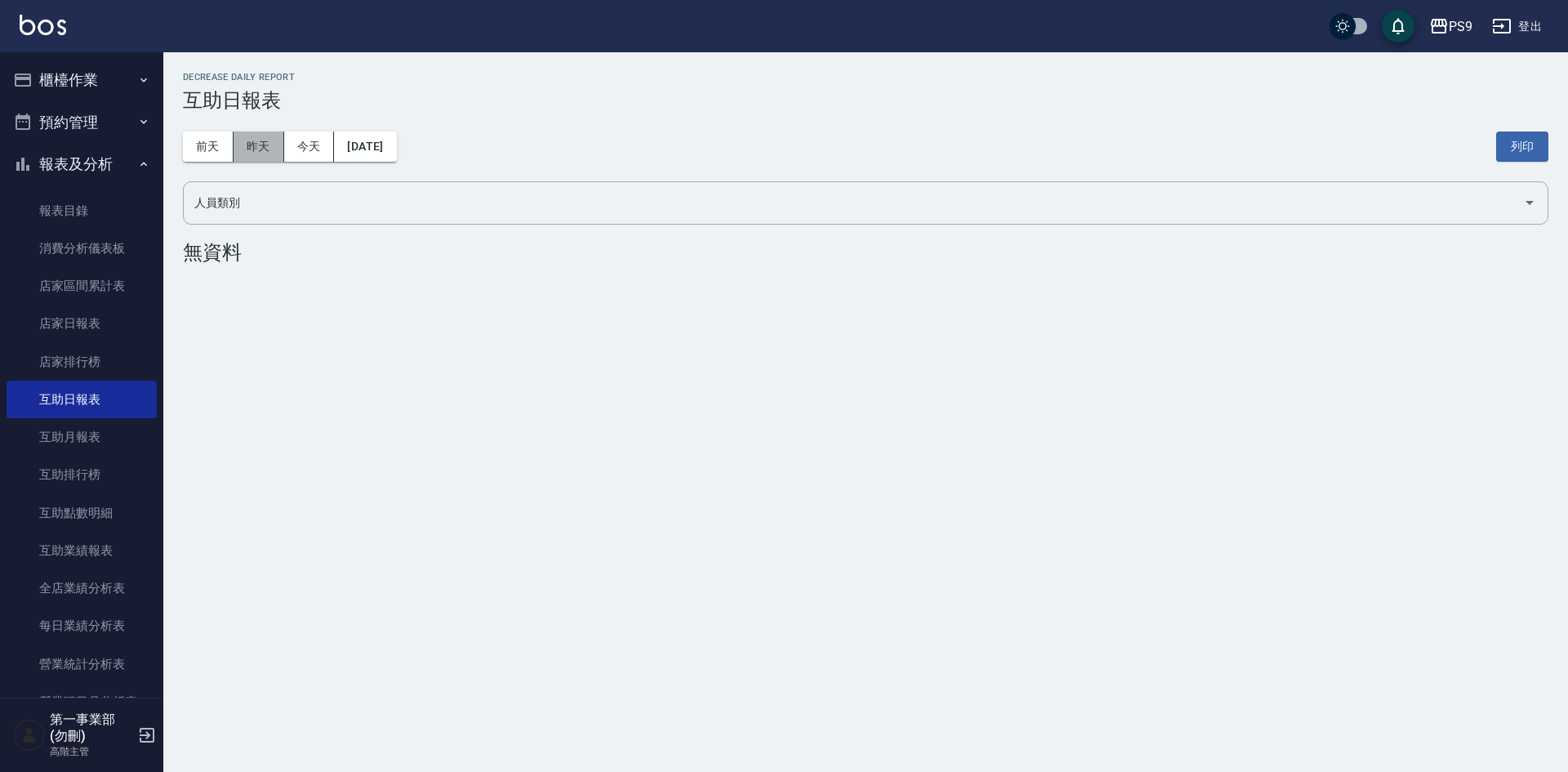
click at [257, 142] on button "昨天" at bounding box center [259, 146] width 51 height 30
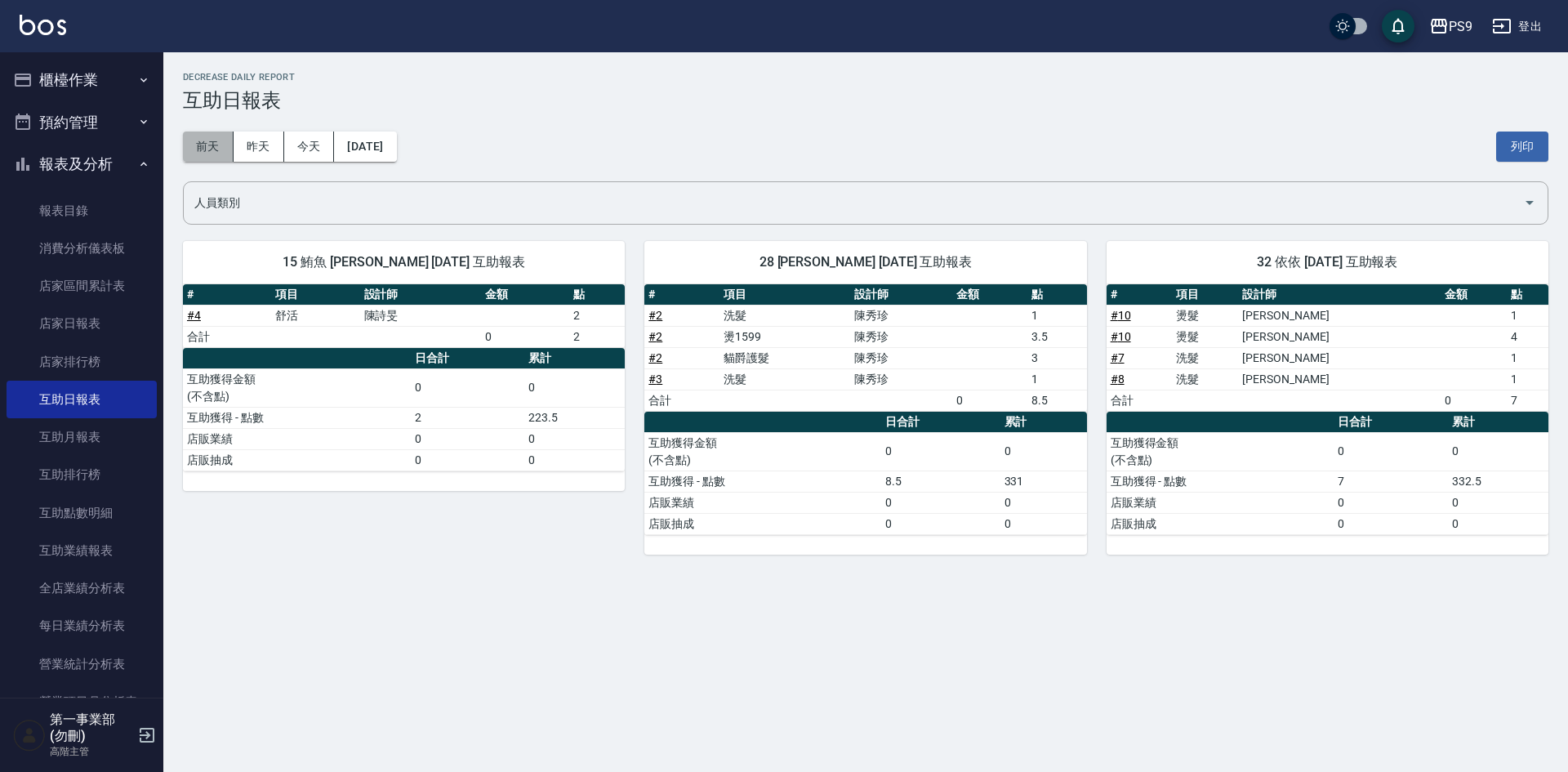
click at [200, 148] on button "前天" at bounding box center [208, 146] width 51 height 30
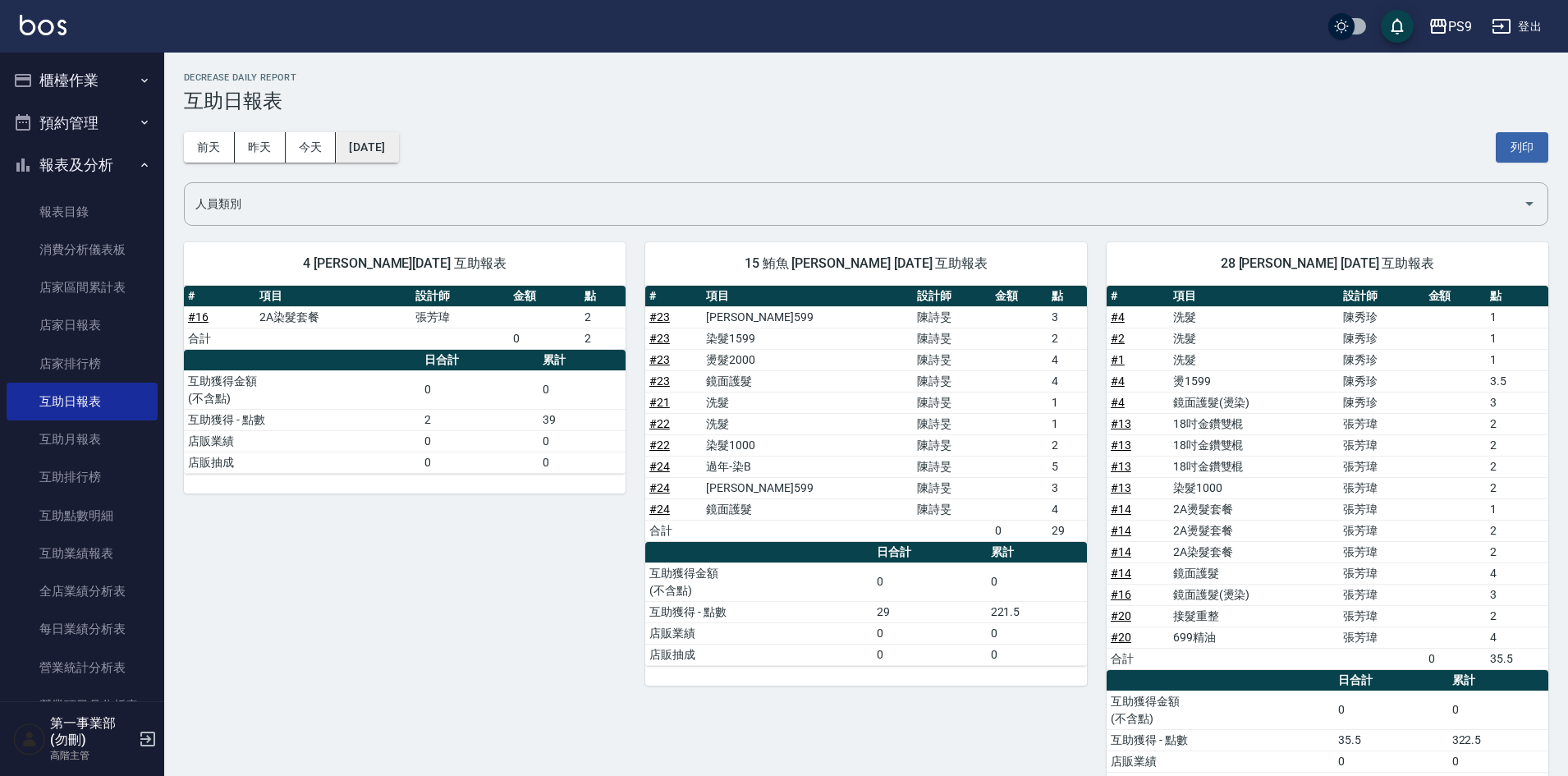
click at [363, 154] on button "[DATE]" at bounding box center [367, 147] width 62 height 30
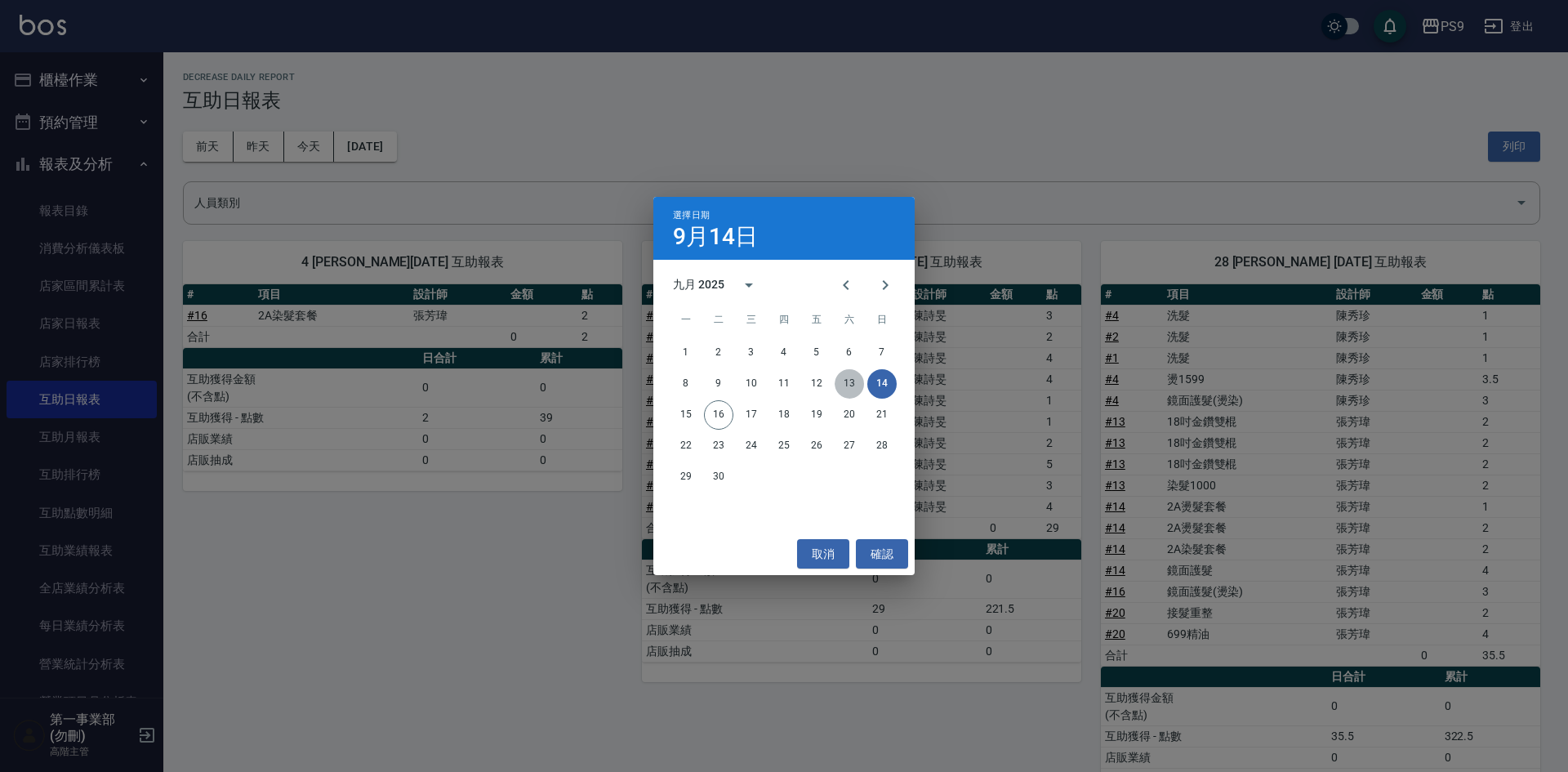
click at [851, 382] on button "13" at bounding box center [849, 384] width 30 height 30
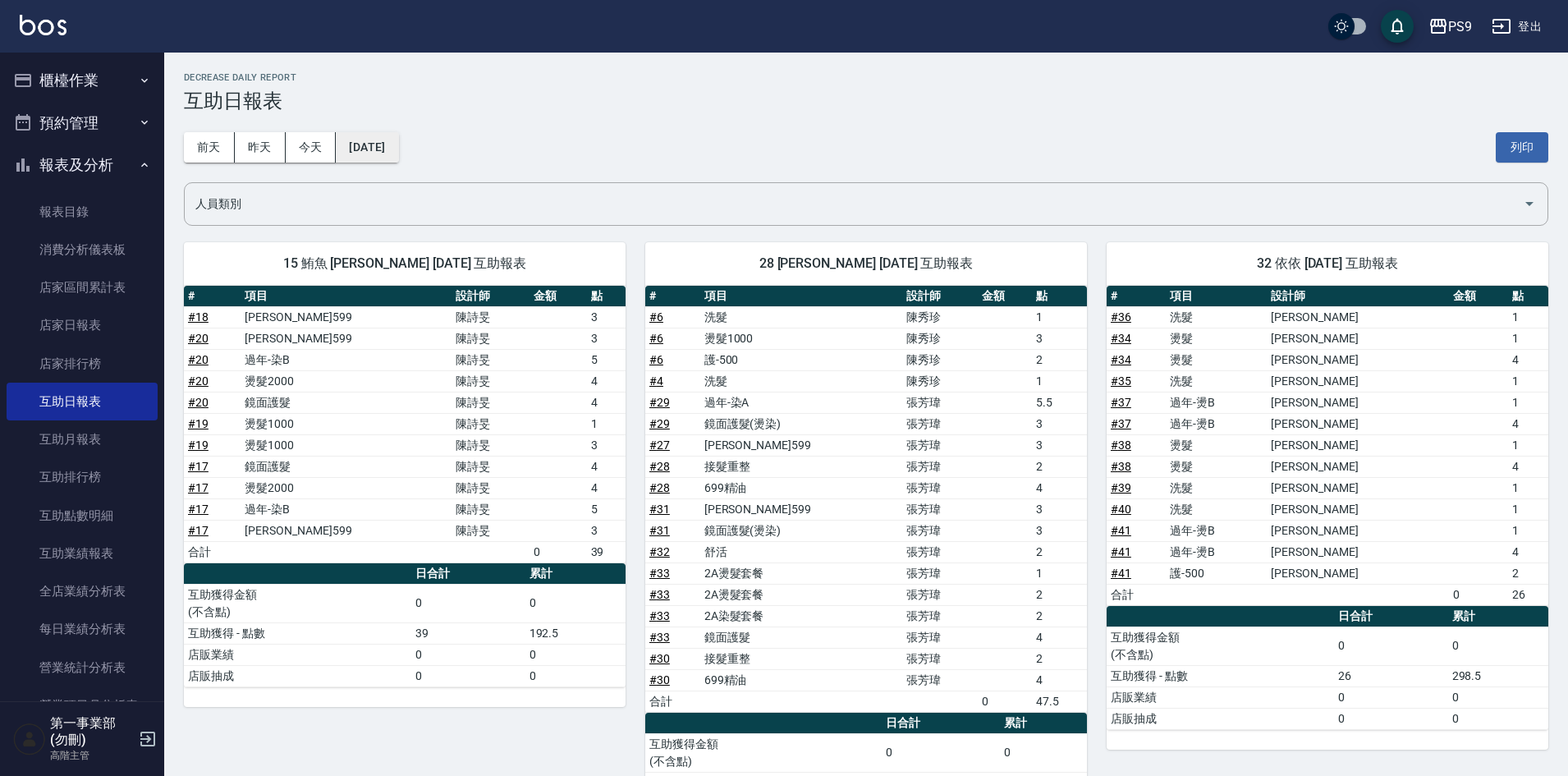
click at [387, 146] on button "[DATE]" at bounding box center [367, 147] width 62 height 30
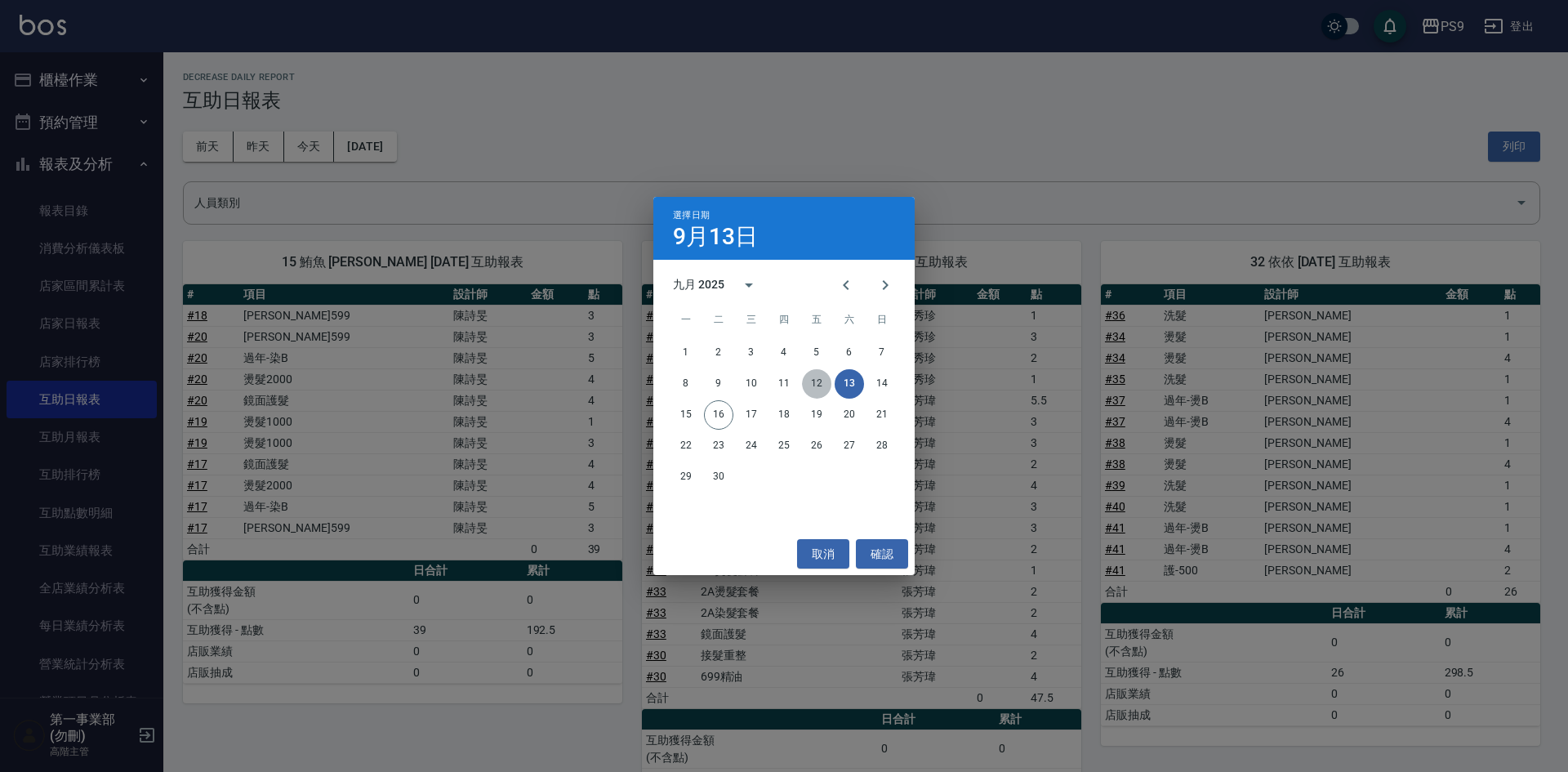
click at [817, 380] on button "12" at bounding box center [816, 384] width 30 height 30
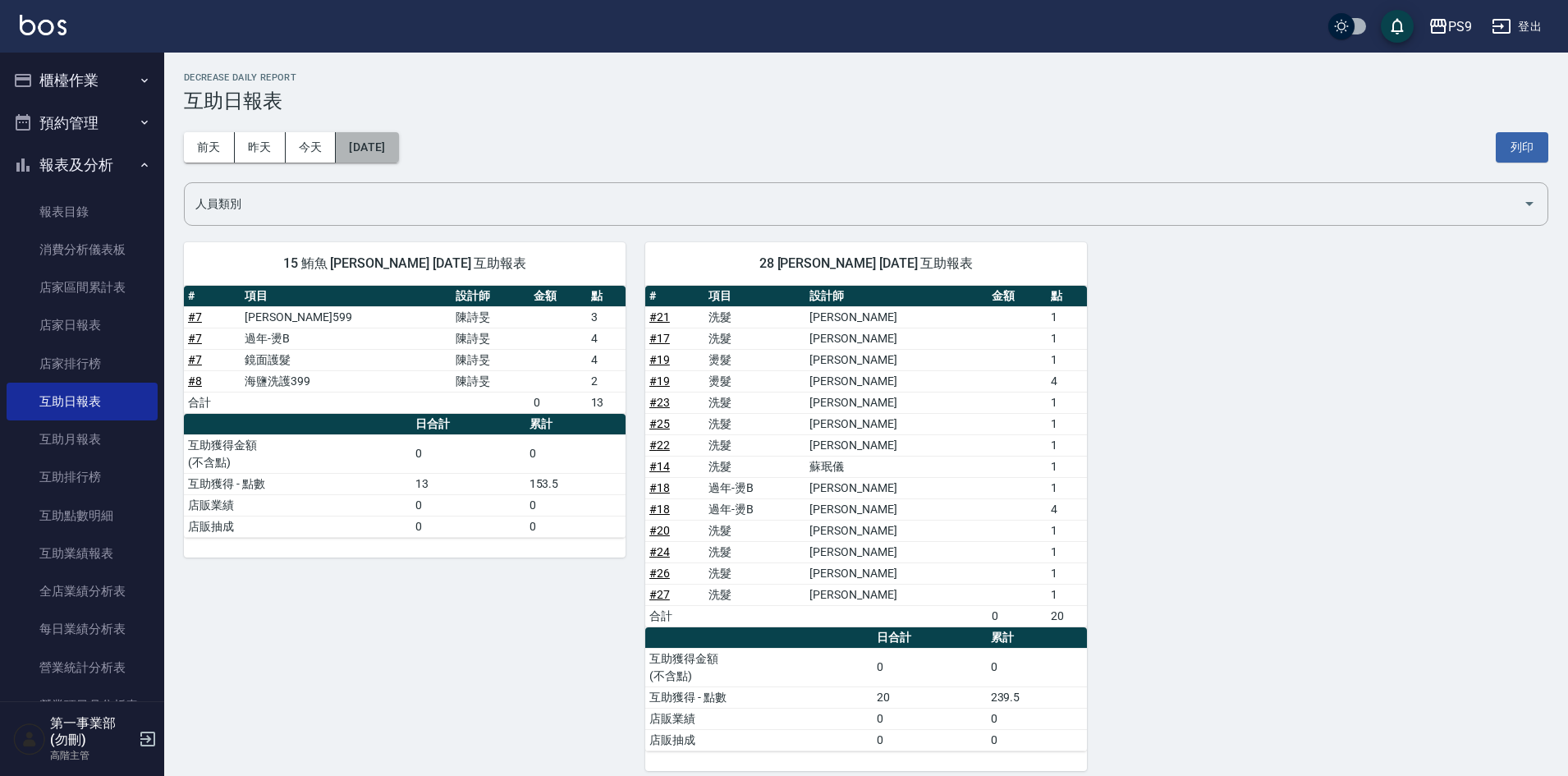
click at [398, 149] on button "[DATE]" at bounding box center [367, 147] width 62 height 30
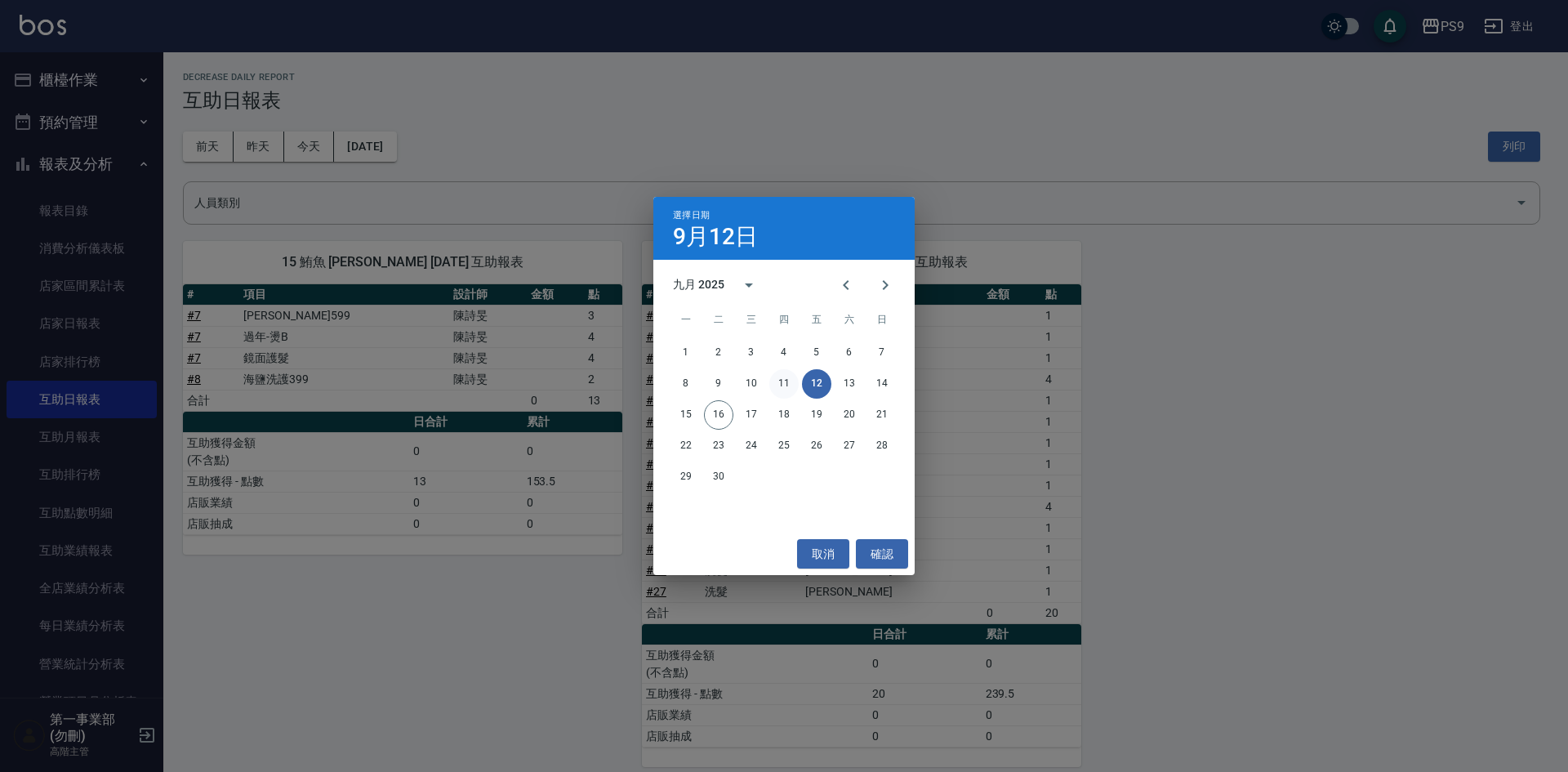
click at [775, 381] on button "11" at bounding box center [784, 384] width 30 height 30
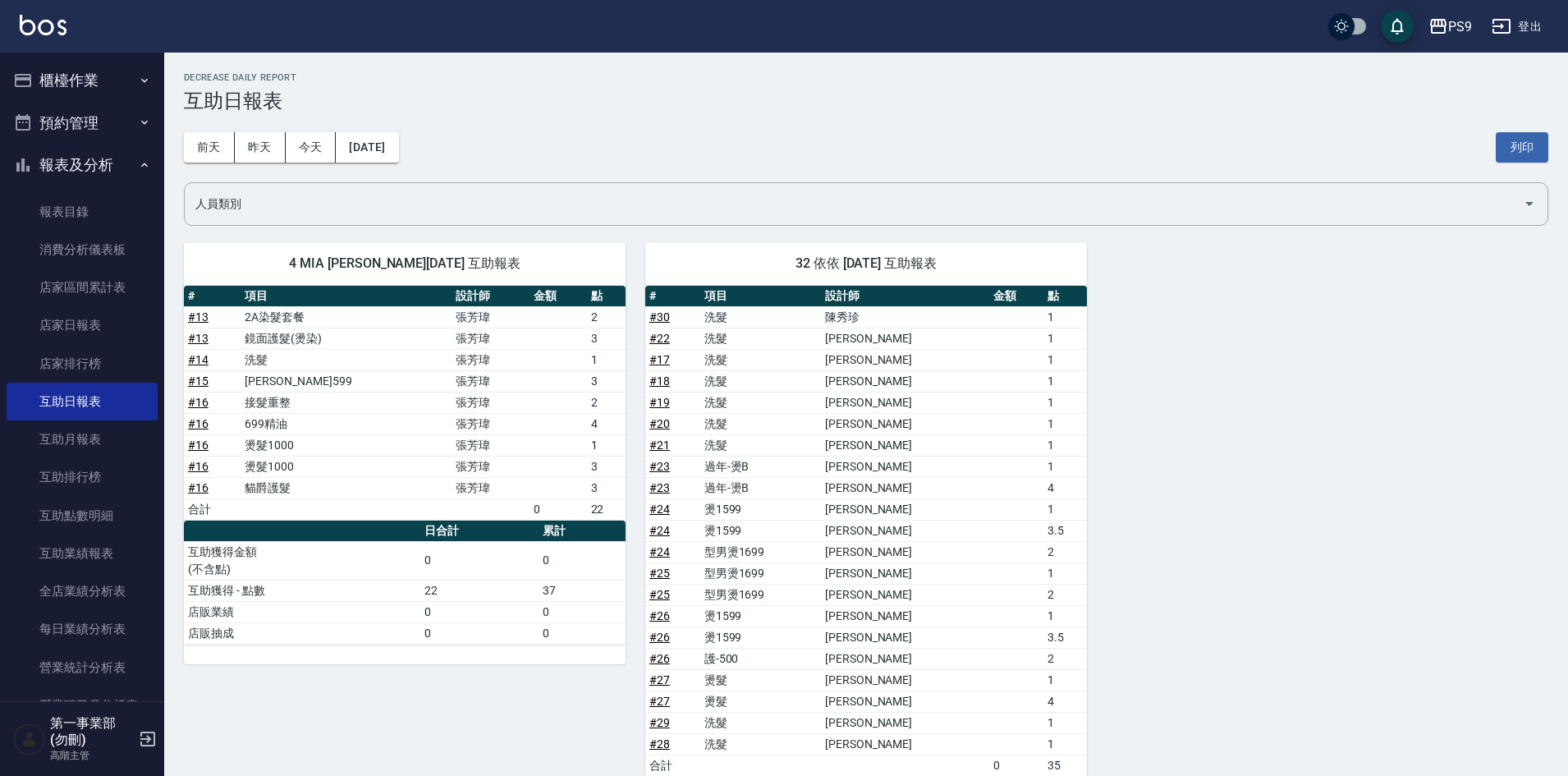
click at [1271, 548] on div "4 MIA 蘇珉儀 09/11/2025 互助報表 # 項目 設計師 金額 點 # 13 2A染髮套餐 張芳瑋 2 # 13 鏡面護髮(燙染) 張芳瑋 3 #…" at bounding box center [855, 572] width 1384 height 698
click at [205, 154] on button "前天" at bounding box center [209, 147] width 51 height 30
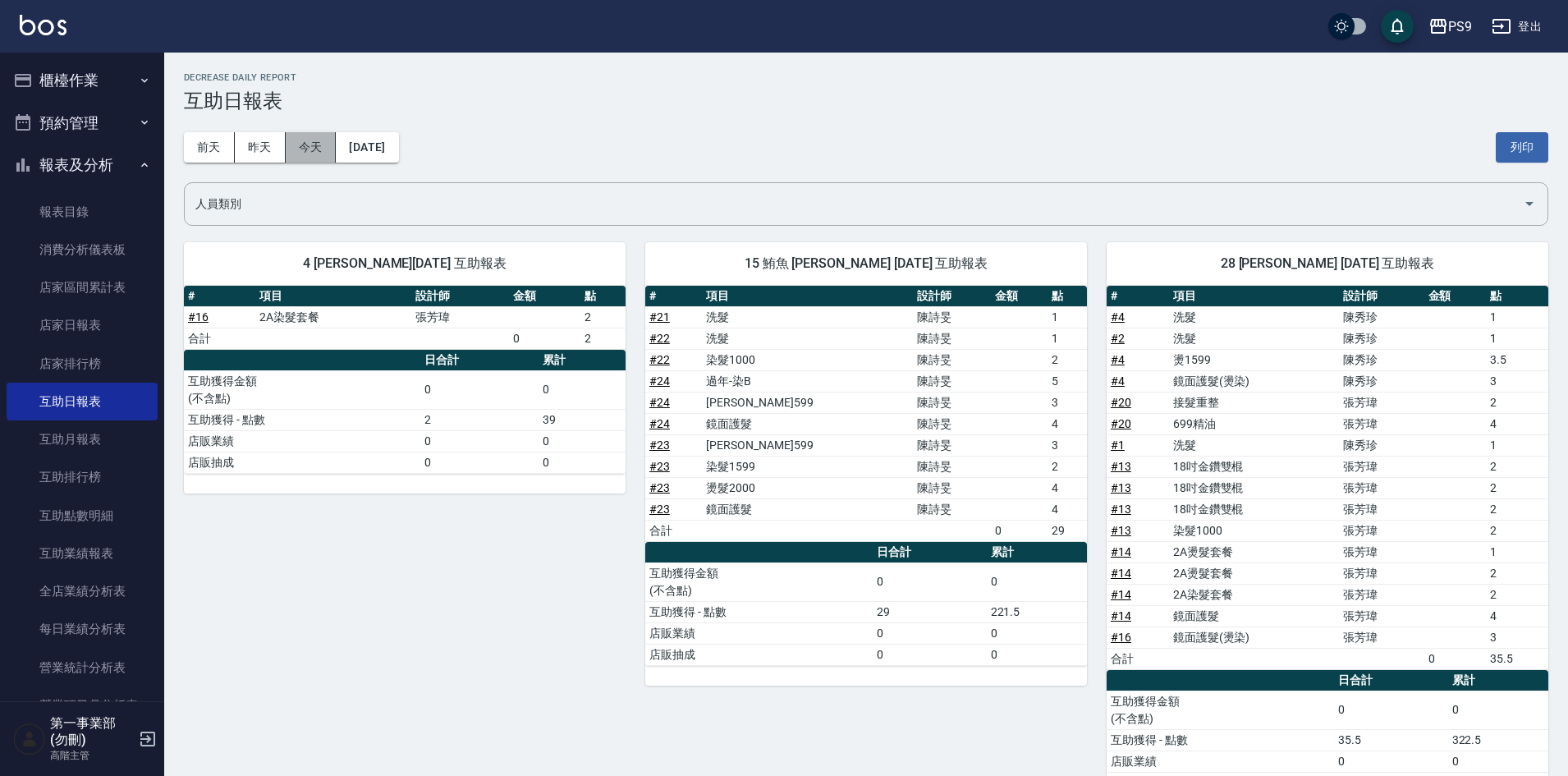
click at [308, 159] on button "今天" at bounding box center [311, 147] width 51 height 30
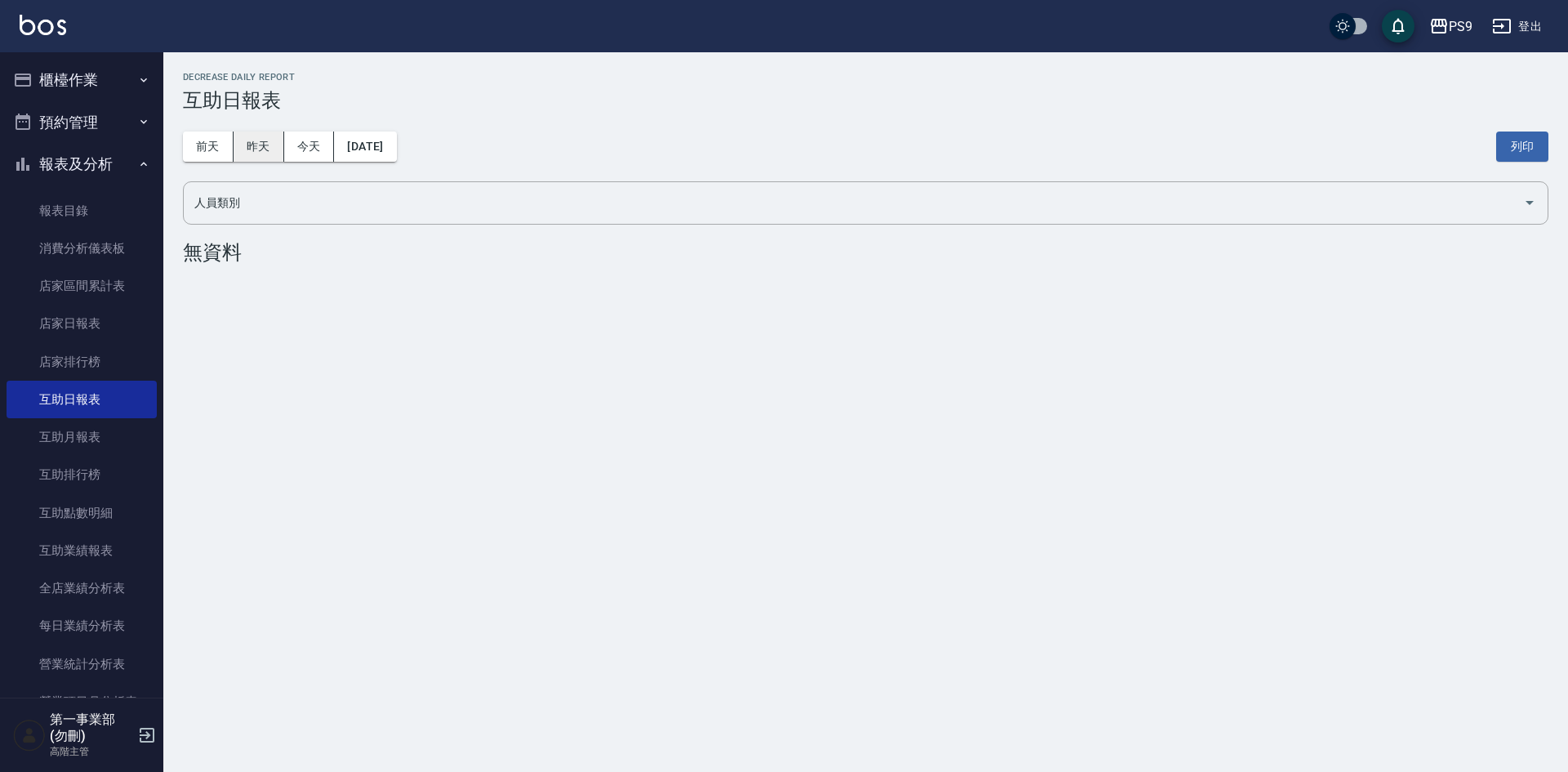
click at [247, 150] on button "昨天" at bounding box center [259, 146] width 51 height 30
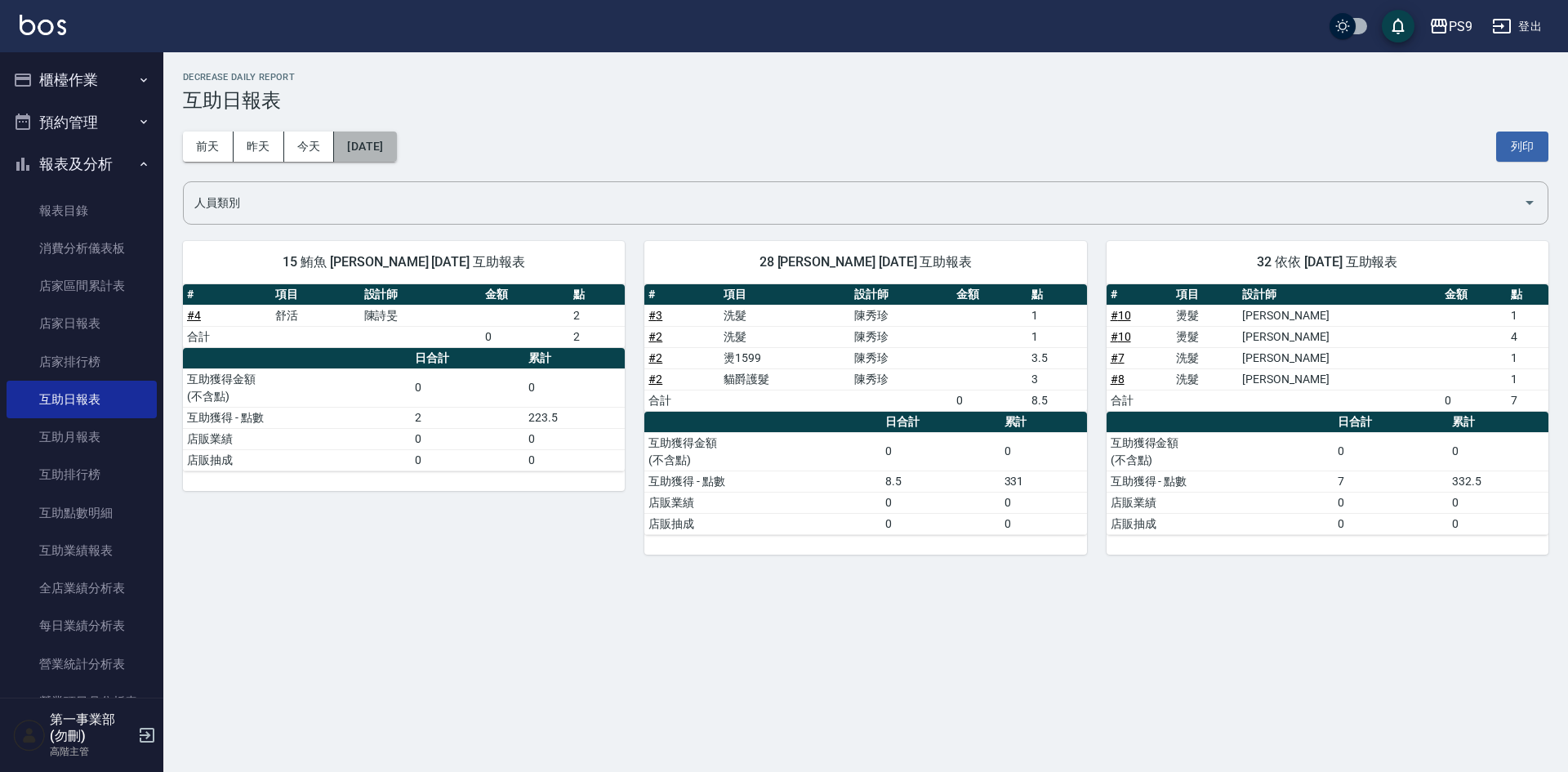
click at [378, 144] on button "[DATE]" at bounding box center [365, 146] width 62 height 30
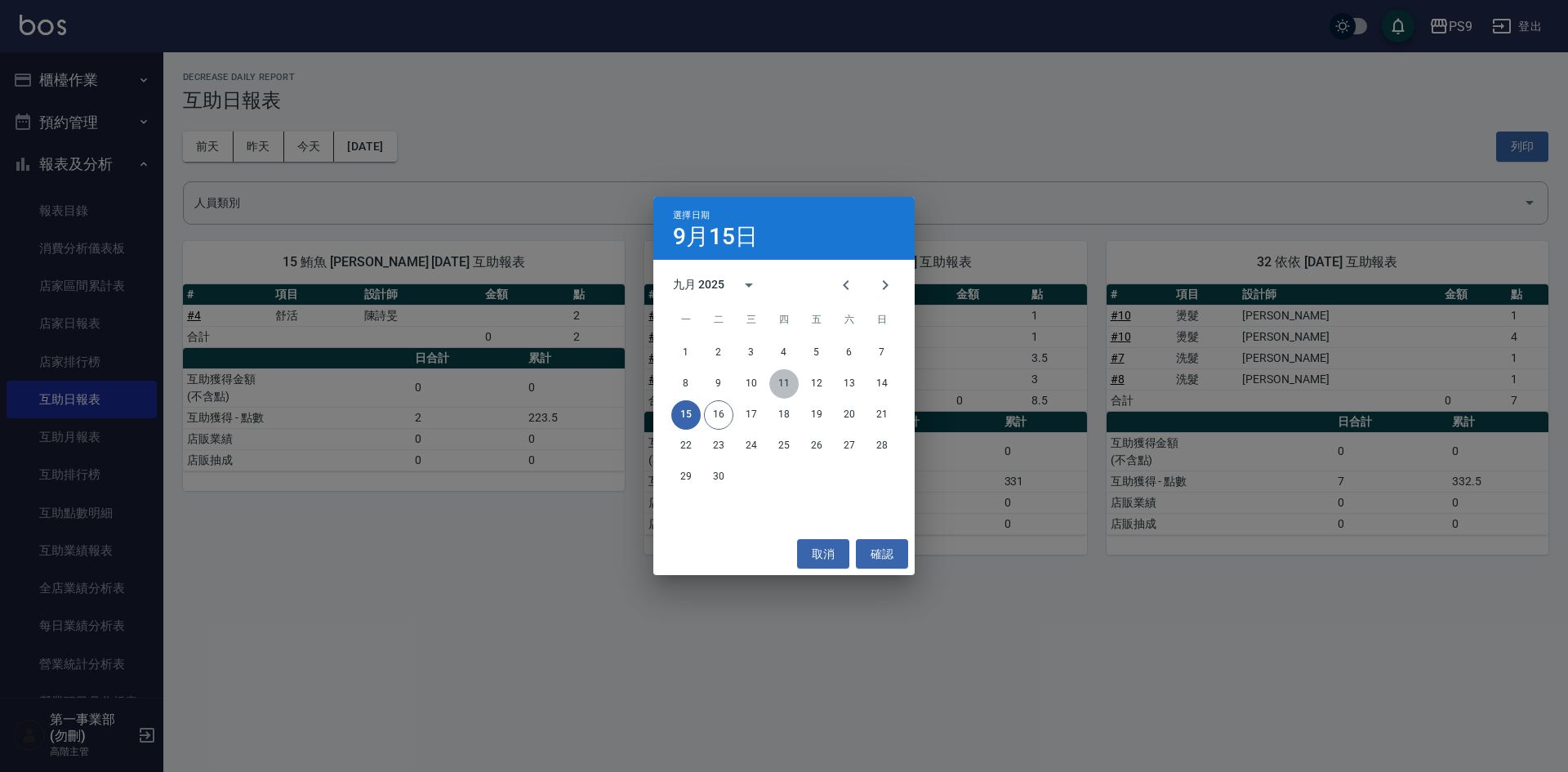
click at [786, 385] on button "11" at bounding box center [784, 384] width 30 height 30
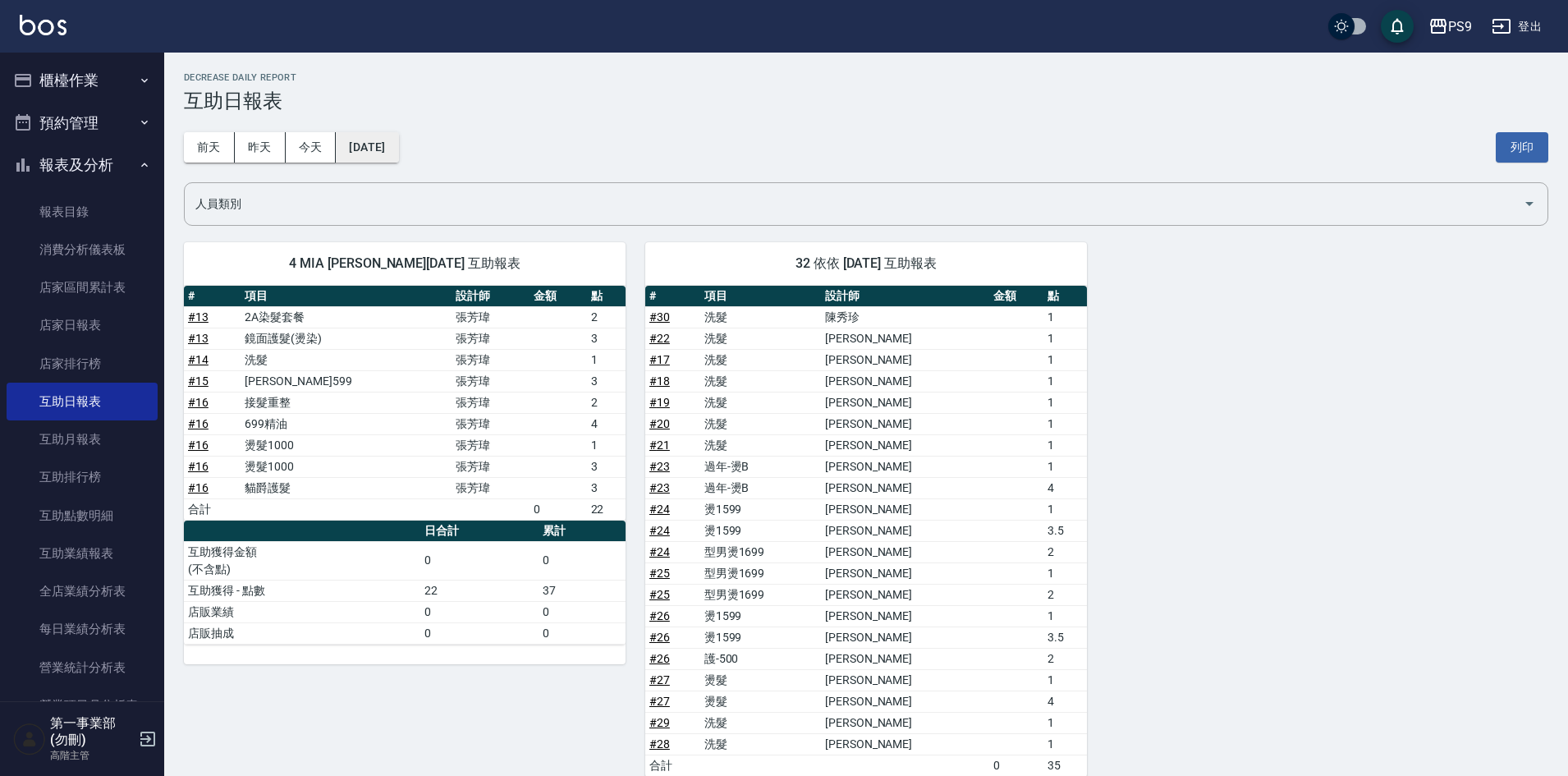
click at [398, 153] on button "[DATE]" at bounding box center [367, 147] width 62 height 30
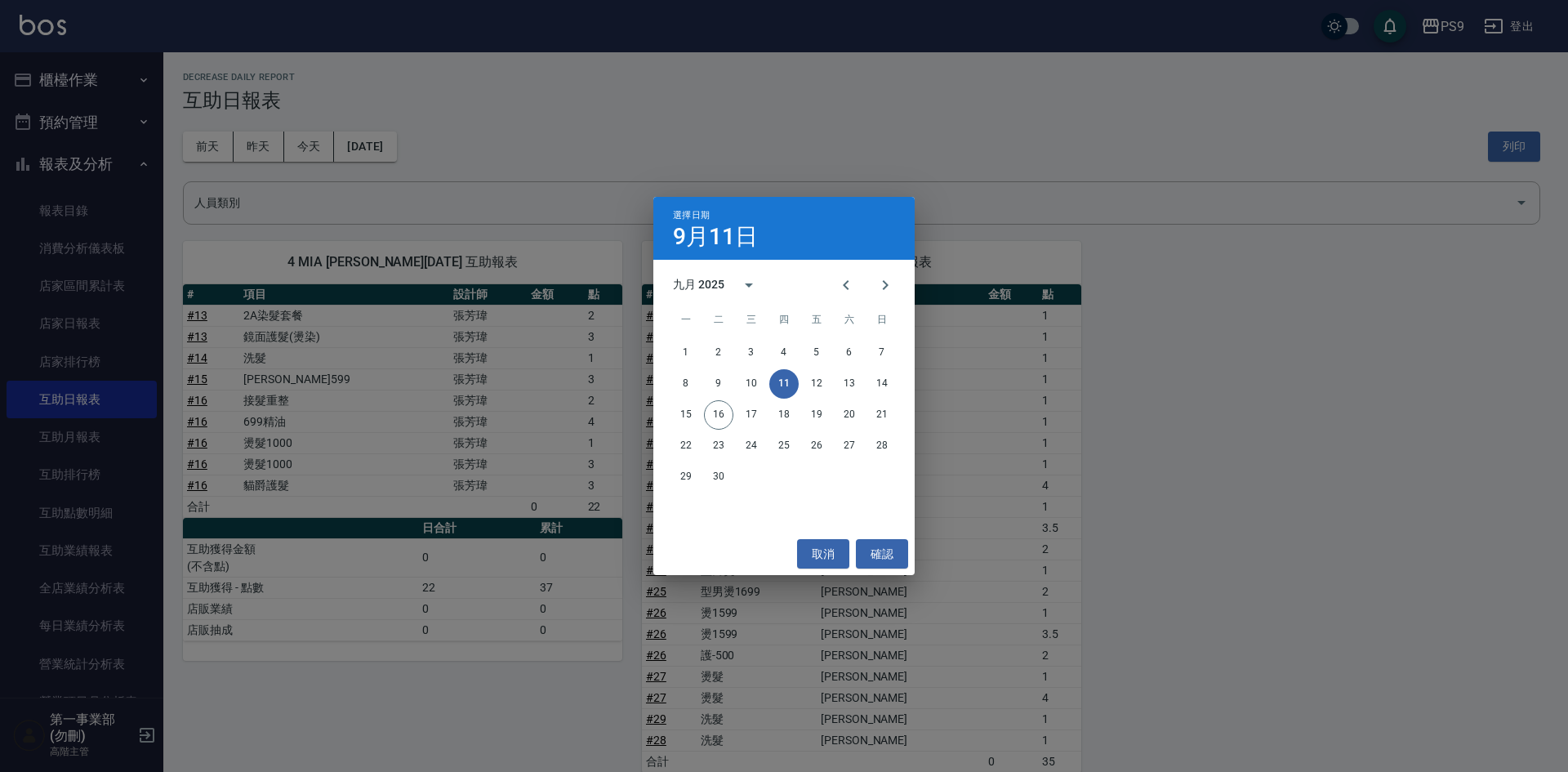
click at [833, 386] on div "8 9 10 11 12 13 14" at bounding box center [784, 384] width 261 height 30
click at [822, 384] on button "12" at bounding box center [816, 384] width 30 height 30
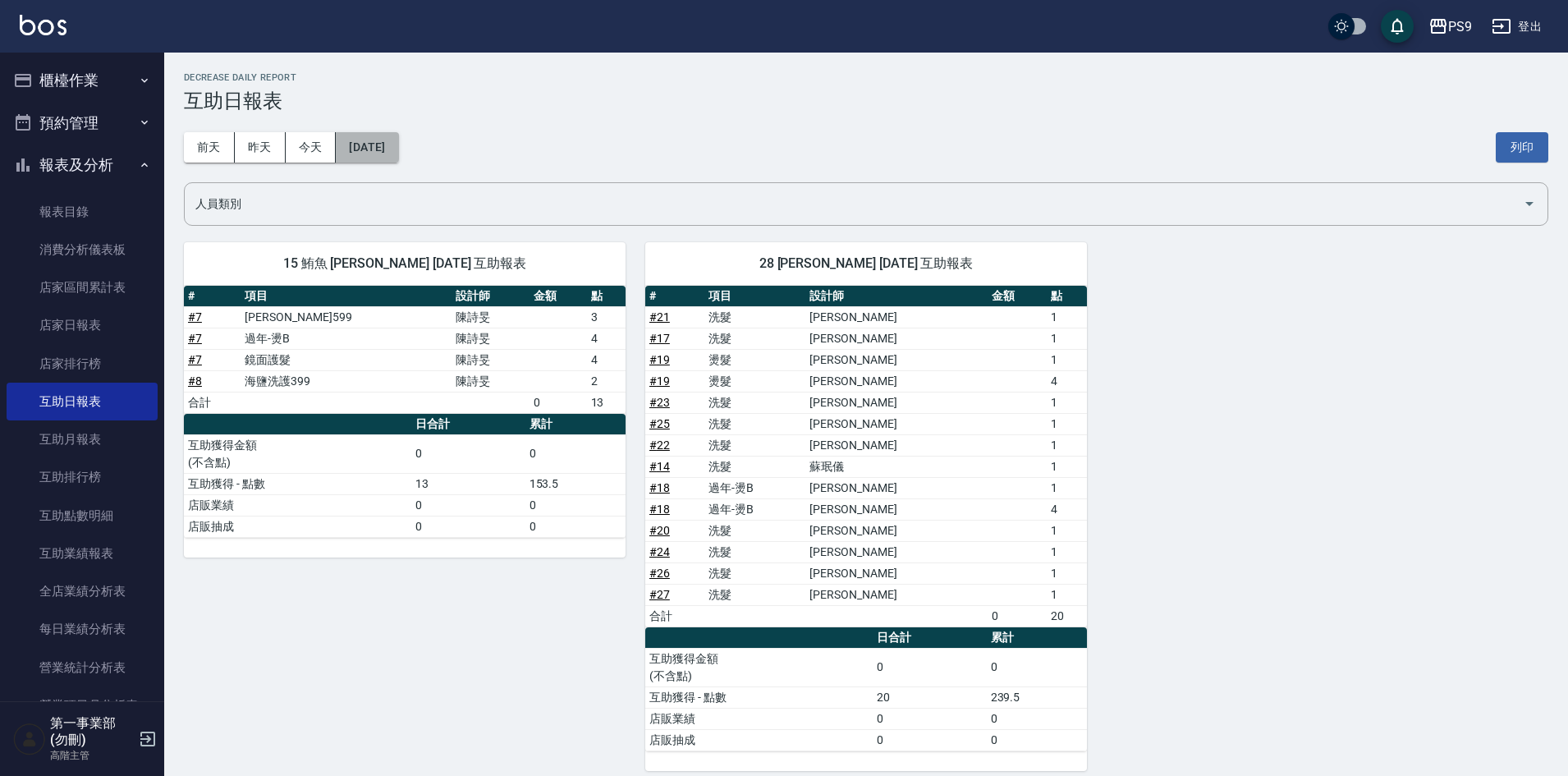
click at [375, 151] on button "[DATE]" at bounding box center [367, 147] width 62 height 30
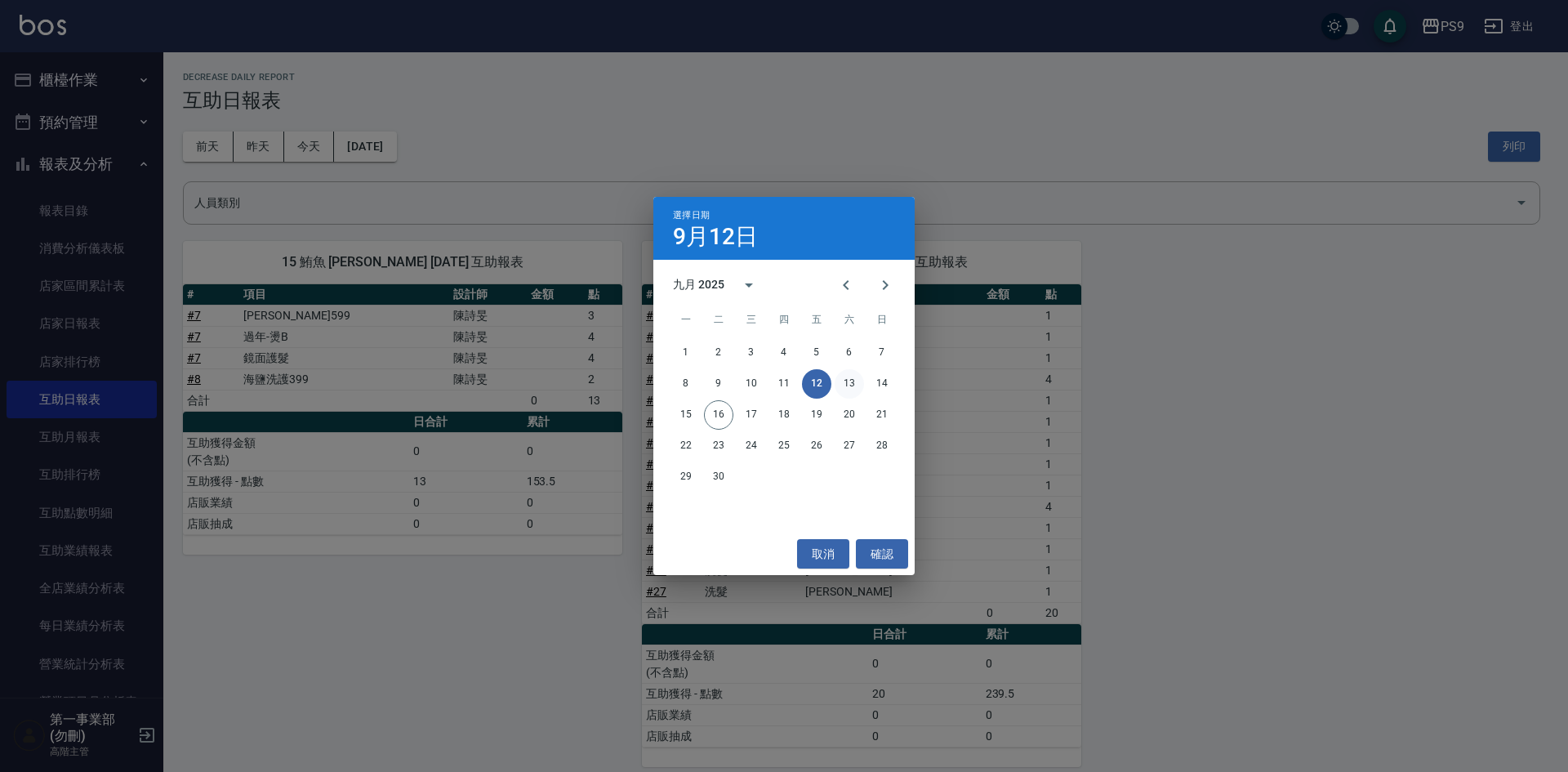
click at [852, 385] on button "13" at bounding box center [849, 384] width 30 height 30
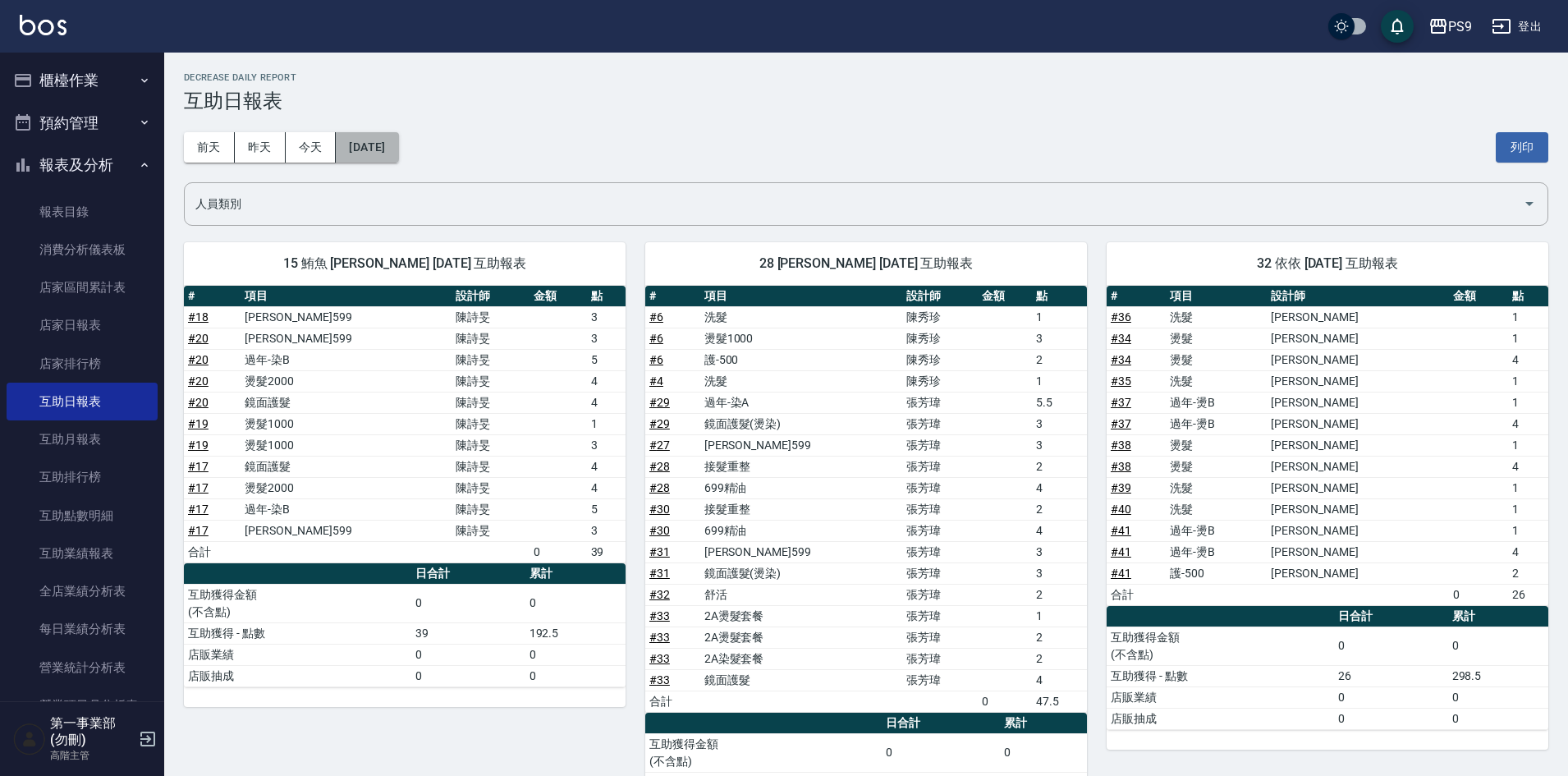
click at [398, 156] on button "[DATE]" at bounding box center [367, 147] width 62 height 30
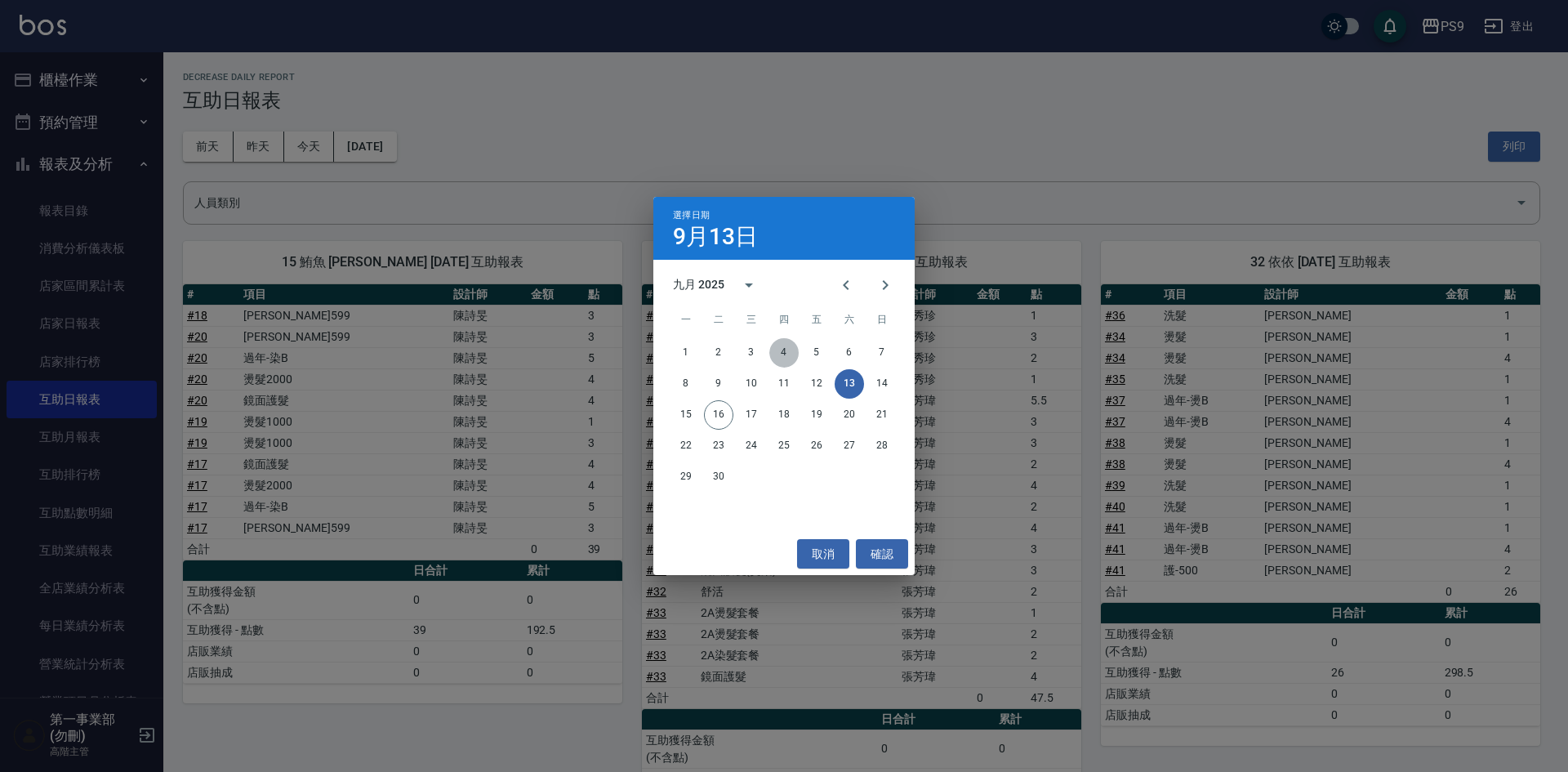
click at [779, 352] on button "4" at bounding box center [784, 353] width 30 height 30
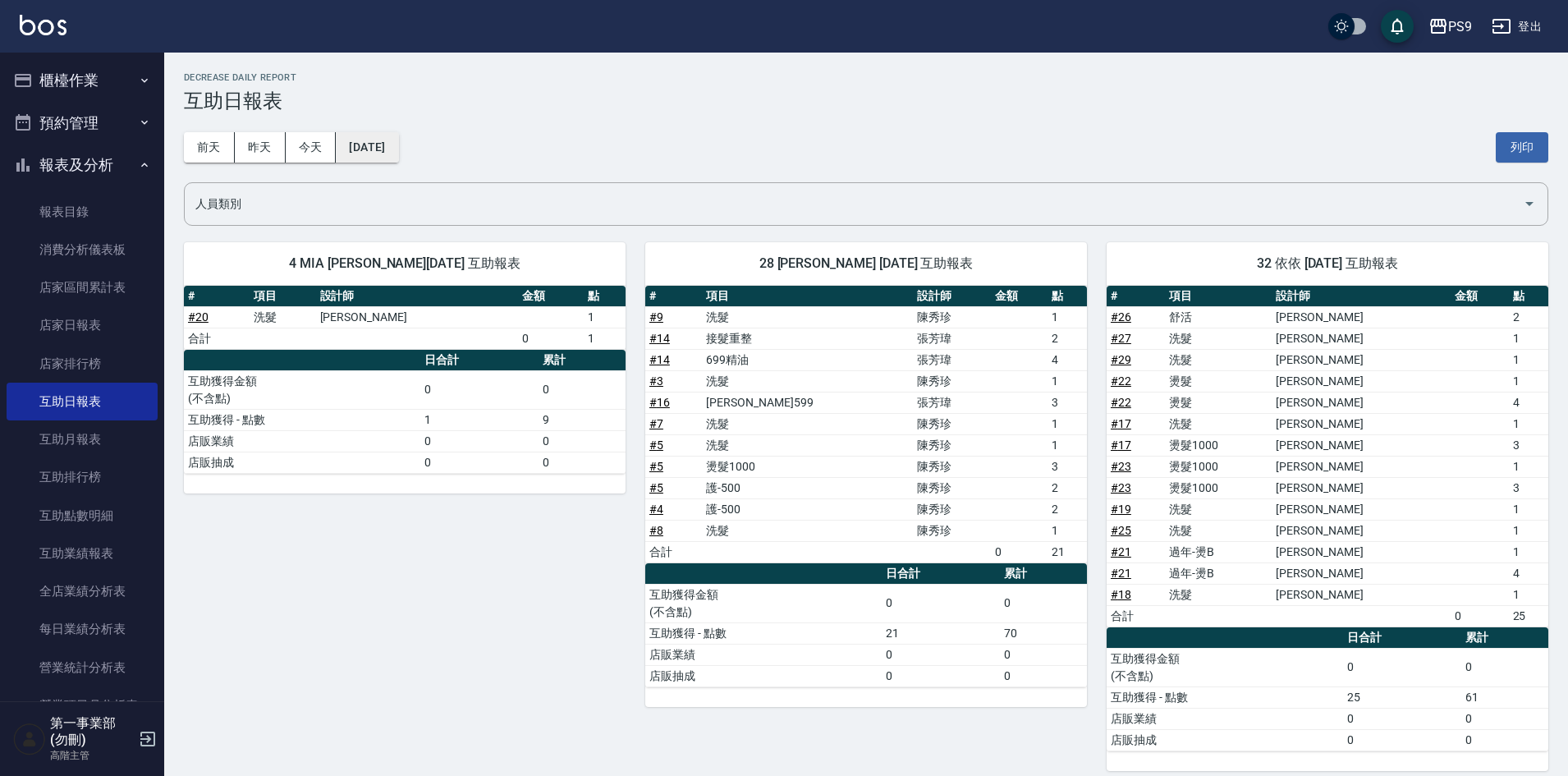
click at [393, 150] on button "2025/09/04" at bounding box center [367, 147] width 62 height 30
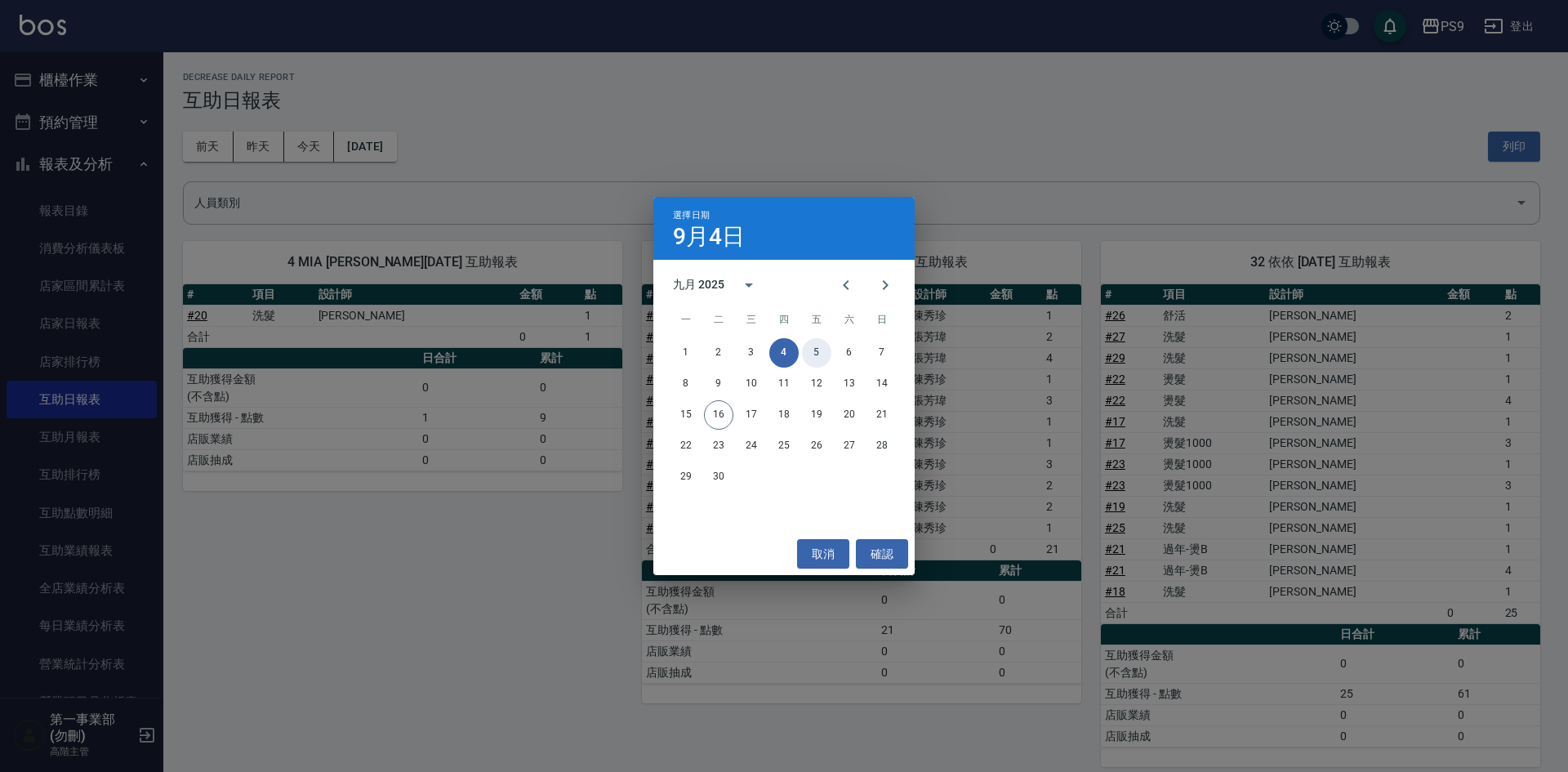
click at [816, 349] on button "5" at bounding box center [816, 353] width 30 height 30
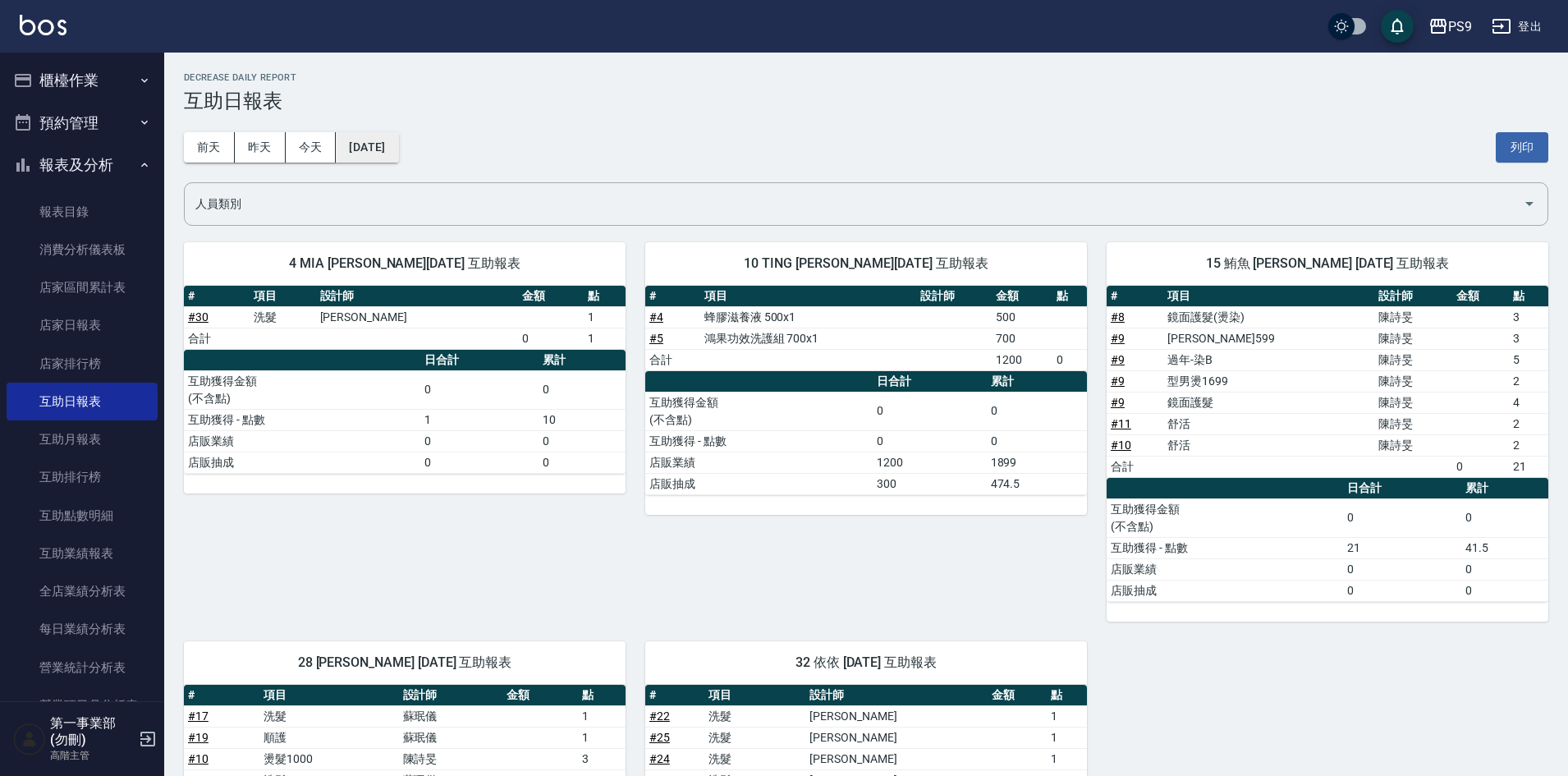
click at [390, 149] on button "2025/09/05" at bounding box center [367, 147] width 62 height 30
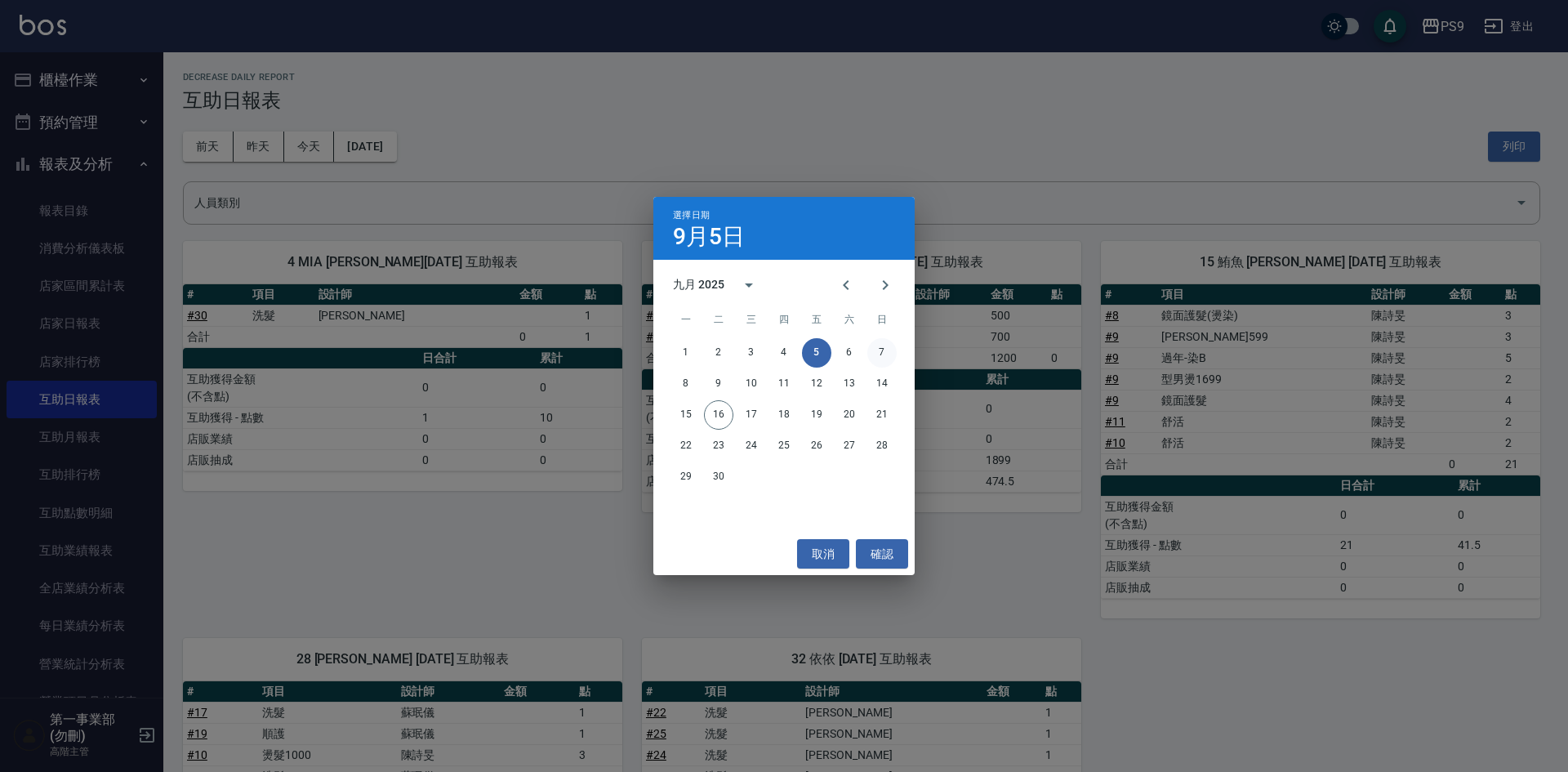
click at [875, 351] on button "7" at bounding box center [882, 353] width 30 height 30
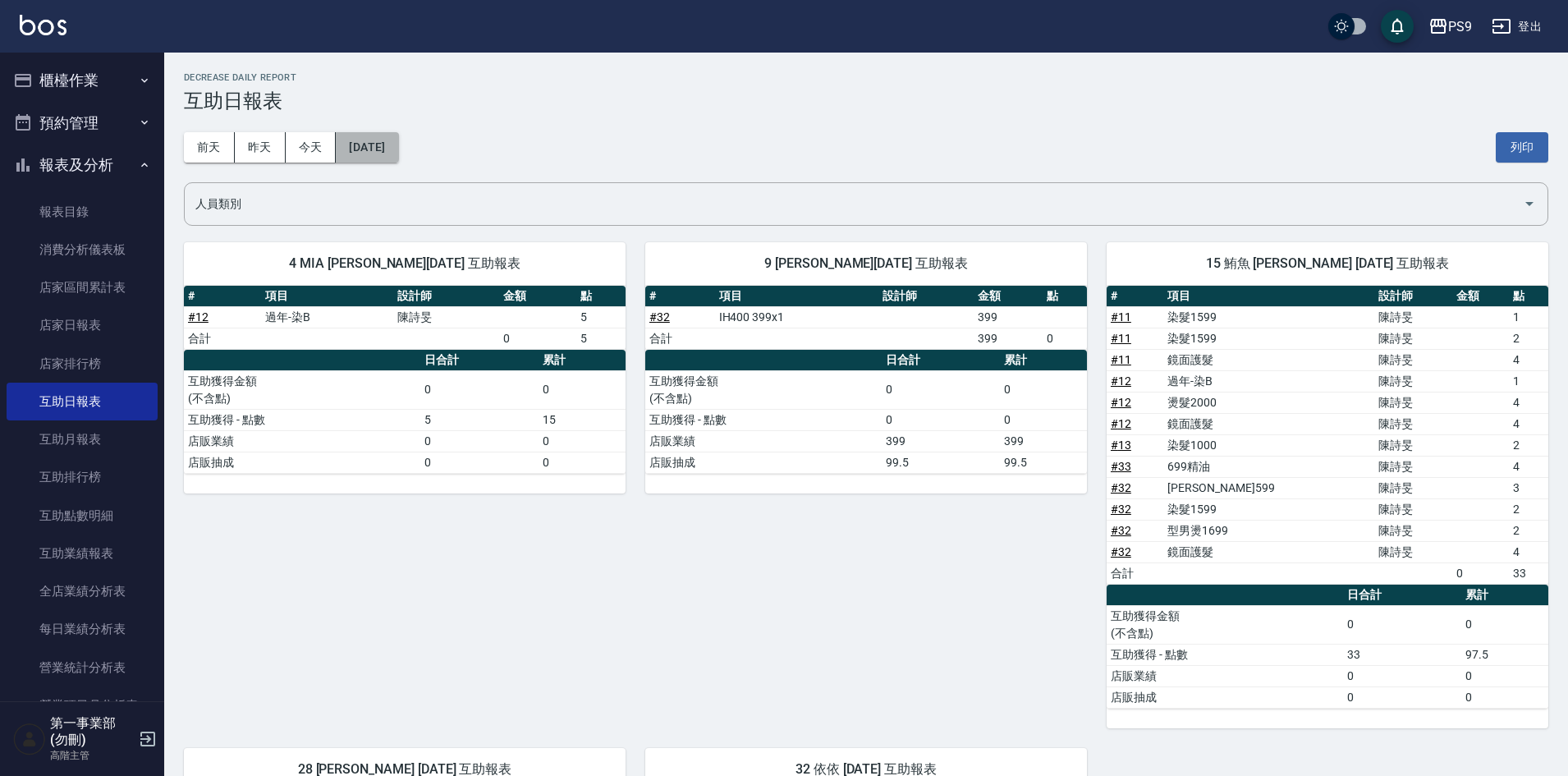
click at [388, 142] on button "[DATE]" at bounding box center [367, 147] width 62 height 30
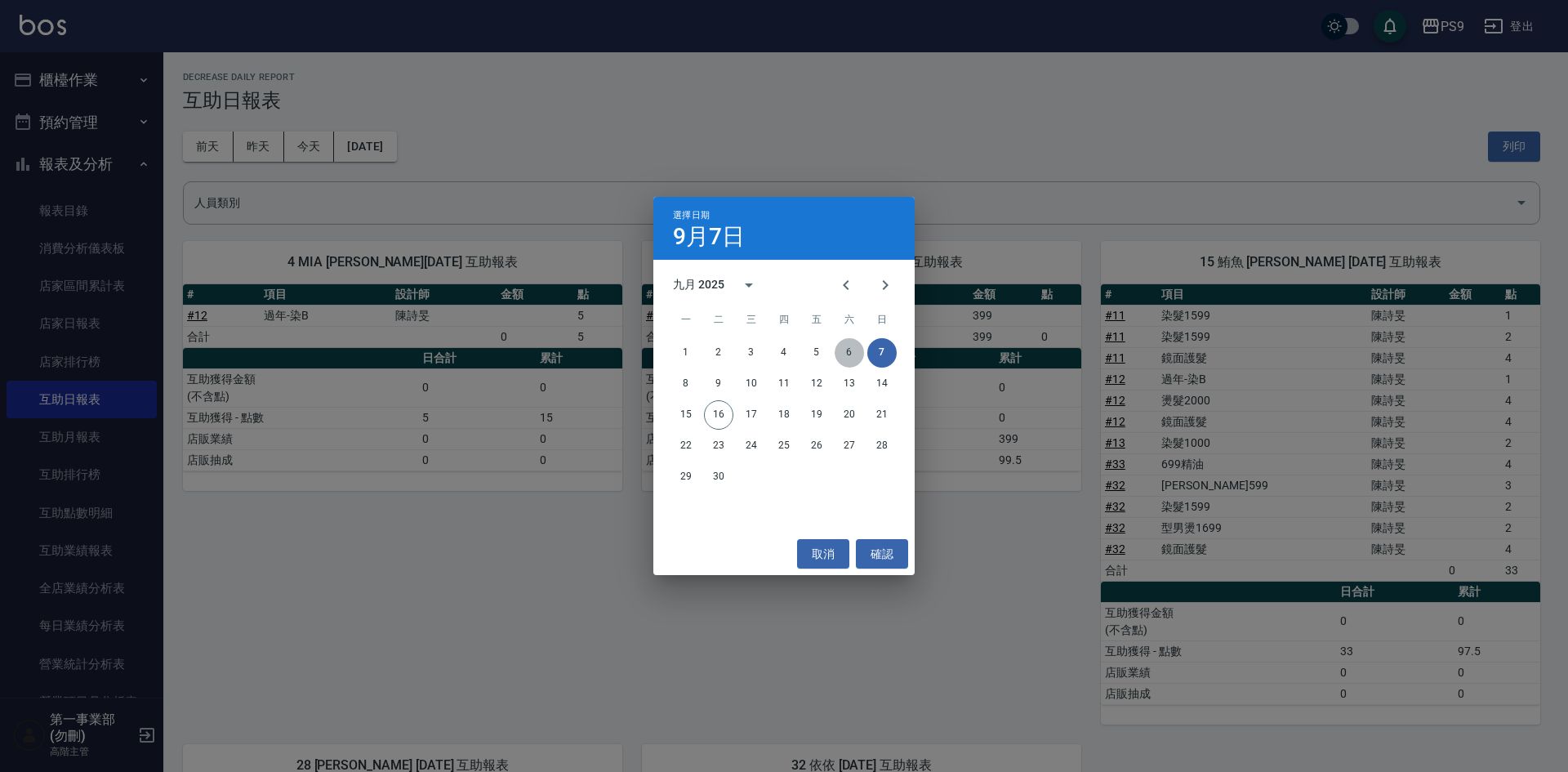
click at [849, 354] on button "6" at bounding box center [849, 353] width 30 height 30
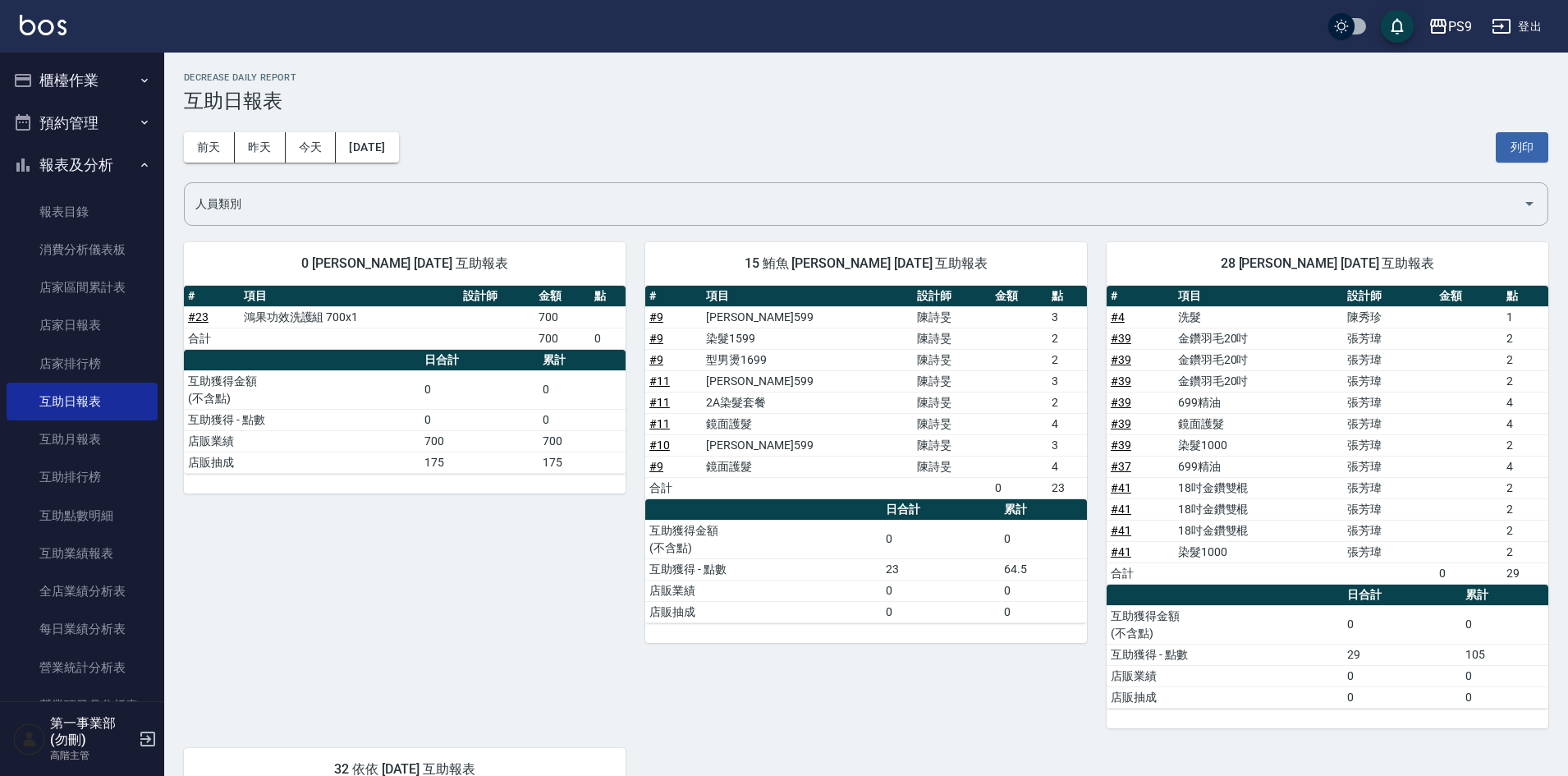
click at [952, 97] on h3 "互助日報表" at bounding box center [865, 101] width 1364 height 23
drag, startPoint x: 924, startPoint y: 153, endPoint x: 876, endPoint y: 164, distance: 49.2
click at [922, 153] on div "前天 昨天 今天 2025/09/06 列印" at bounding box center [865, 148] width 1364 height 70
click at [651, 301] on th "#" at bounding box center [673, 296] width 57 height 21
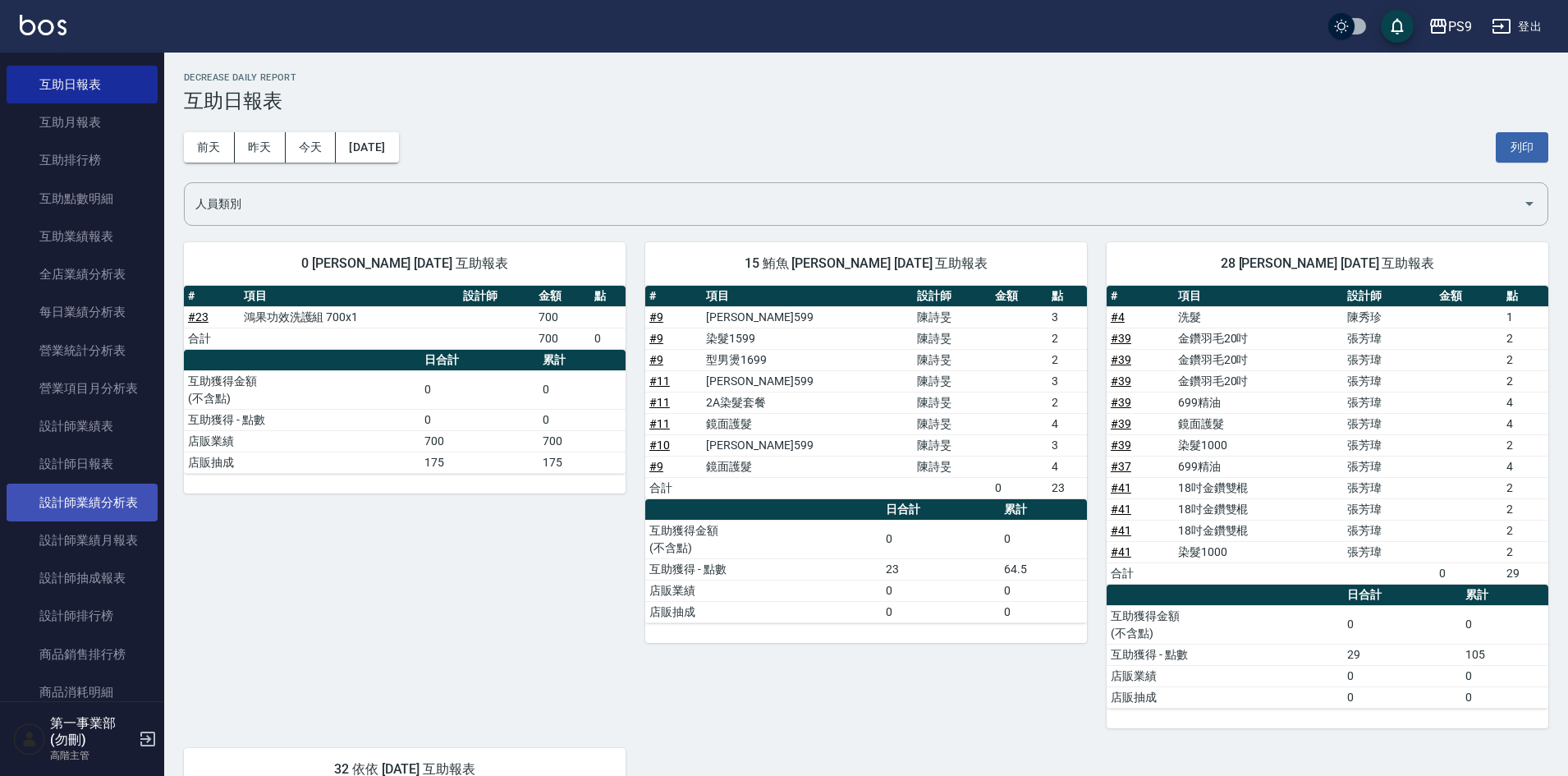
scroll to position [328, 0]
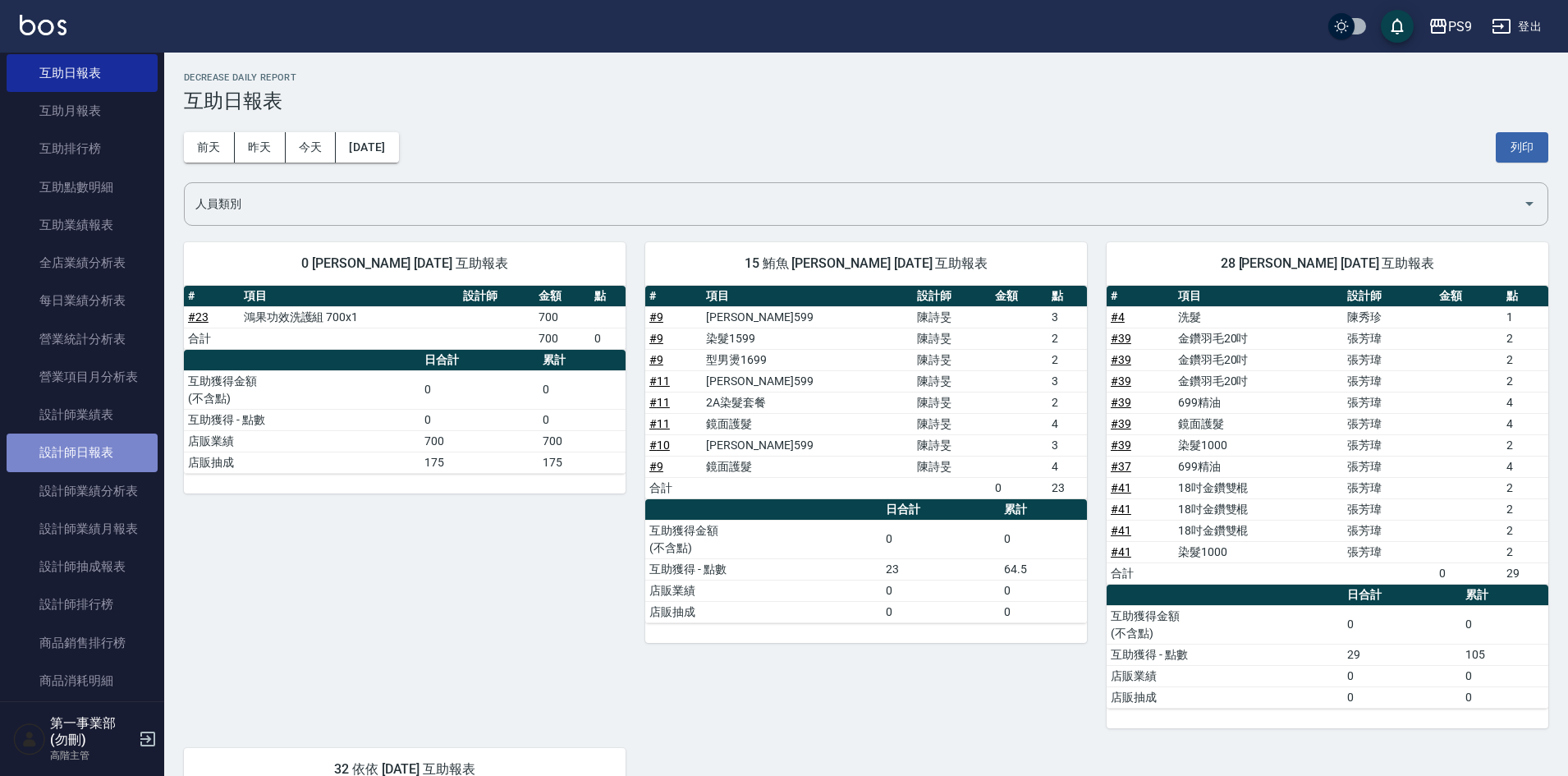
click at [108, 446] on link "設計師日報表" at bounding box center [82, 453] width 151 height 38
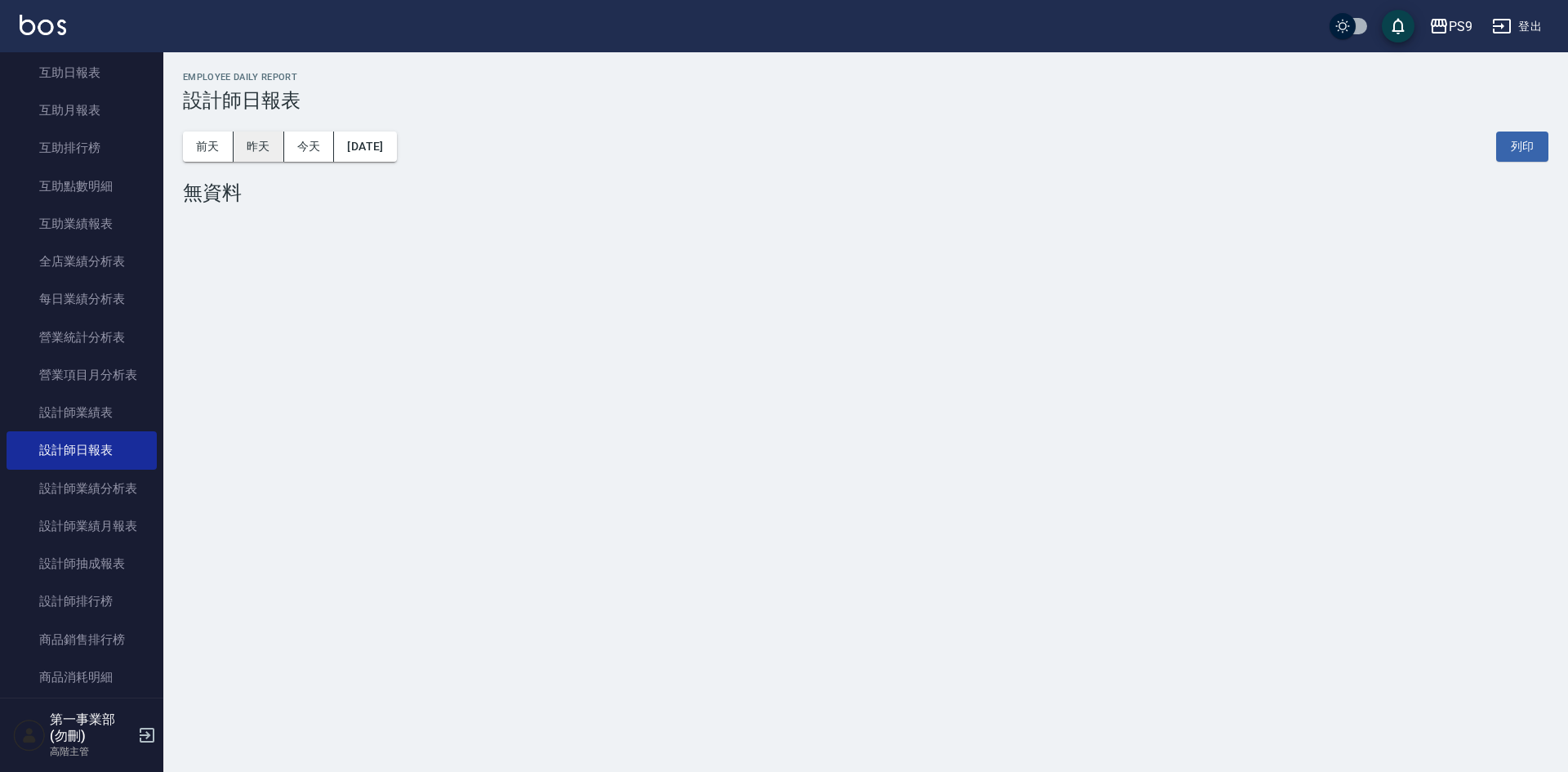
click at [261, 148] on button "昨天" at bounding box center [259, 146] width 51 height 30
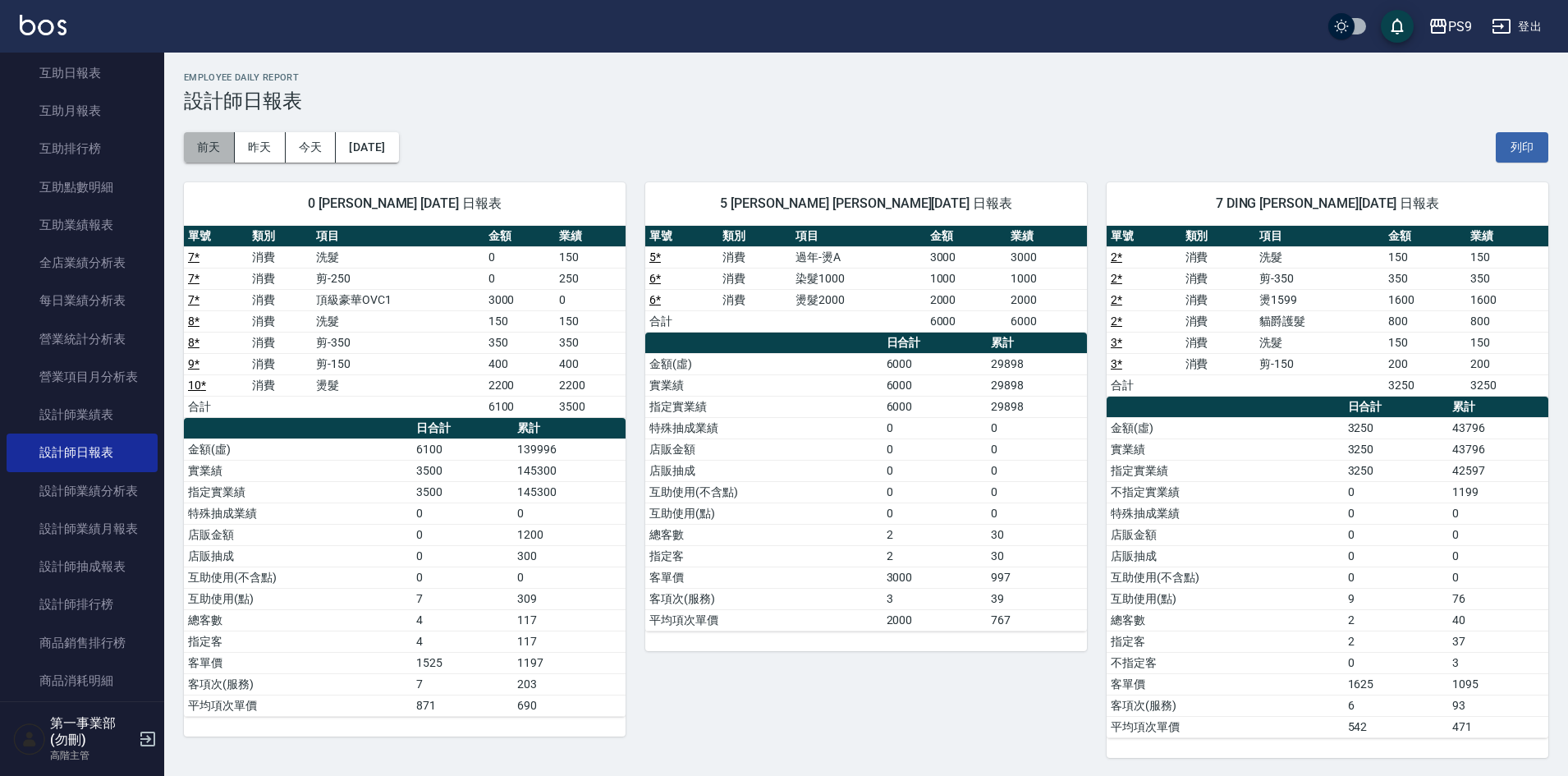
click at [185, 151] on button "前天" at bounding box center [209, 147] width 51 height 30
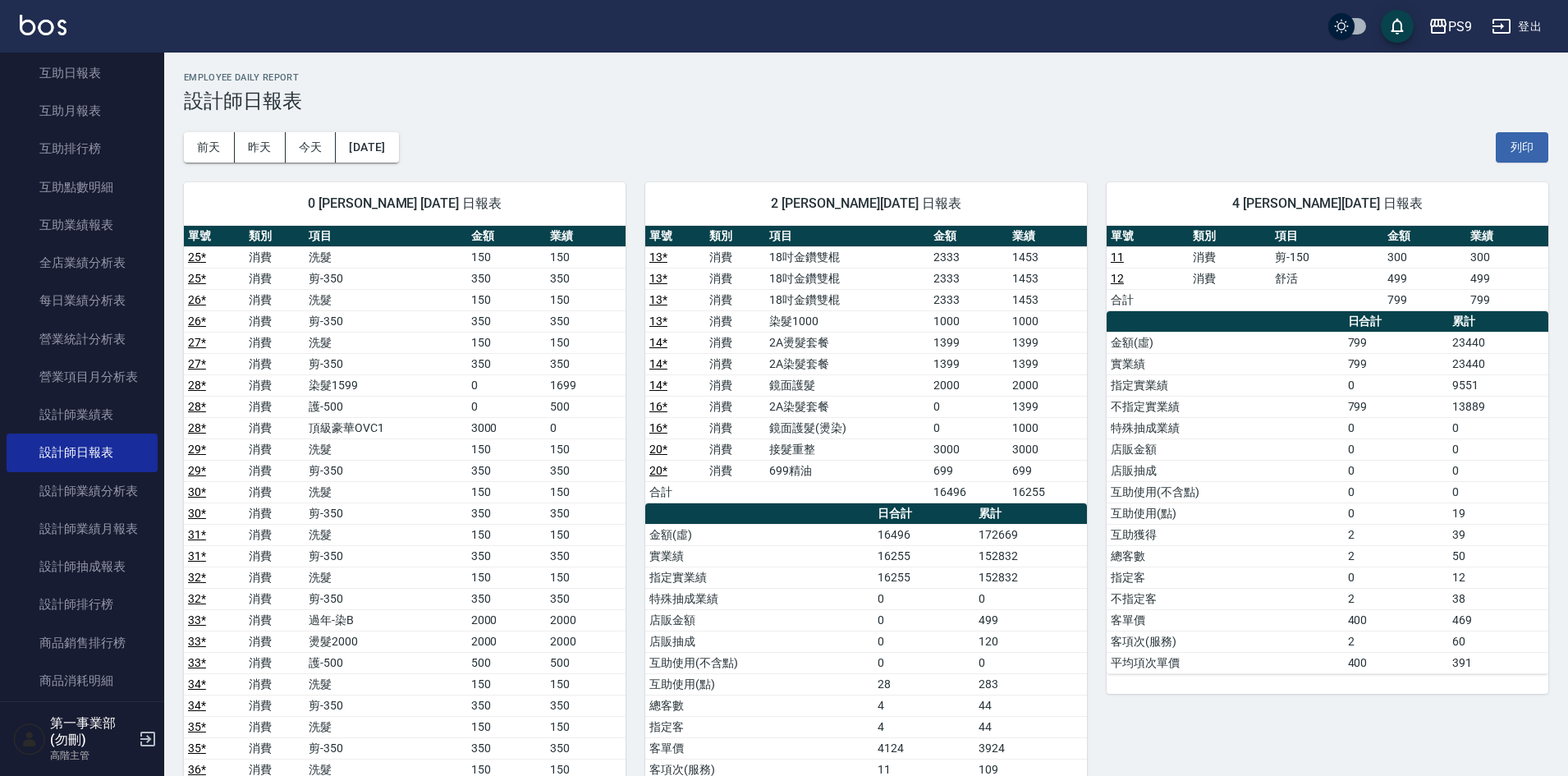
click at [1104, 154] on div "前天 昨天 今天 2025/09/14 列印" at bounding box center [865, 148] width 1364 height 70
click at [398, 139] on button "[DATE]" at bounding box center [367, 147] width 62 height 30
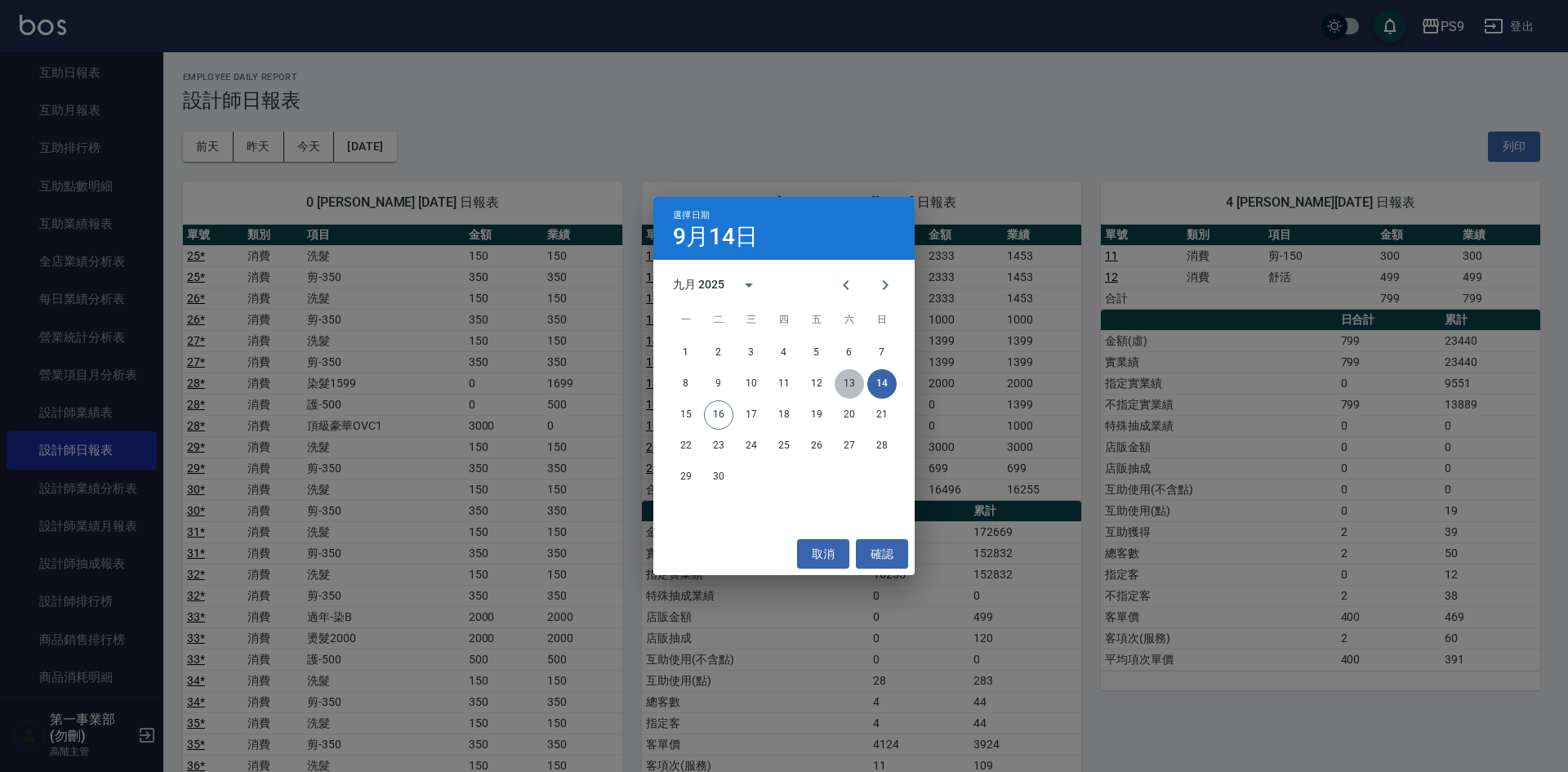
click at [849, 391] on button "13" at bounding box center [849, 384] width 30 height 30
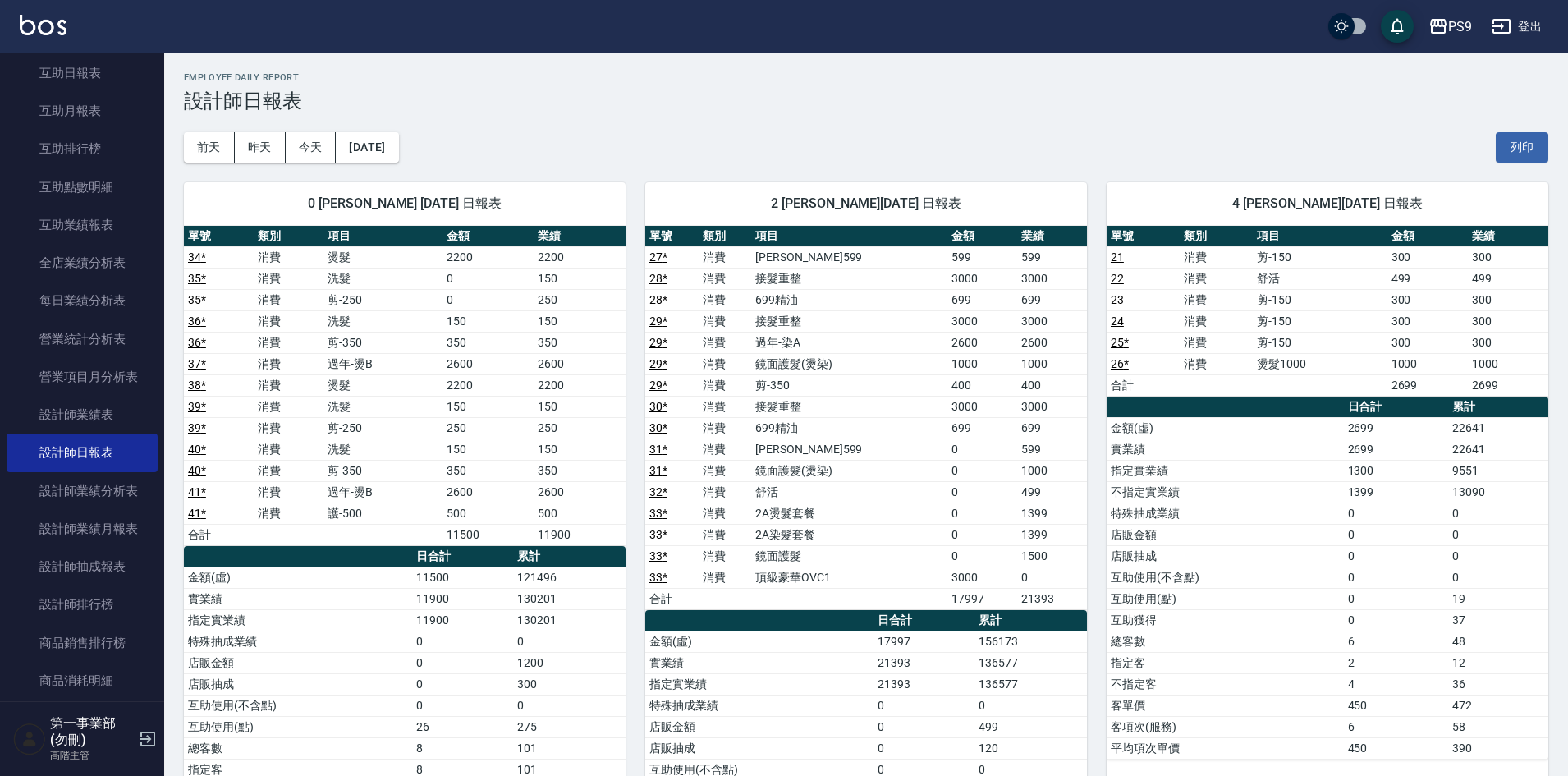
click at [800, 150] on div "前天 昨天 今天 2025/09/13 列印" at bounding box center [865, 148] width 1364 height 70
click at [395, 142] on button "[DATE]" at bounding box center [367, 147] width 62 height 30
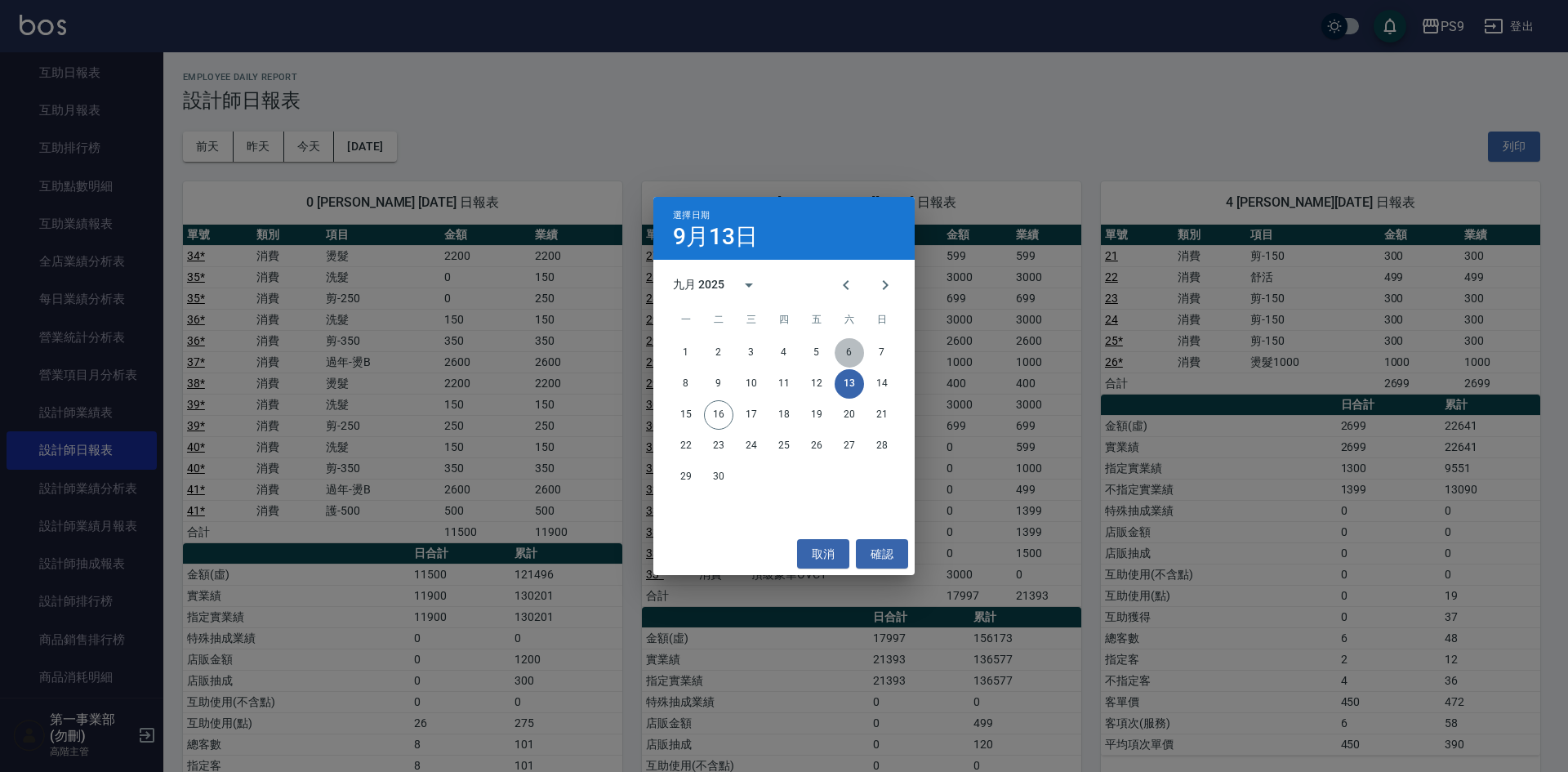
click at [849, 352] on button "6" at bounding box center [849, 353] width 30 height 30
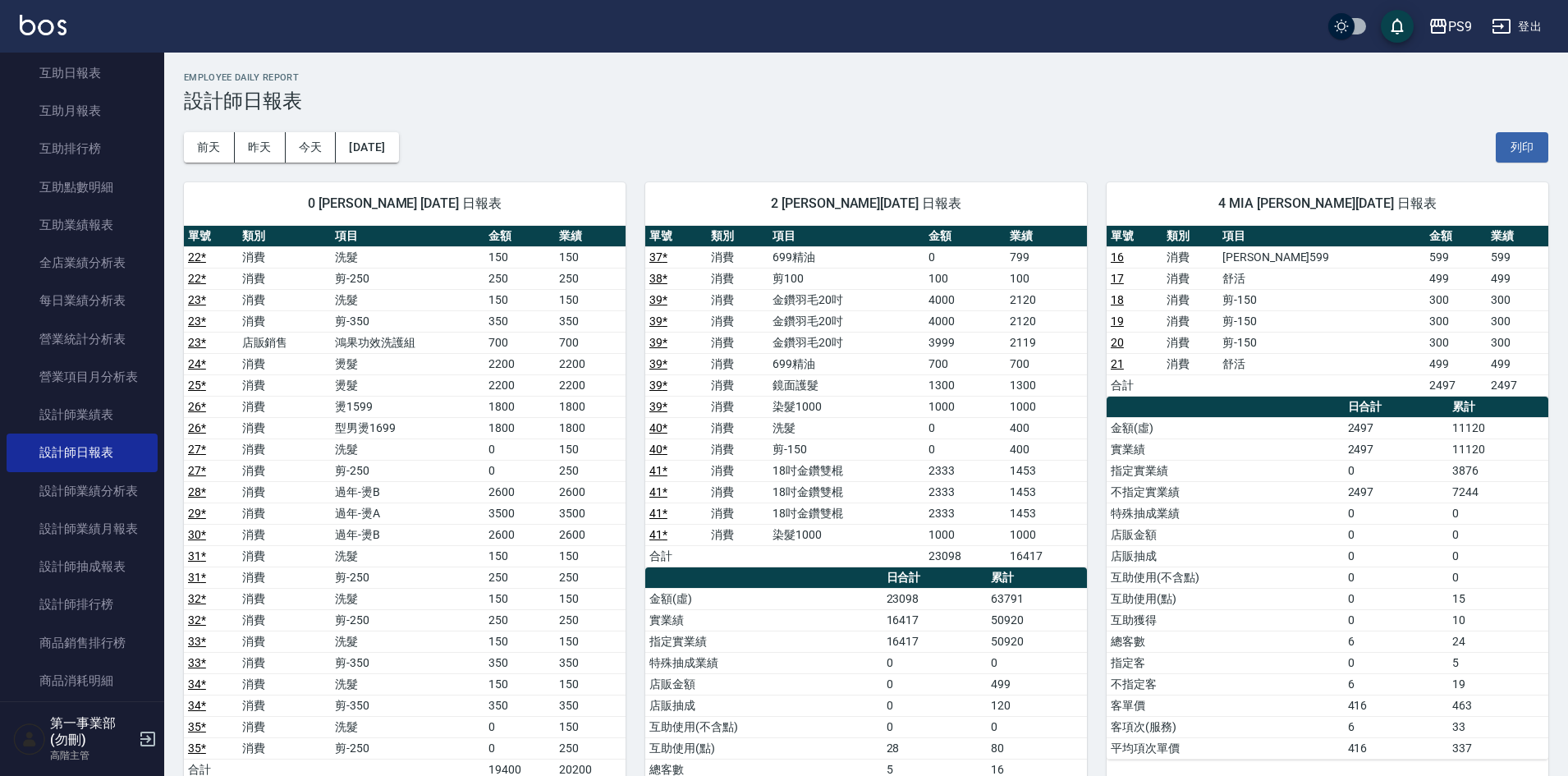
drag, startPoint x: 1072, startPoint y: 120, endPoint x: 1064, endPoint y: 210, distance: 90.4
click at [1071, 120] on div "前天 昨天 今天 2025/09/06 列印" at bounding box center [865, 148] width 1364 height 70
click at [1096, 121] on div "前天 昨天 今天 2025/09/06 列印" at bounding box center [865, 148] width 1364 height 70
click at [966, 456] on td "0" at bounding box center [964, 449] width 81 height 21
click at [623, 149] on div "前天 昨天 今天 2025/09/06 列印" at bounding box center [865, 148] width 1364 height 70
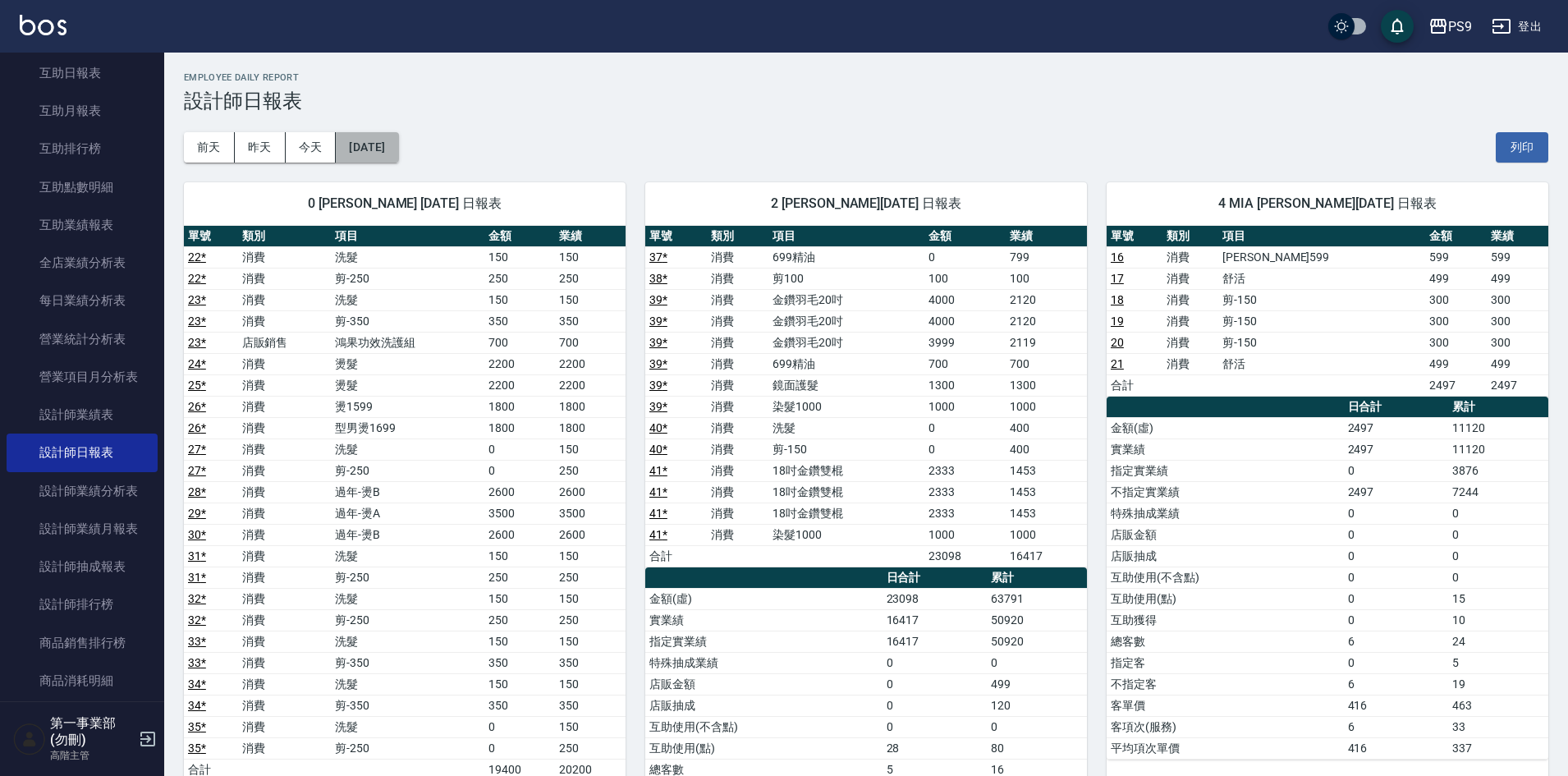
click at [398, 154] on button "[DATE]" at bounding box center [367, 147] width 62 height 30
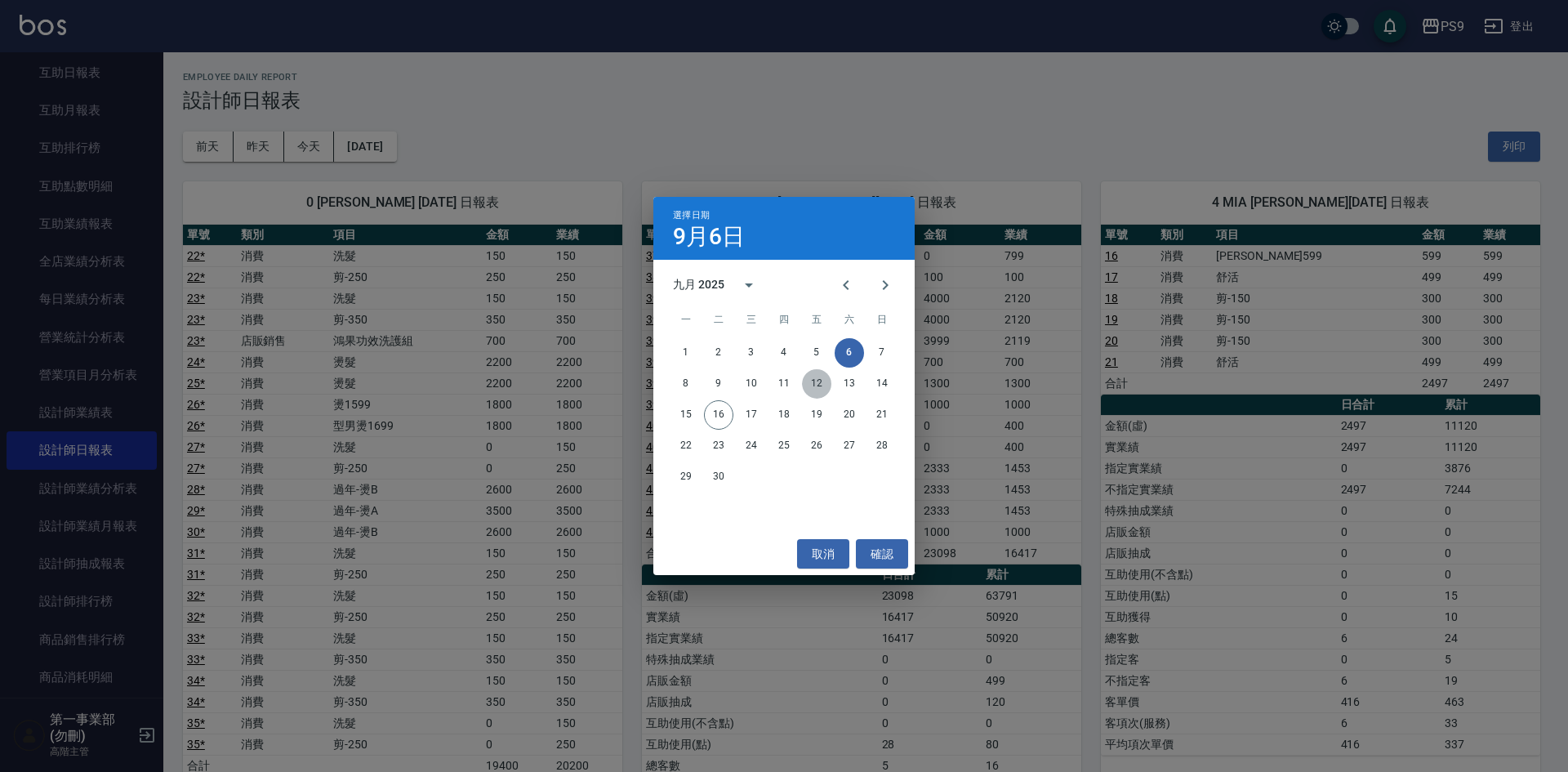
click at [816, 383] on button "12" at bounding box center [816, 384] width 30 height 30
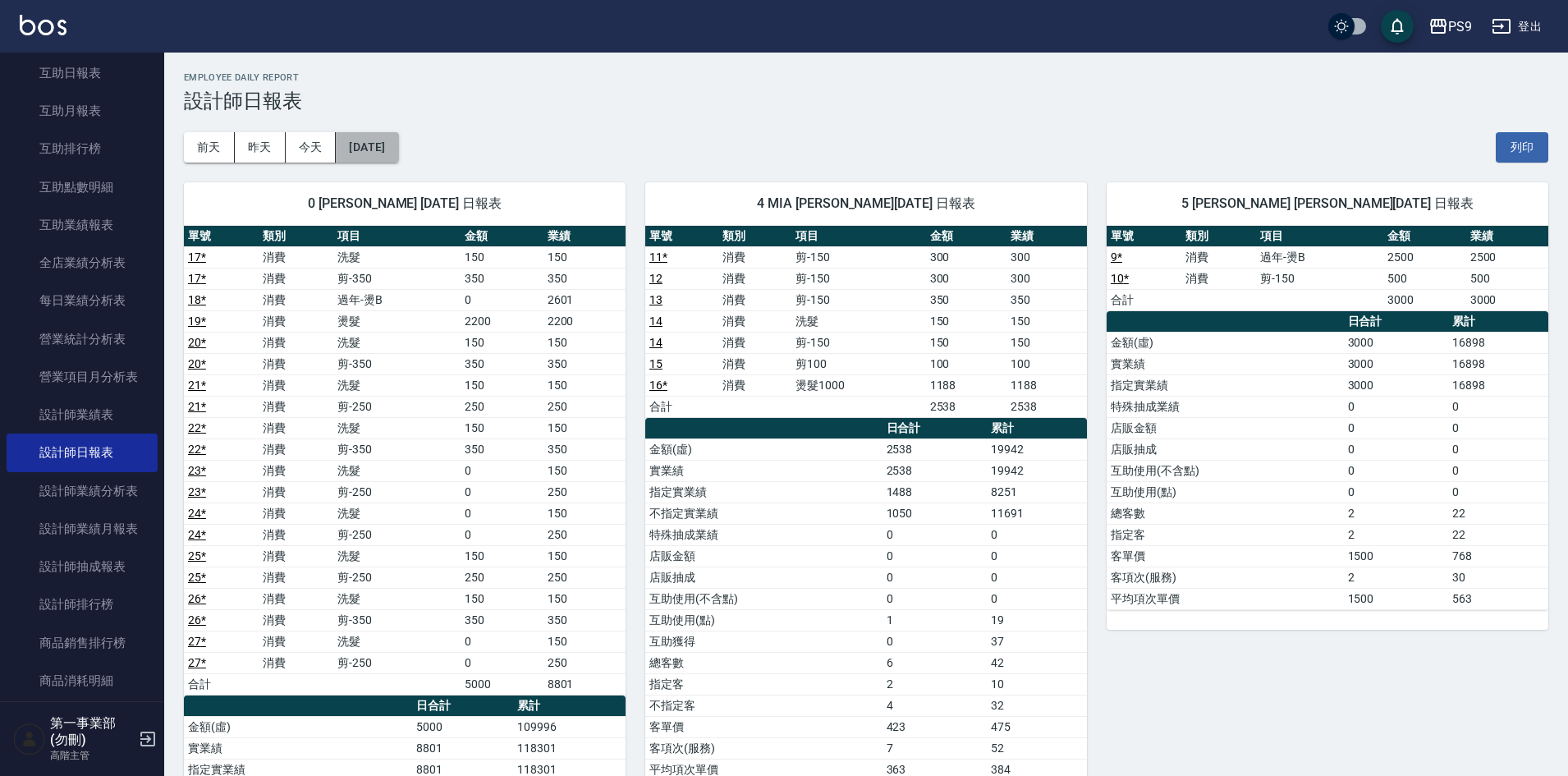
click at [397, 150] on button "[DATE]" at bounding box center [367, 147] width 62 height 30
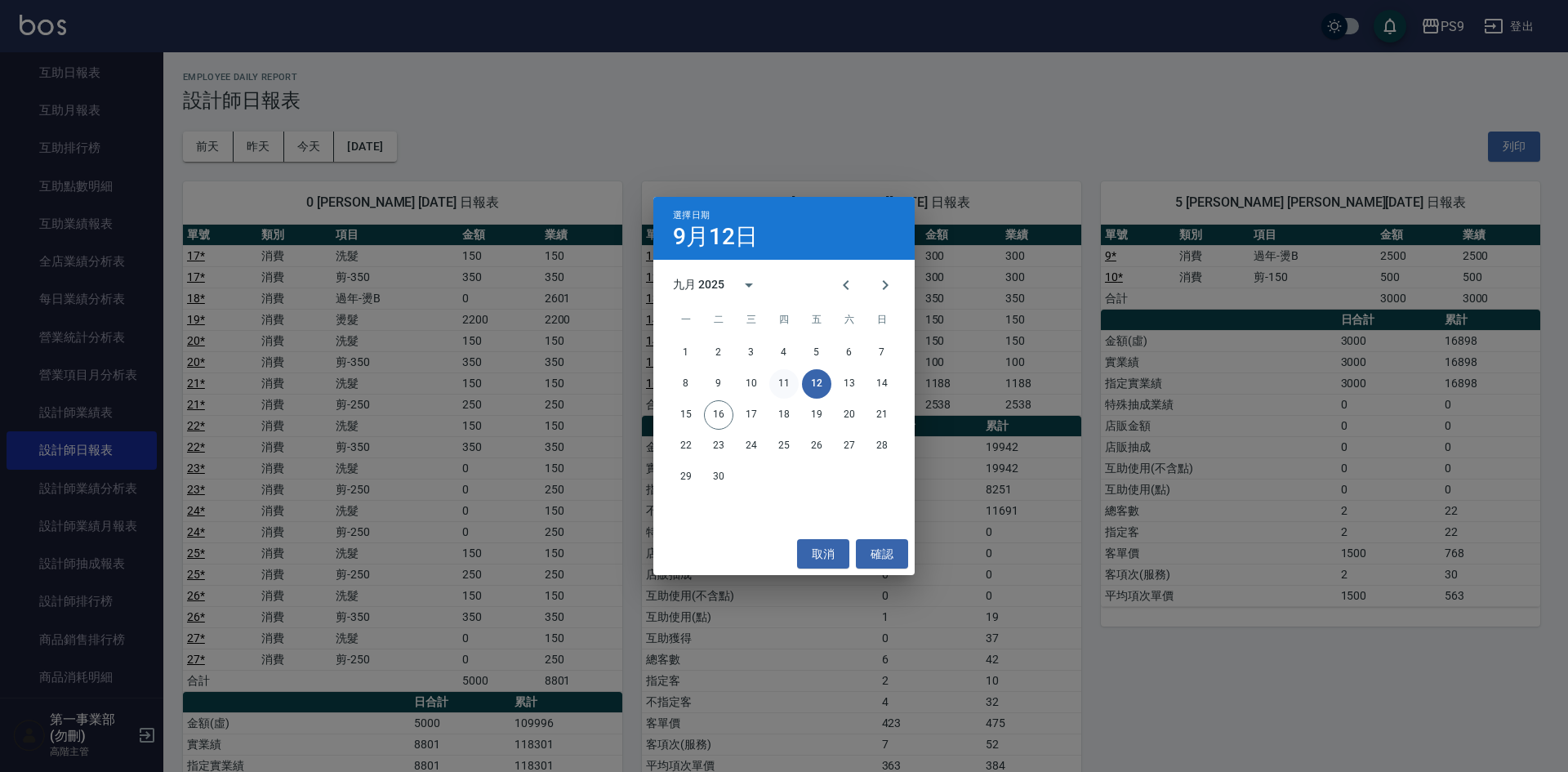
click at [779, 386] on button "11" at bounding box center [784, 384] width 30 height 30
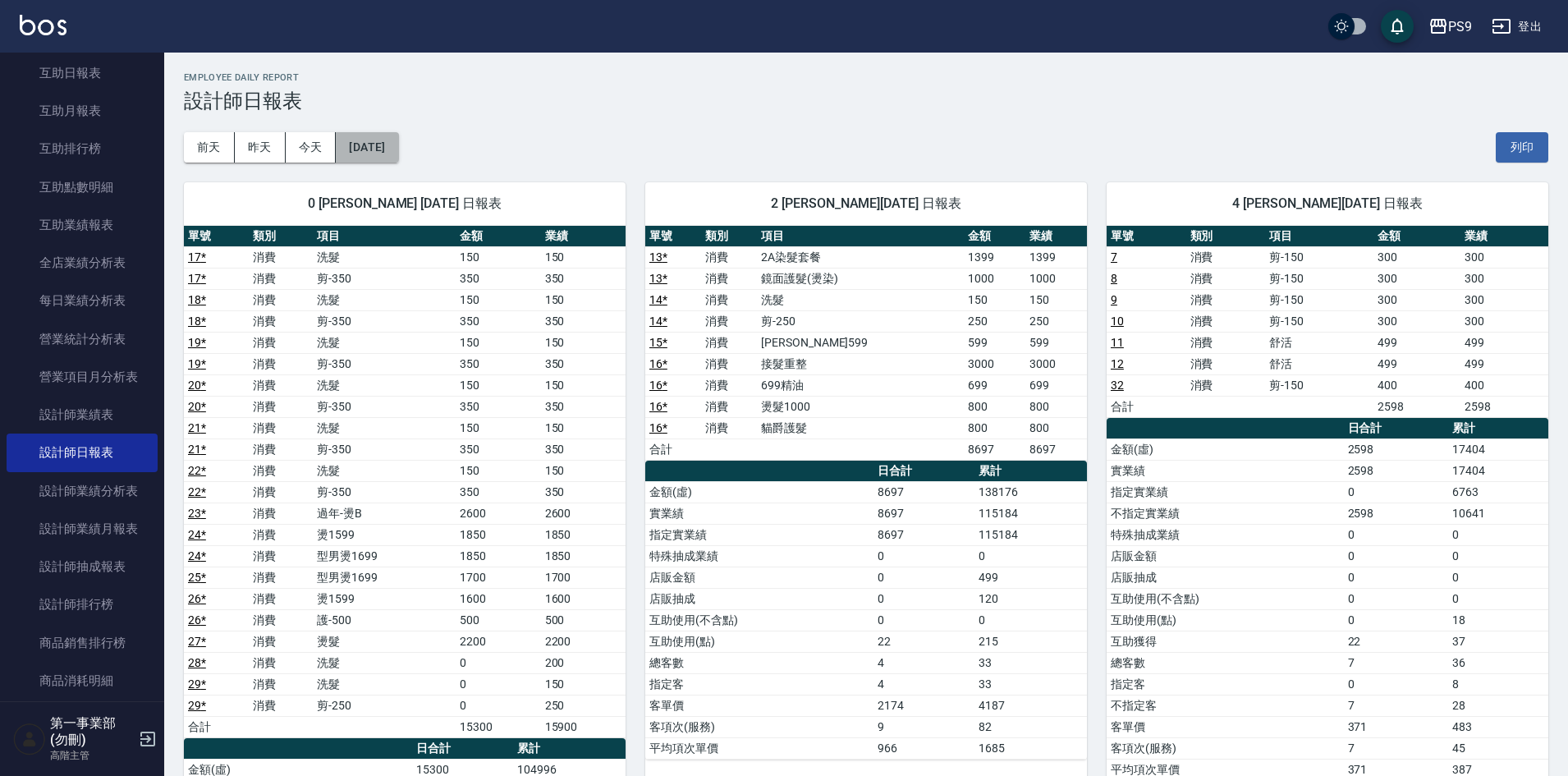
click at [393, 136] on button "[DATE]" at bounding box center [367, 147] width 62 height 30
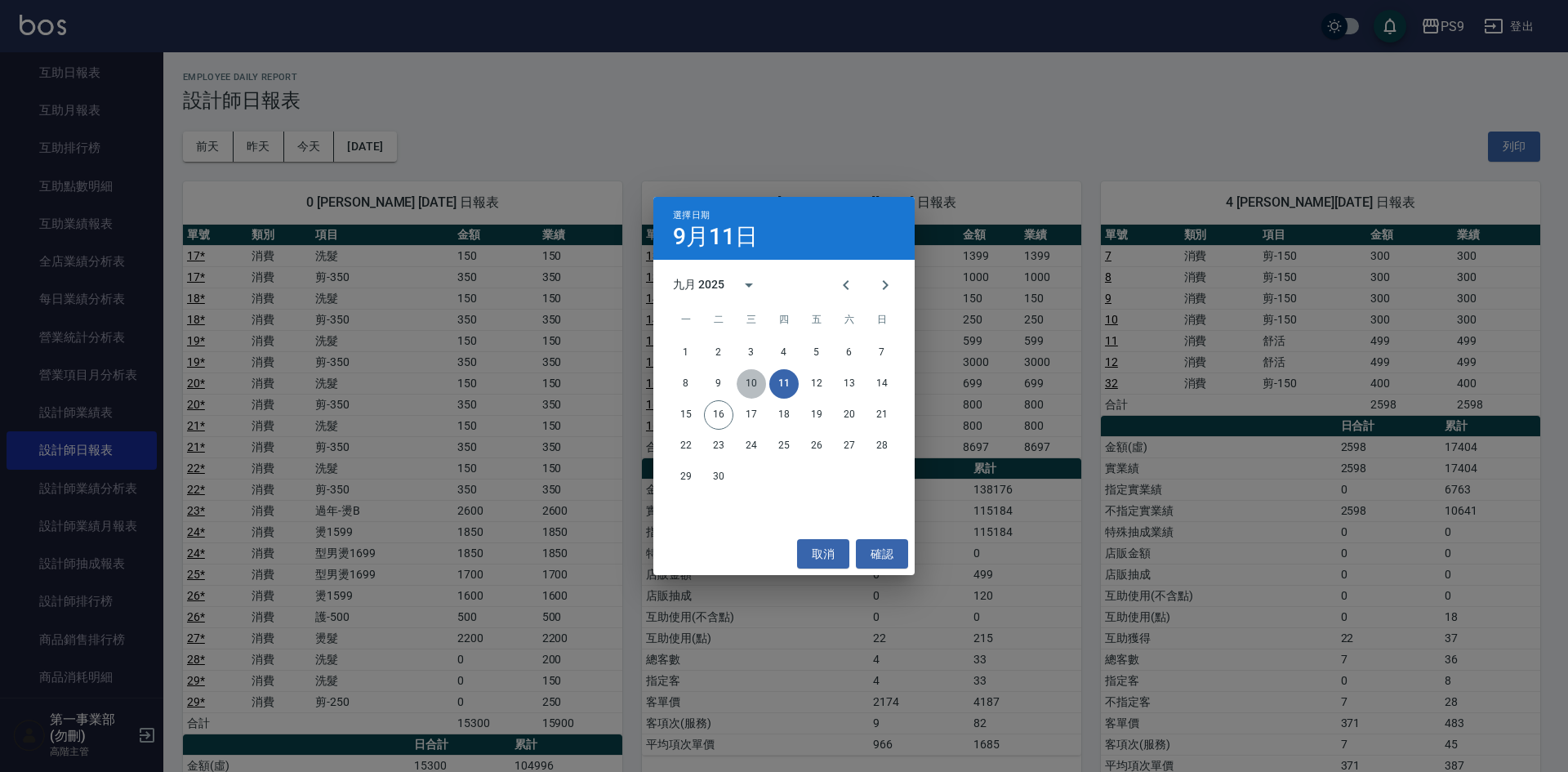
click at [745, 381] on button "10" at bounding box center [752, 384] width 30 height 30
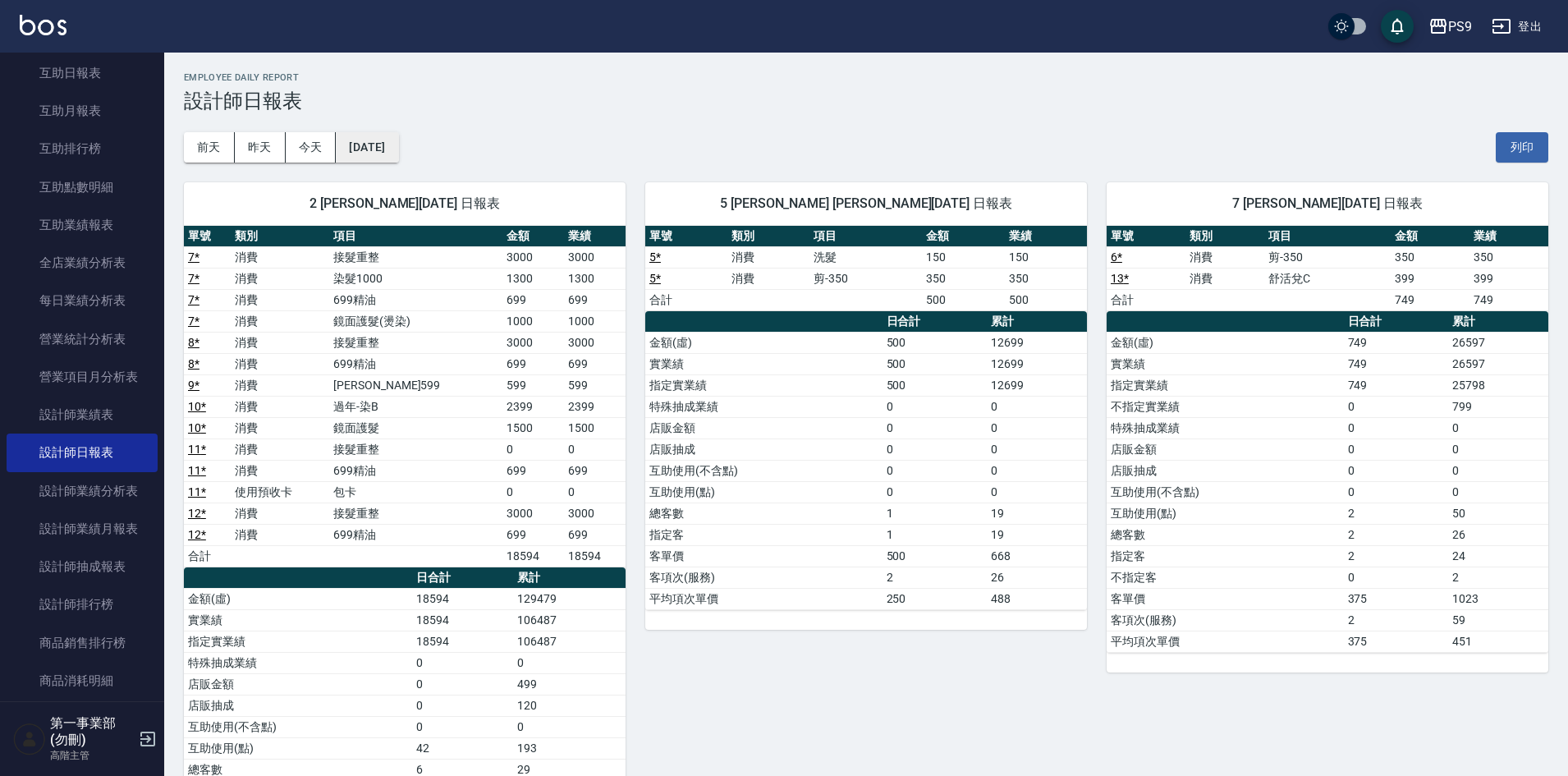
click at [384, 152] on button "2025/09/10" at bounding box center [367, 147] width 62 height 30
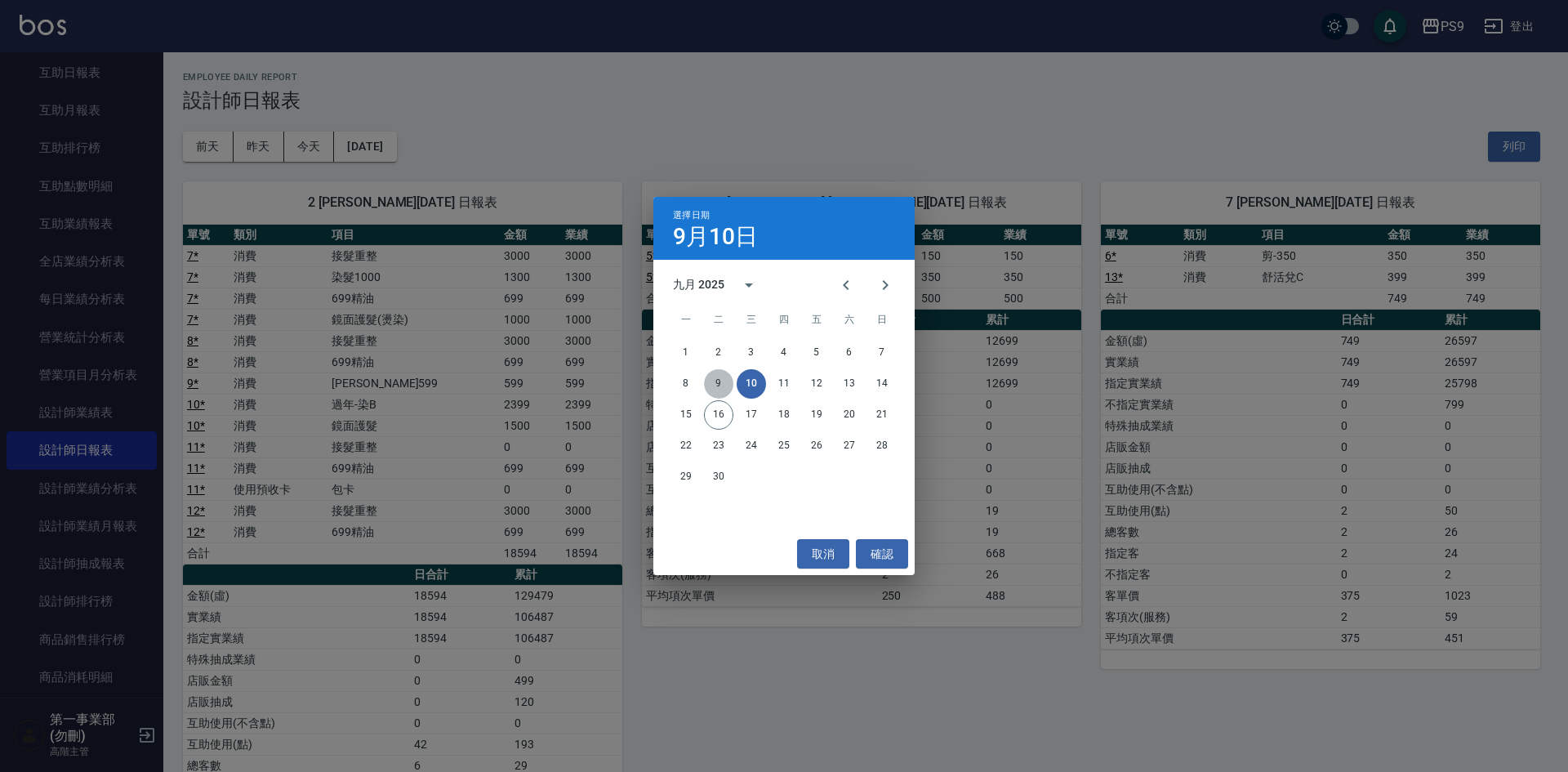
click at [710, 380] on button "9" at bounding box center [719, 384] width 30 height 30
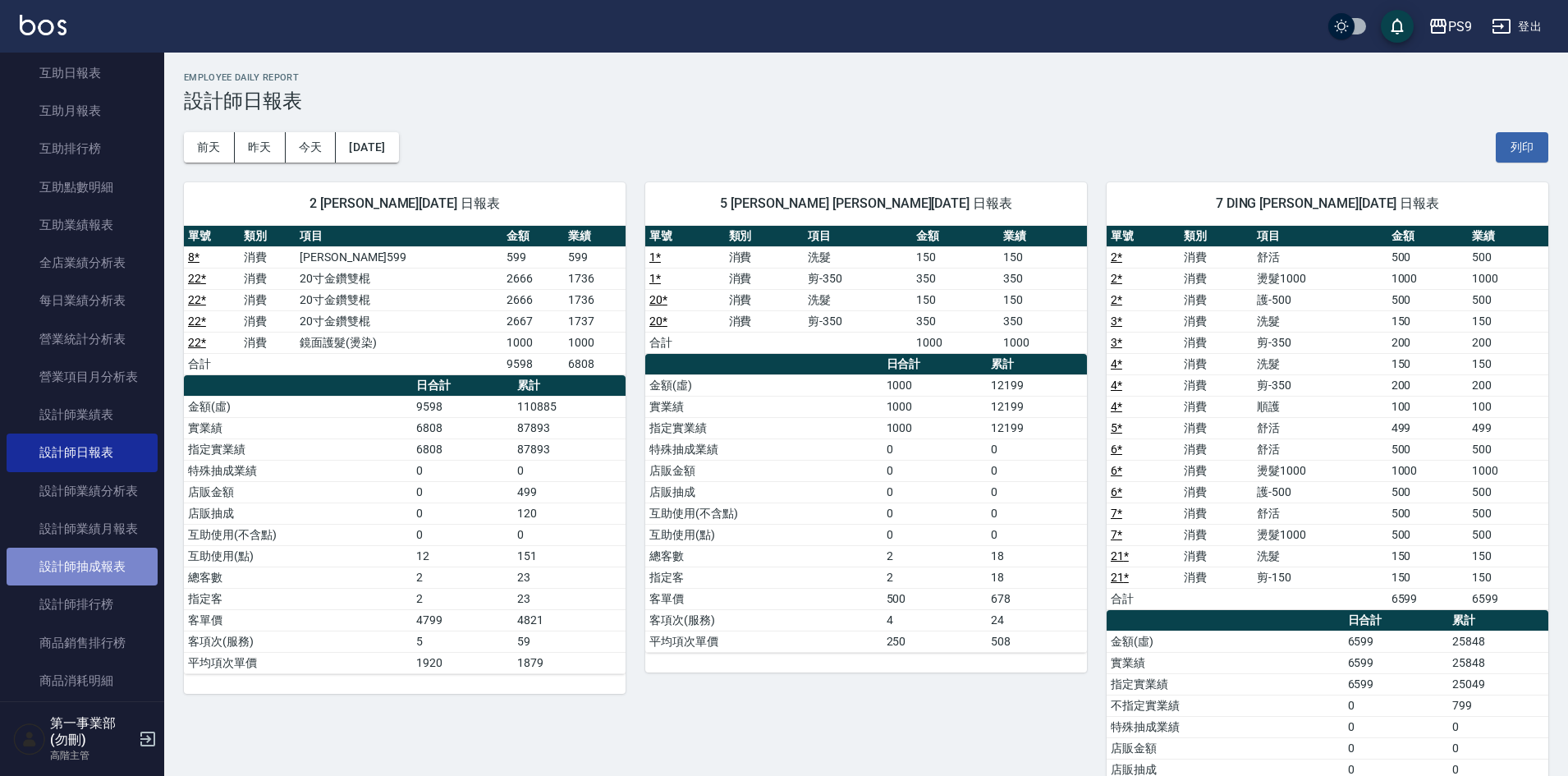
click at [82, 568] on link "設計師抽成報表" at bounding box center [82, 567] width 151 height 38
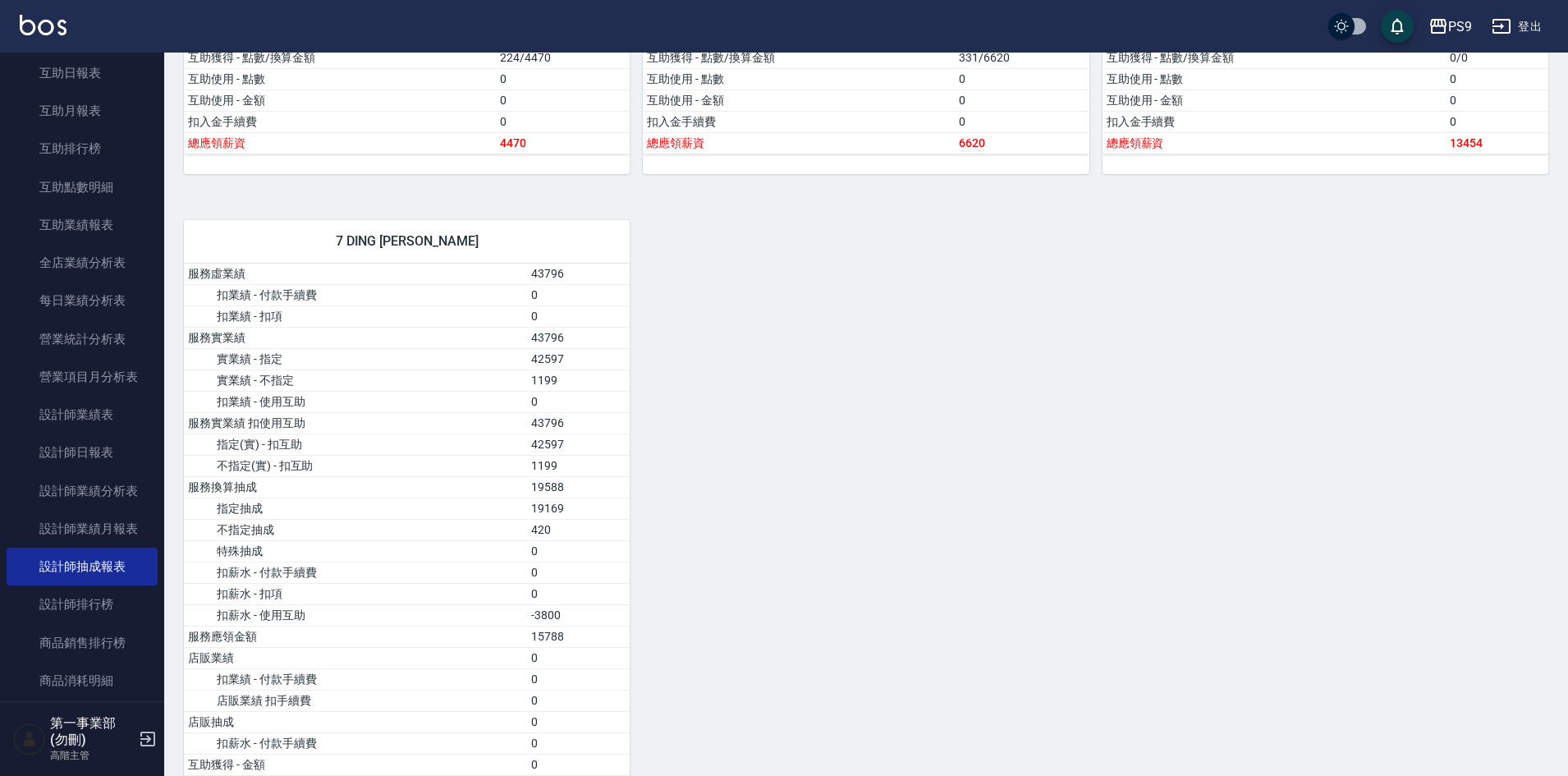
scroll to position [2162, 0]
drag, startPoint x: 871, startPoint y: 394, endPoint x: 1007, endPoint y: 273, distance: 182.0
